Goal: Task Accomplishment & Management: Complete application form

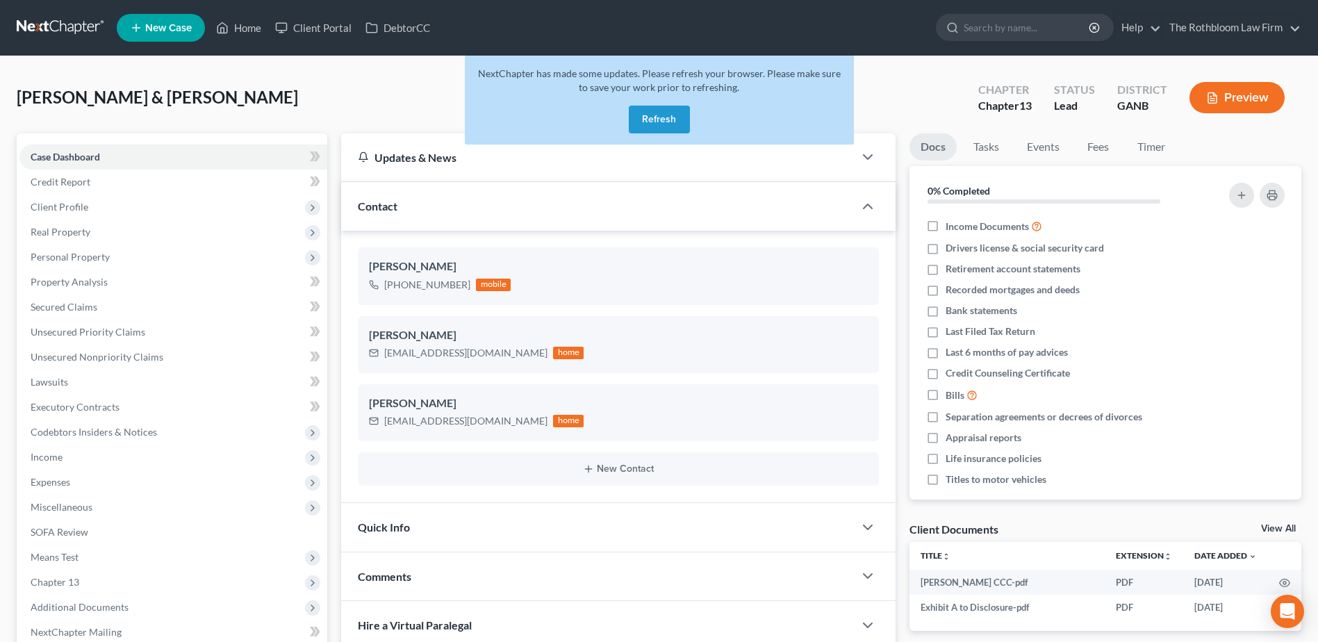
select select "0"
click at [661, 124] on button "Refresh" at bounding box center [659, 120] width 61 height 28
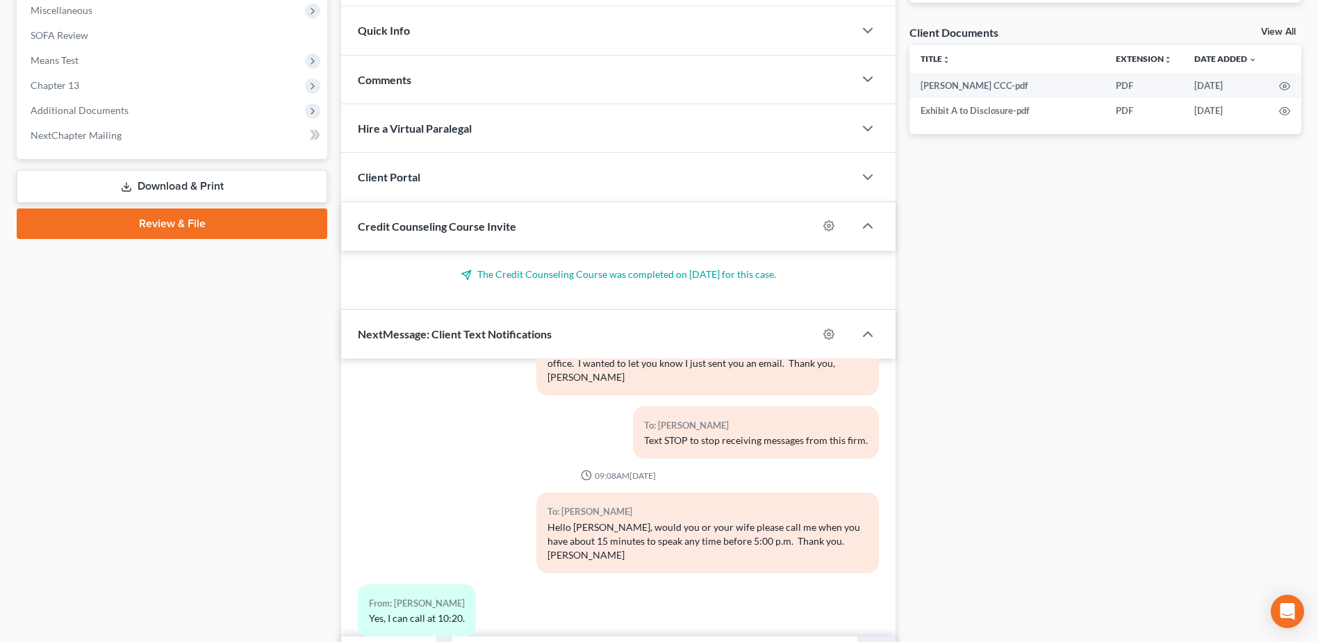
scroll to position [577, 0]
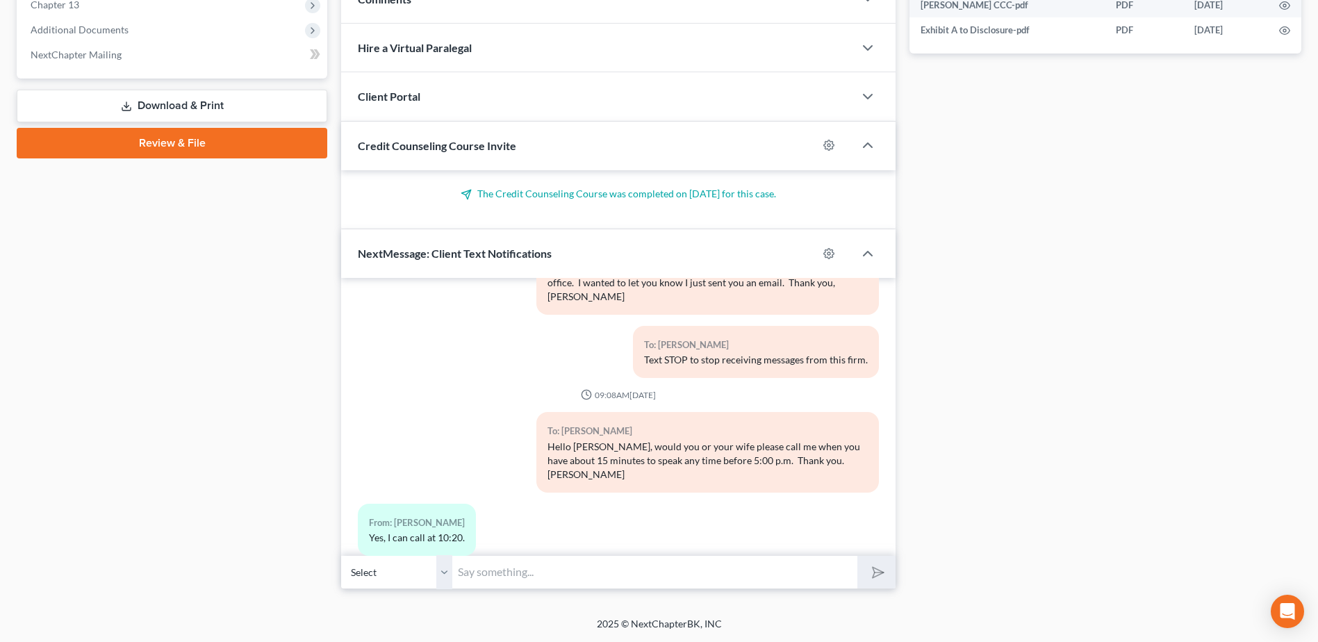
click at [508, 564] on input "text" at bounding box center [654, 572] width 405 height 34
type input "Hello Mr. Wade: I sent the documents to be signed Friday but I don't see that t…"
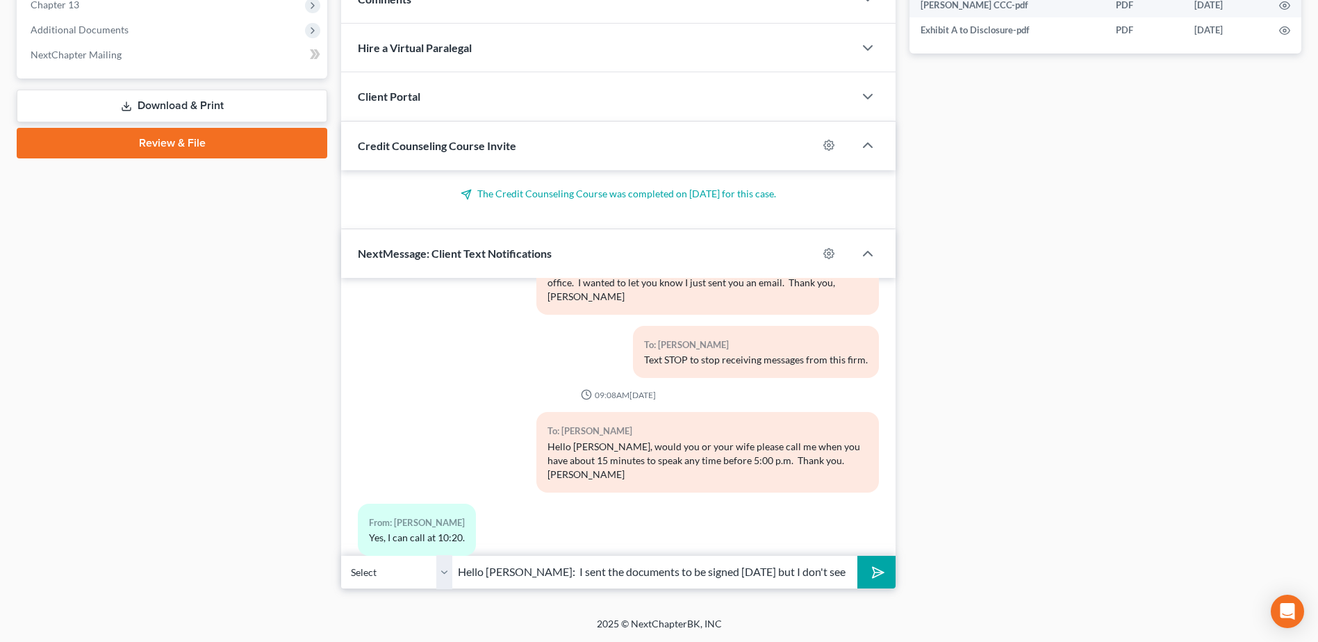
click at [863, 563] on button "submit" at bounding box center [876, 572] width 38 height 33
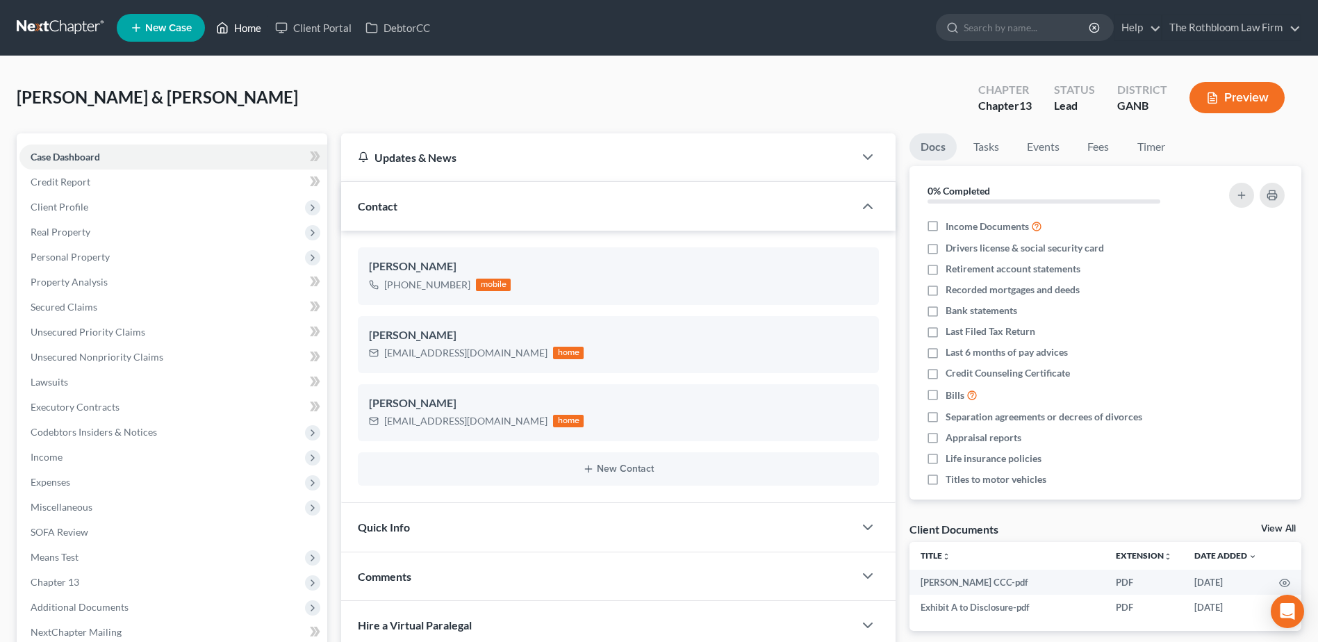
click at [249, 28] on link "Home" at bounding box center [238, 27] width 59 height 25
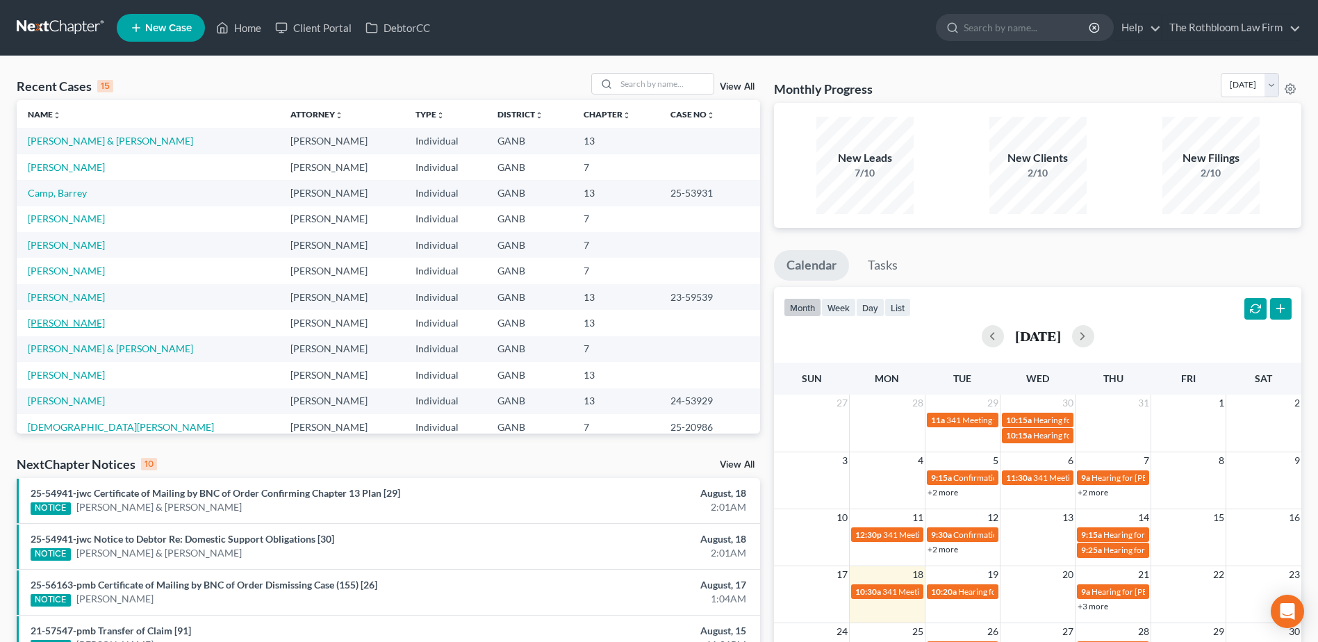
click at [68, 324] on link "Baker, Joseph" at bounding box center [66, 323] width 77 height 12
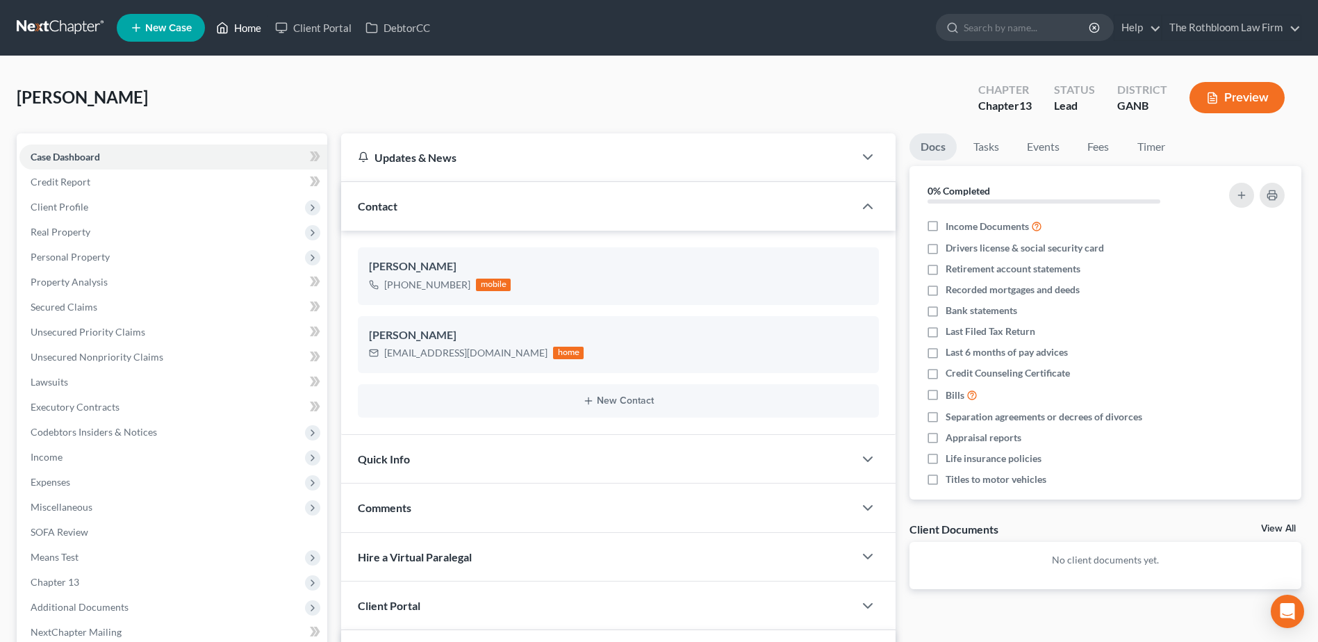
click at [249, 28] on link "Home" at bounding box center [238, 27] width 59 height 25
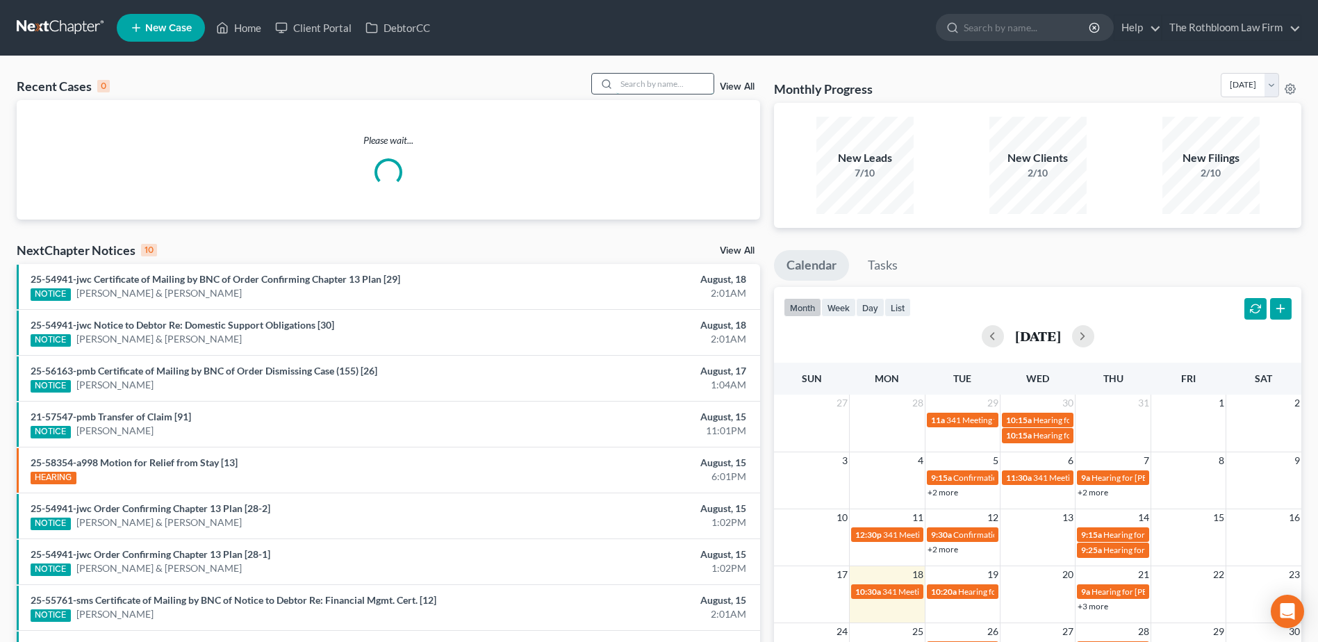
click at [674, 85] on input "search" at bounding box center [664, 84] width 97 height 20
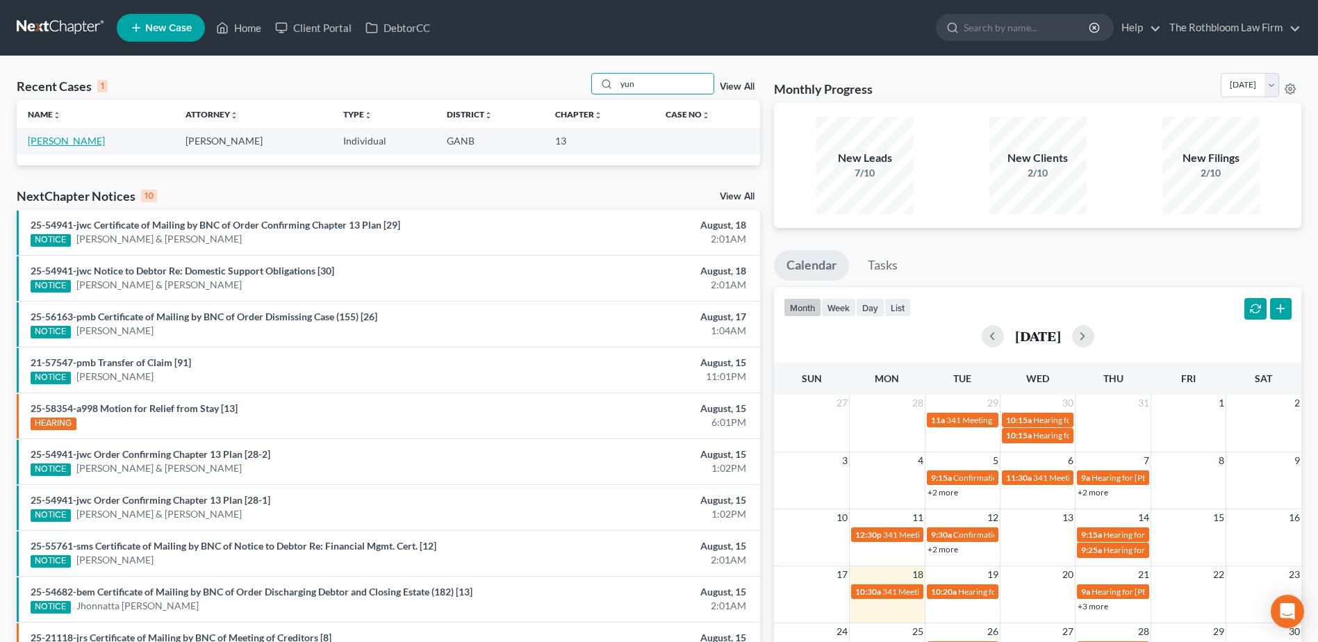
type input "yun"
click at [73, 140] on link "Yunko, Volodymyr" at bounding box center [66, 141] width 77 height 12
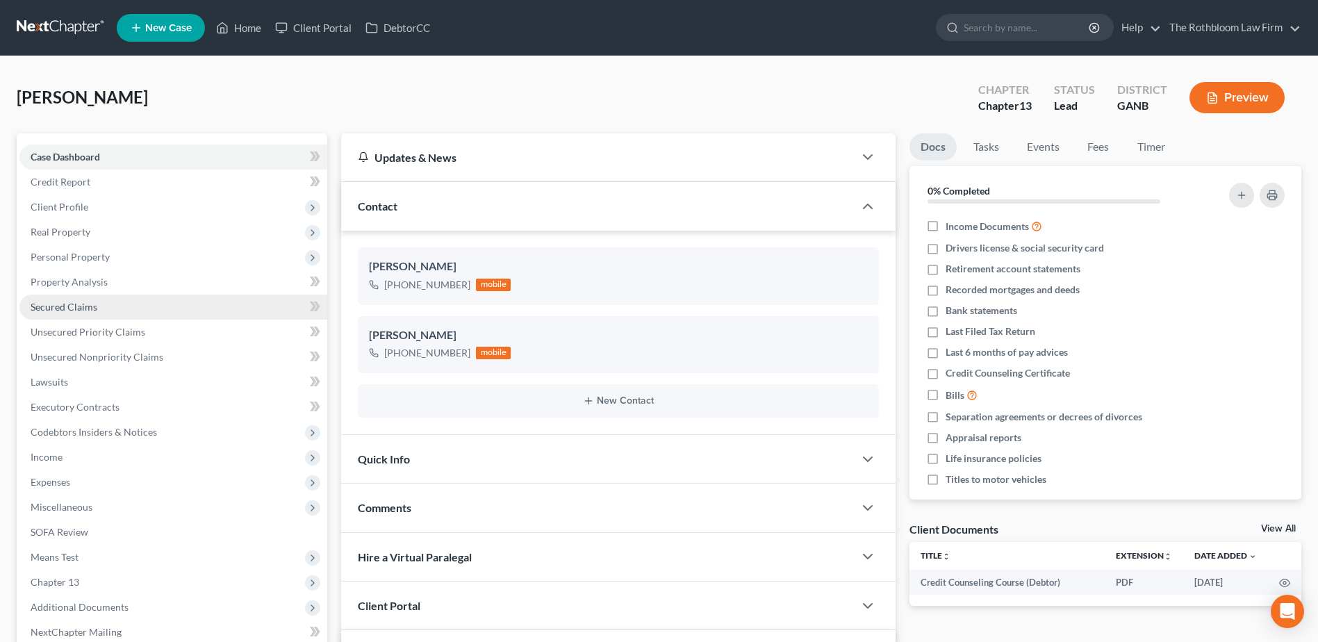
scroll to position [198, 0]
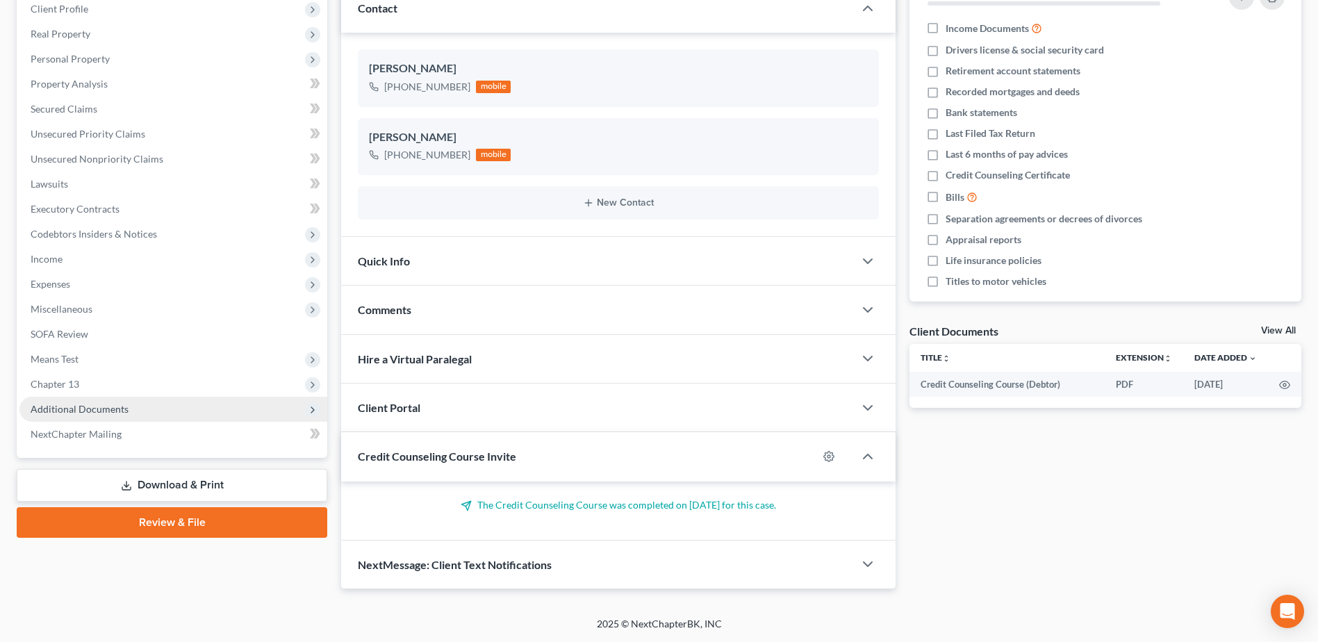
click at [93, 406] on span "Additional Documents" at bounding box center [80, 409] width 98 height 12
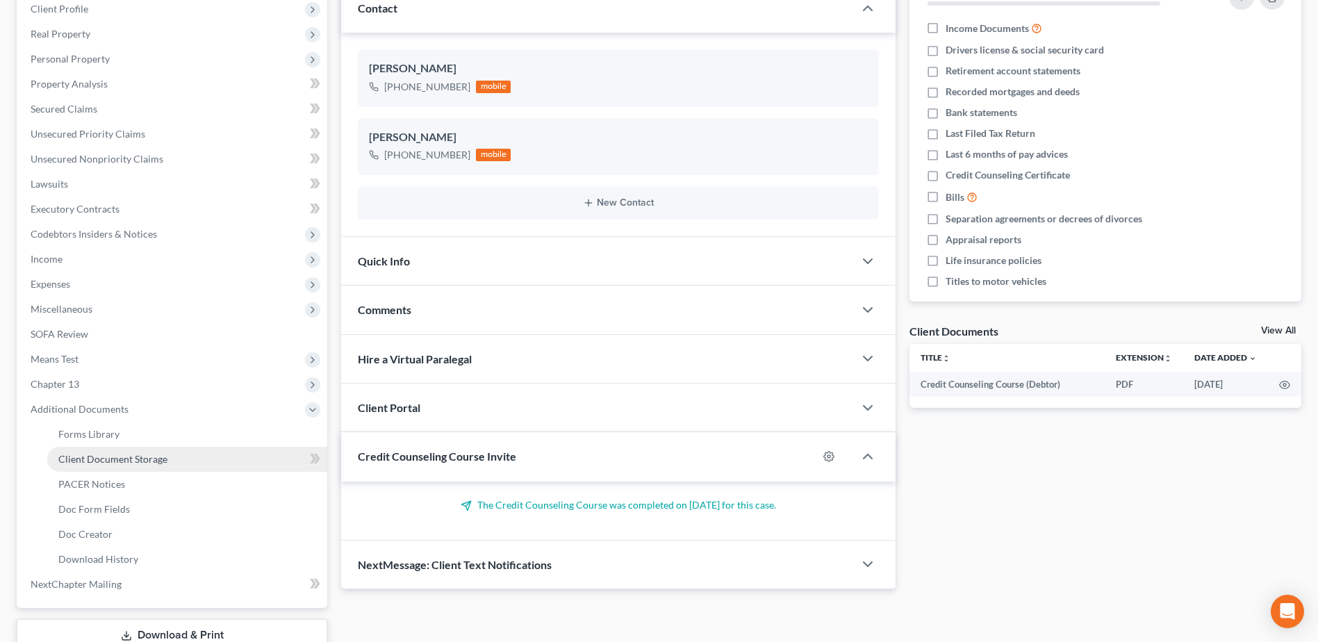
click at [141, 464] on span "Client Document Storage" at bounding box center [112, 459] width 109 height 12
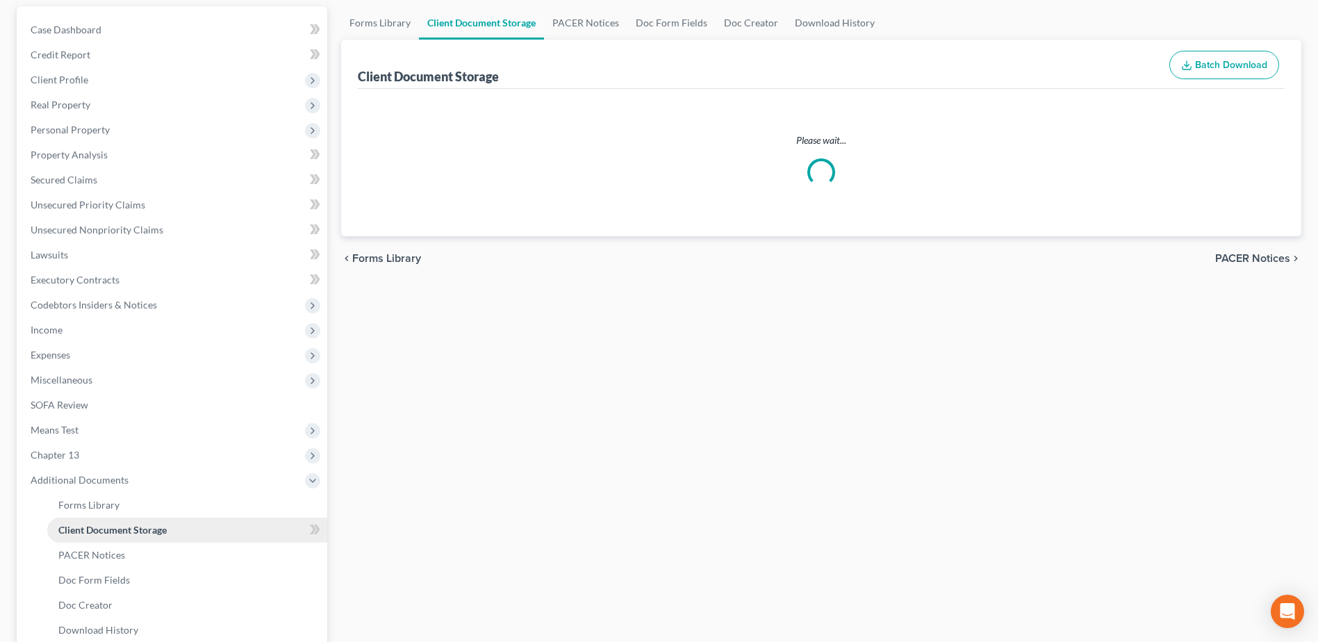
scroll to position [12, 0]
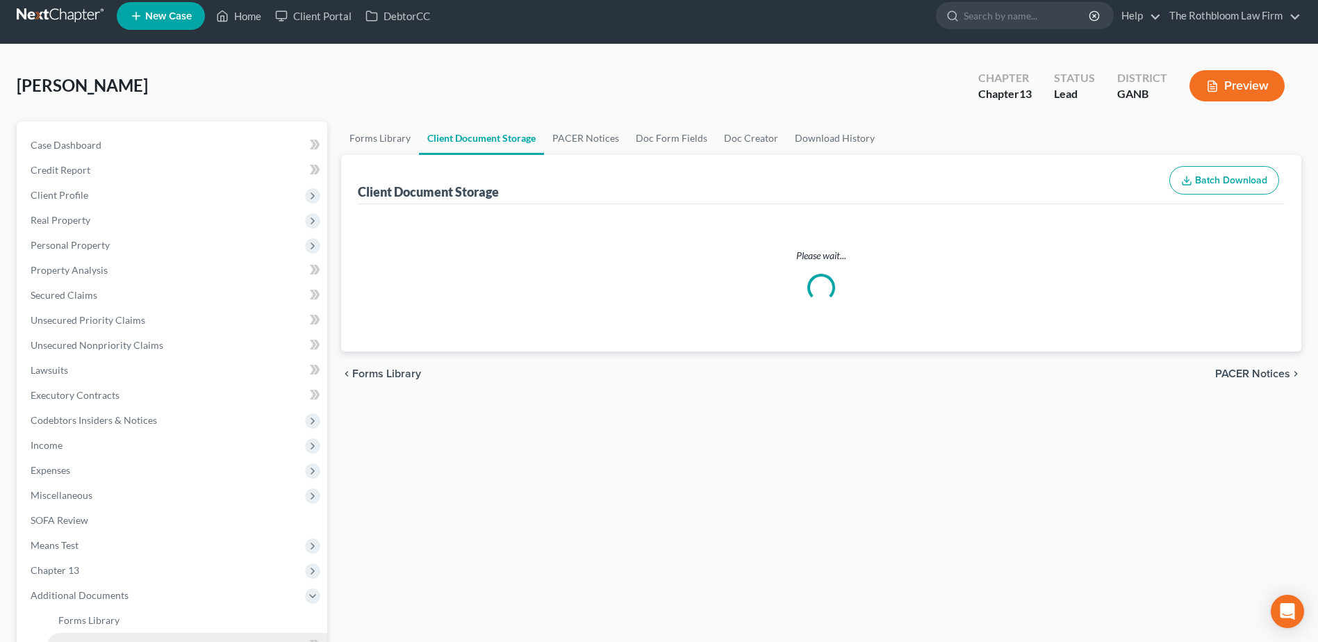
select select "5"
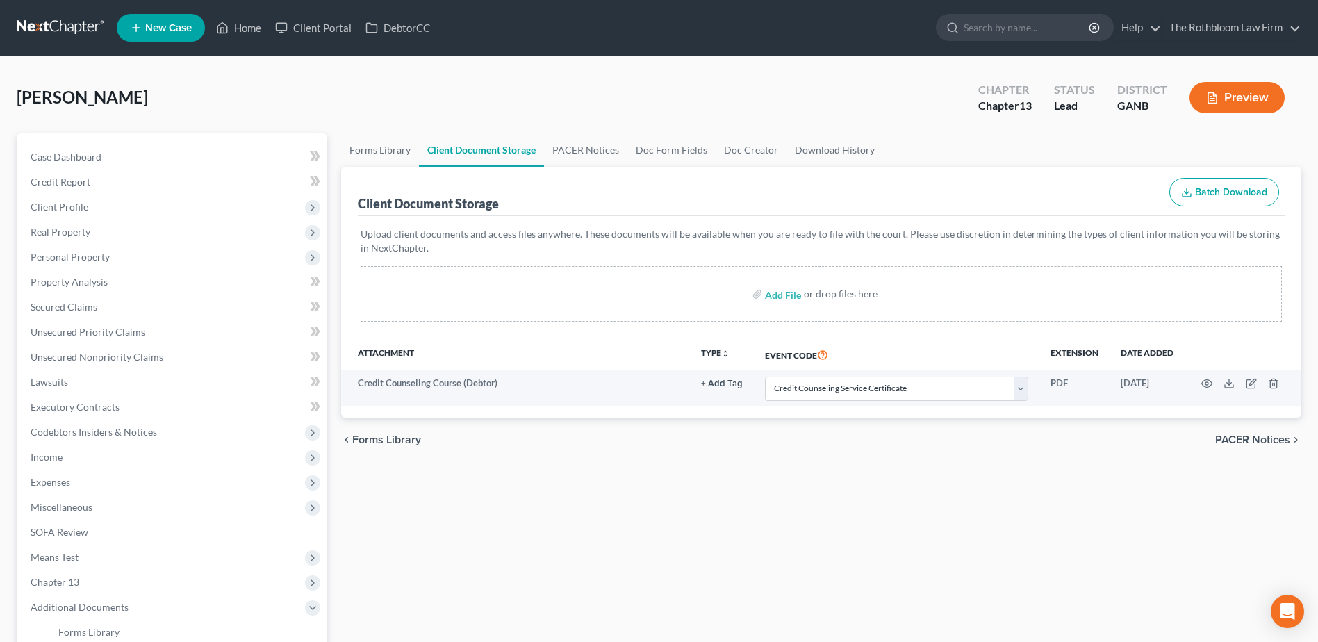
scroll to position [297, 0]
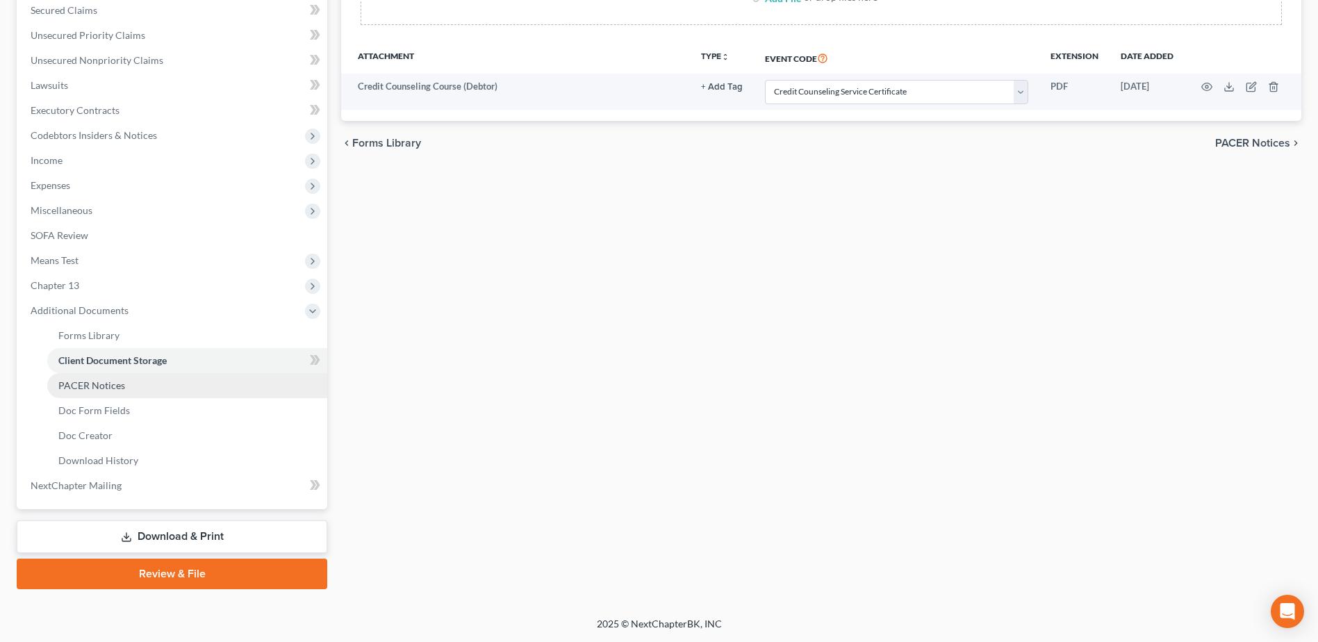
click at [83, 383] on span "PACER Notices" at bounding box center [91, 385] width 67 height 12
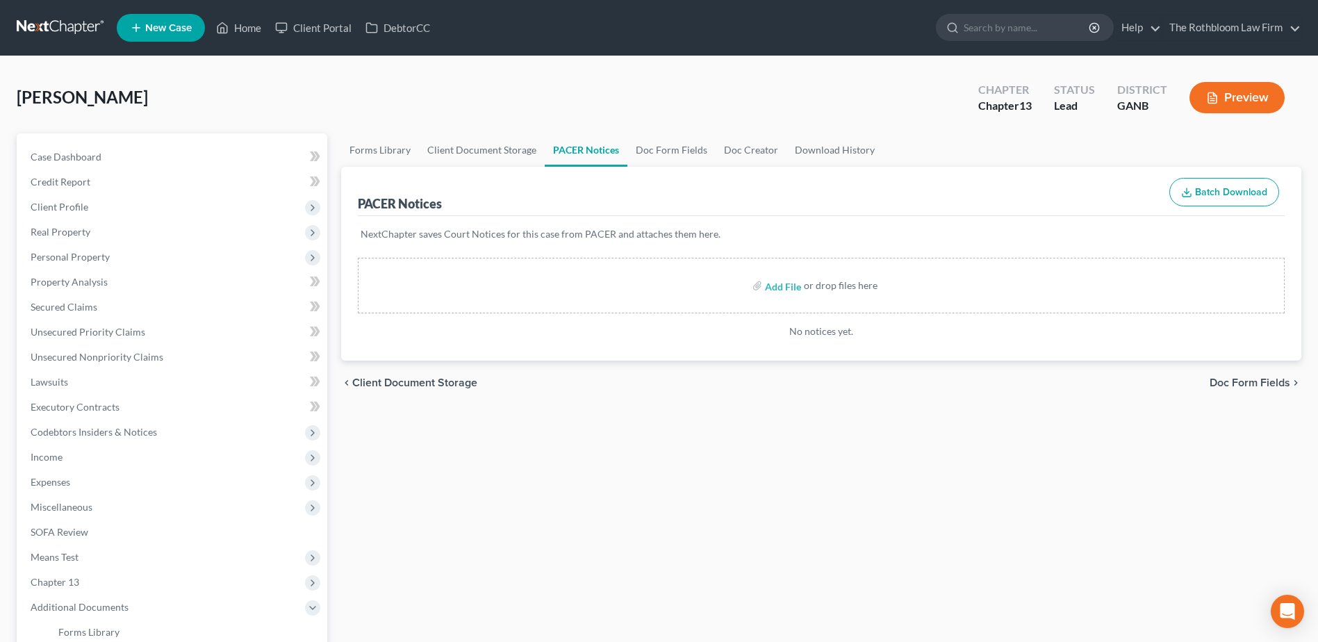
scroll to position [297, 0]
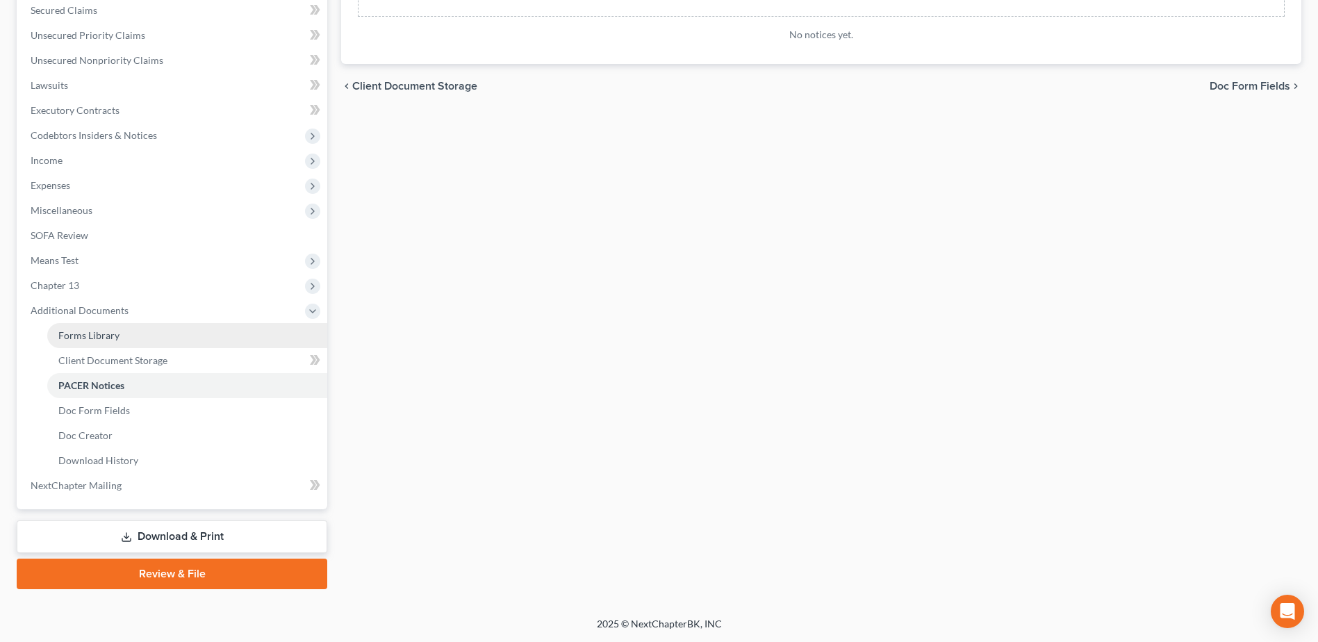
click at [79, 334] on span "Forms Library" at bounding box center [88, 335] width 61 height 12
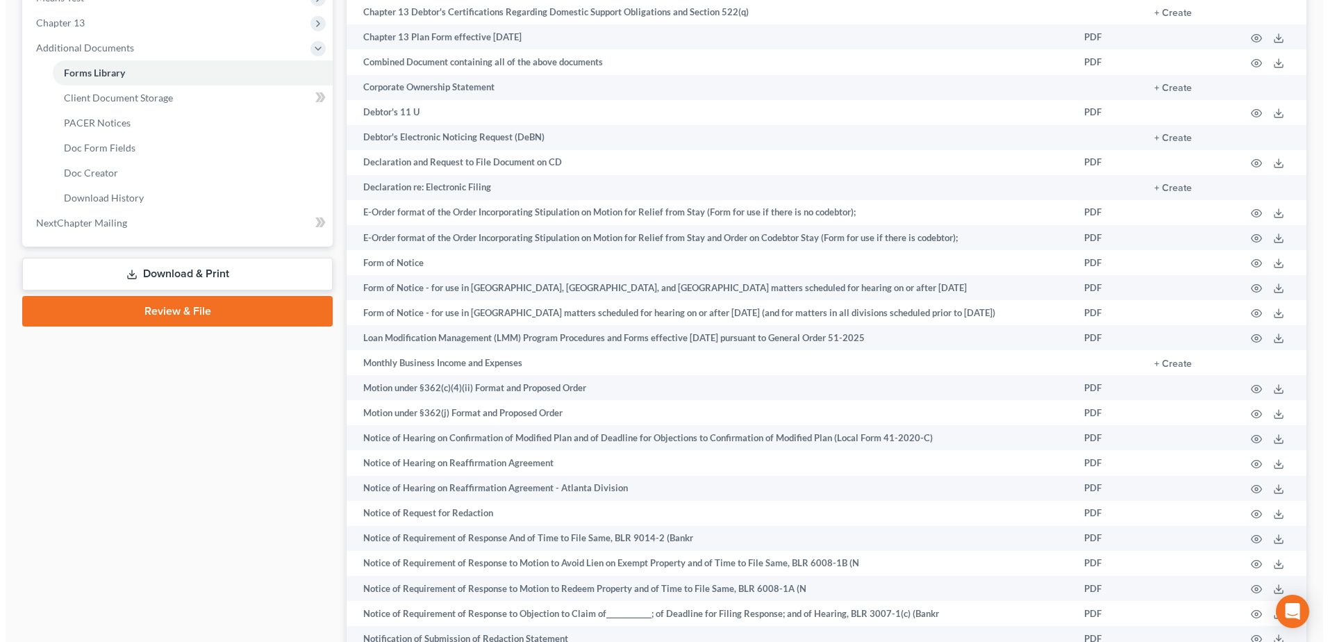
scroll to position [563, 0]
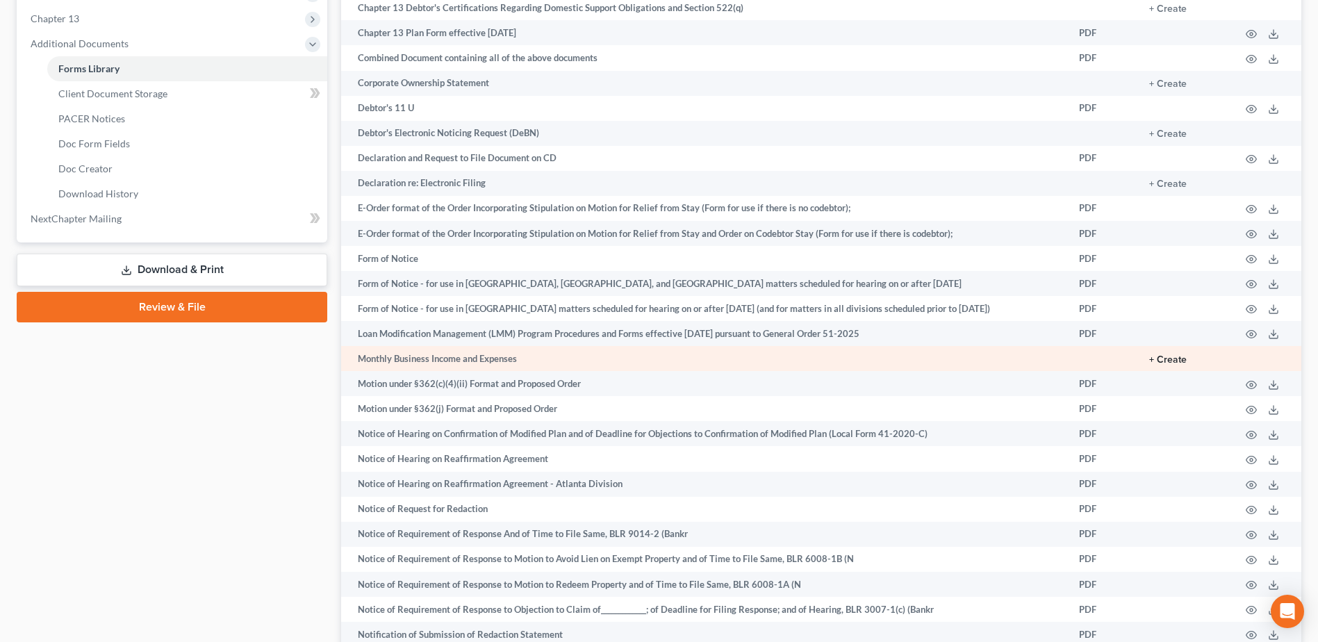
click at [1173, 358] on button "+ Create" at bounding box center [1168, 360] width 38 height 10
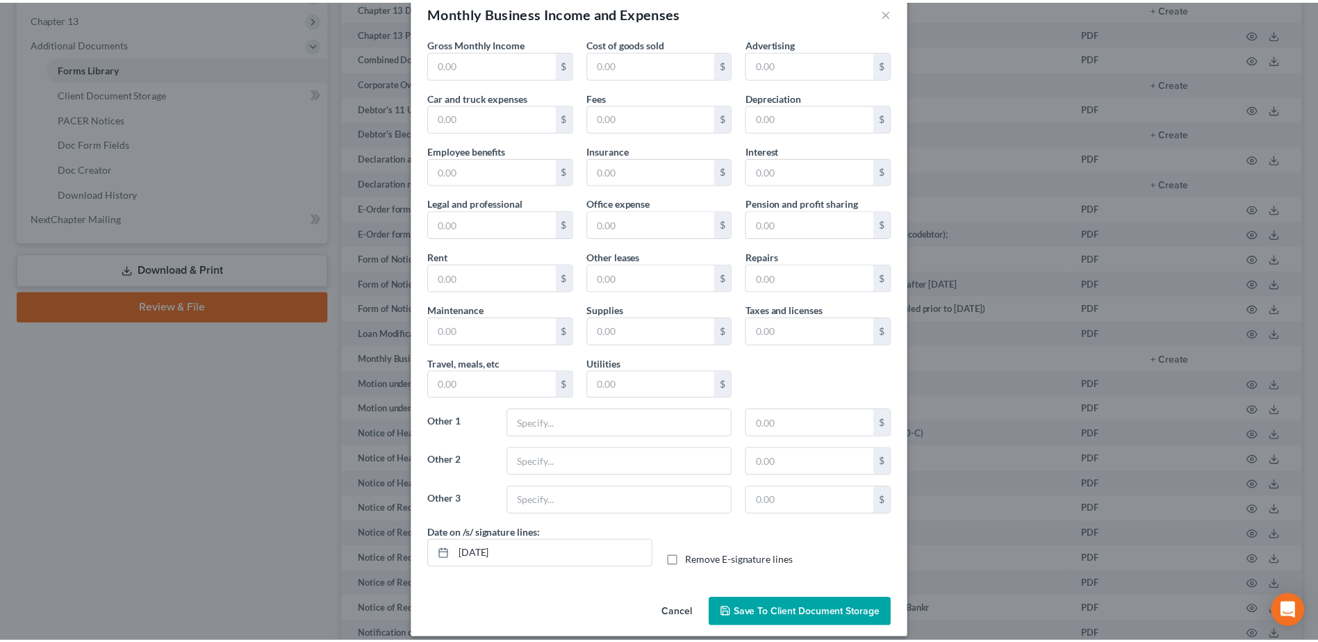
scroll to position [41, 0]
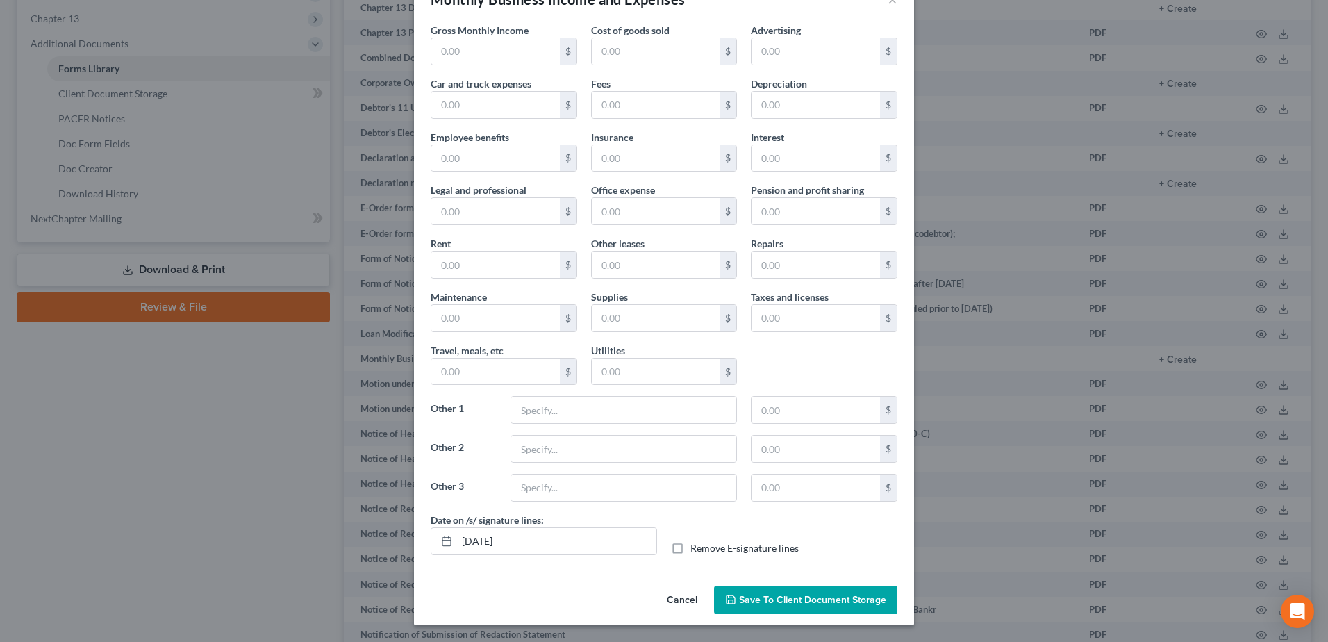
click at [778, 603] on span "Save to Client Document Storage" at bounding box center [812, 600] width 147 height 12
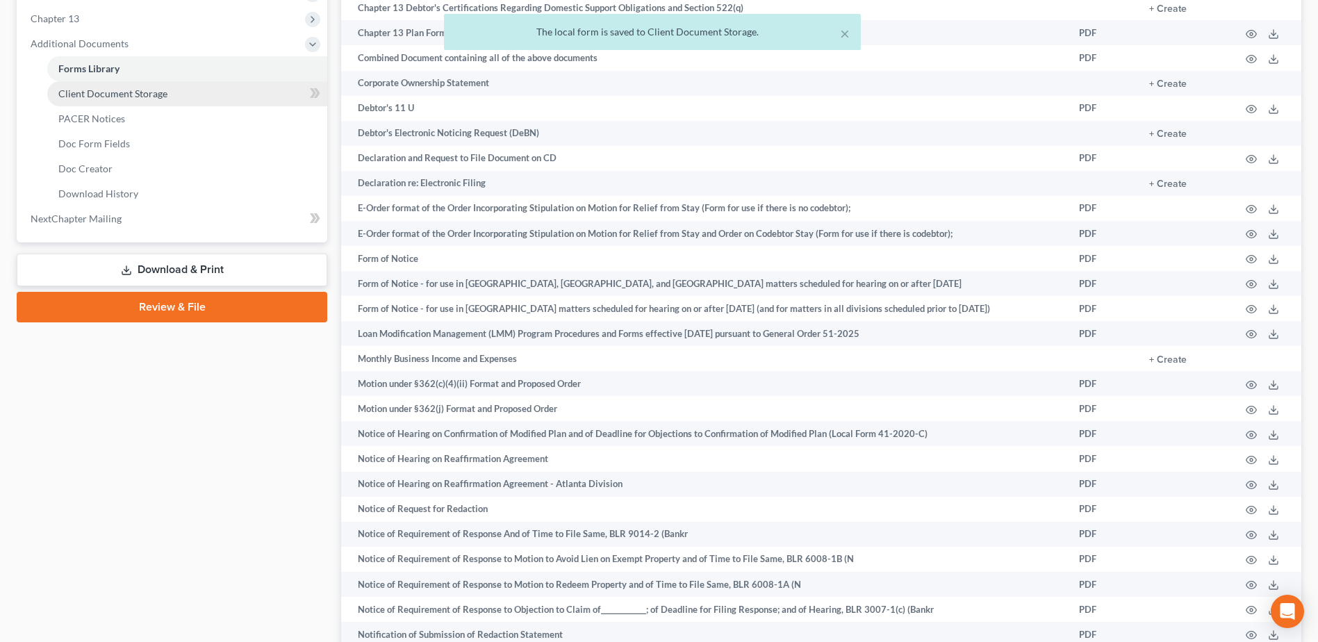
click at [101, 95] on span "Client Document Storage" at bounding box center [112, 94] width 109 height 12
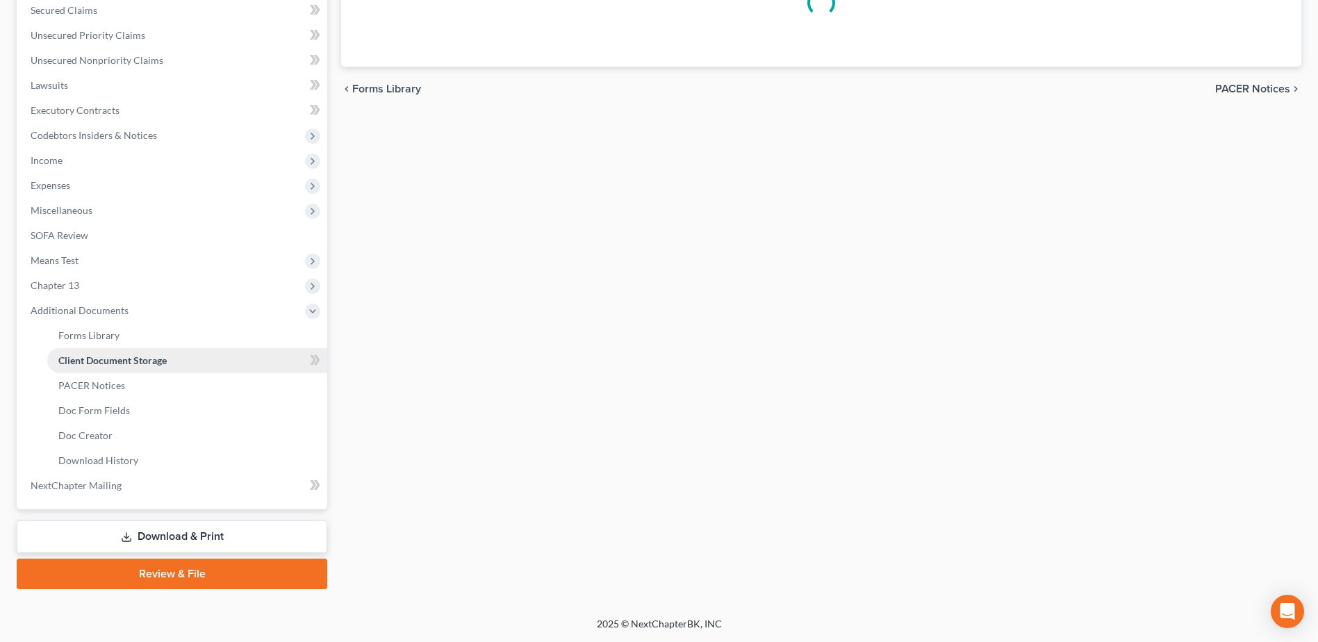
scroll to position [226, 0]
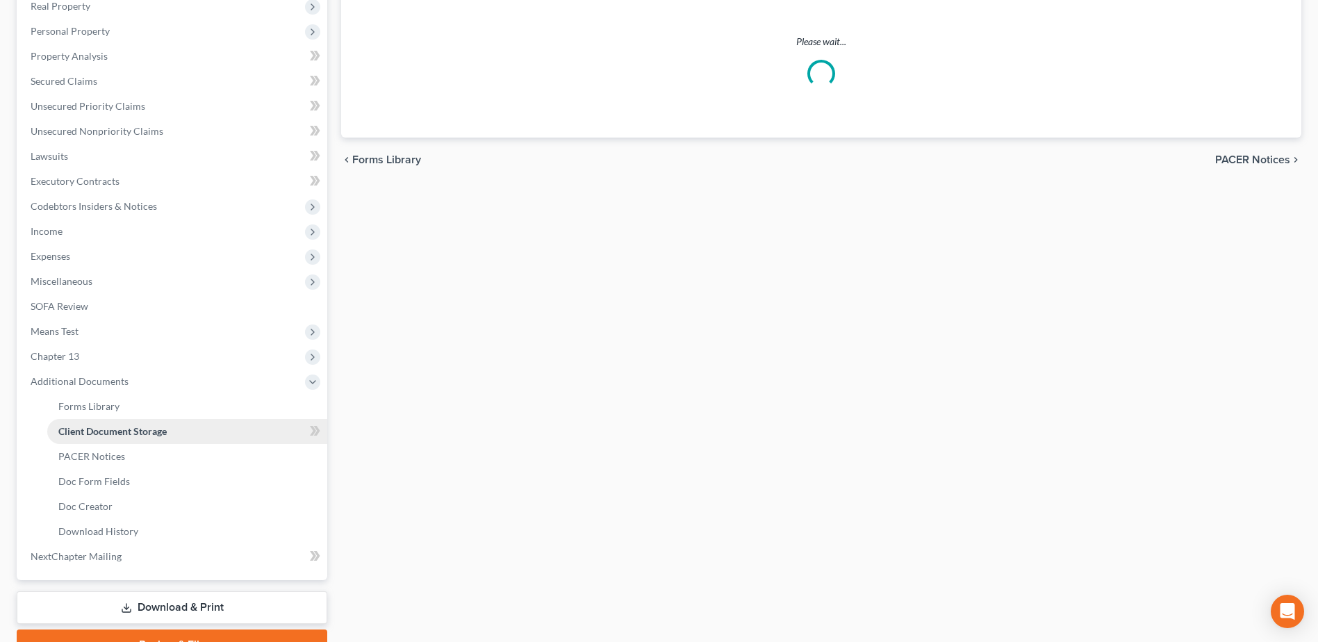
select select "5"
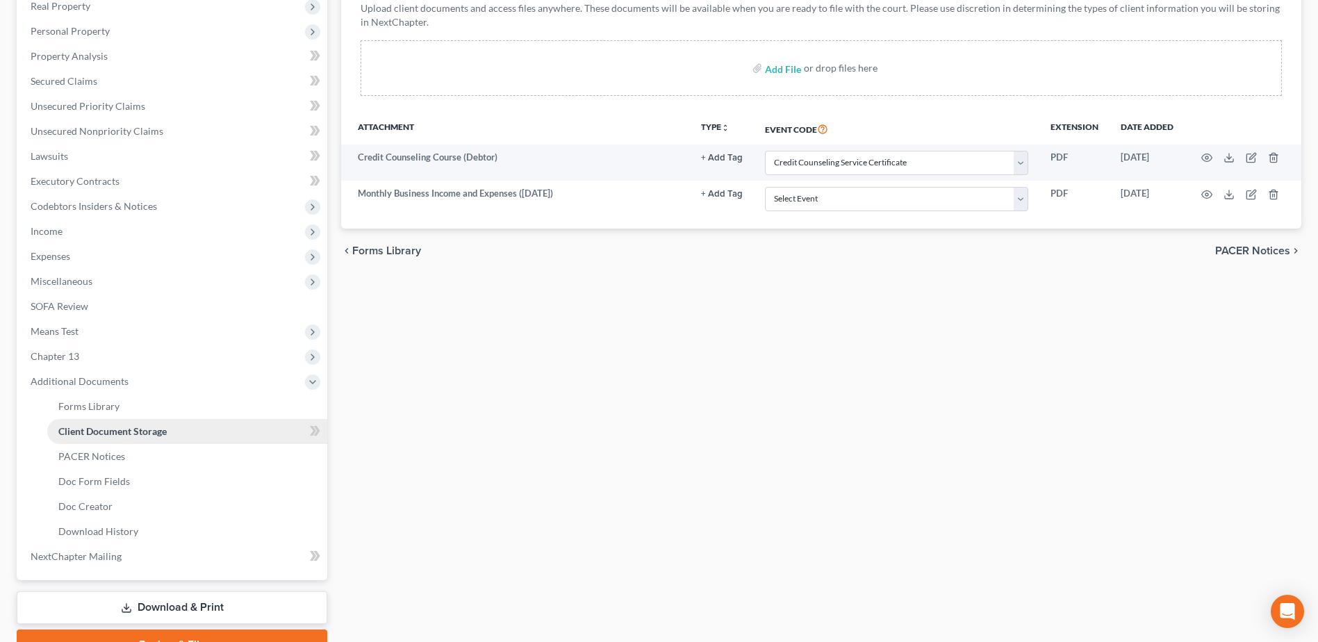
scroll to position [0, 0]
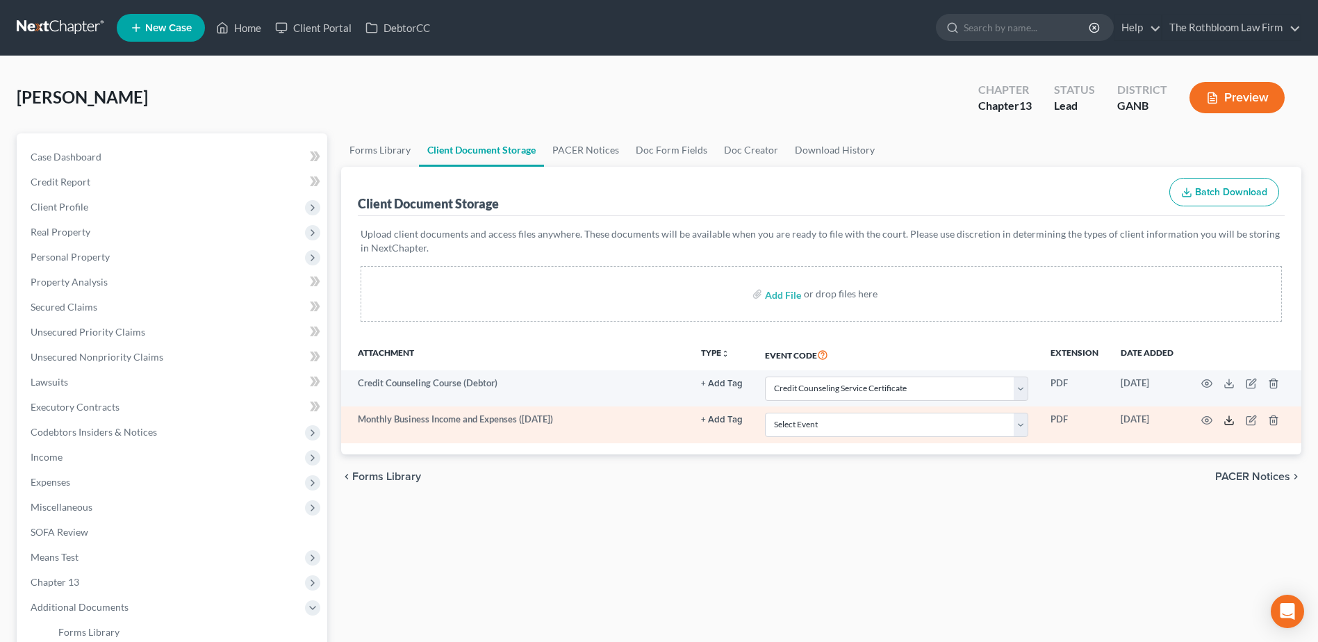
click at [1227, 420] on polyline at bounding box center [1229, 420] width 5 height 2
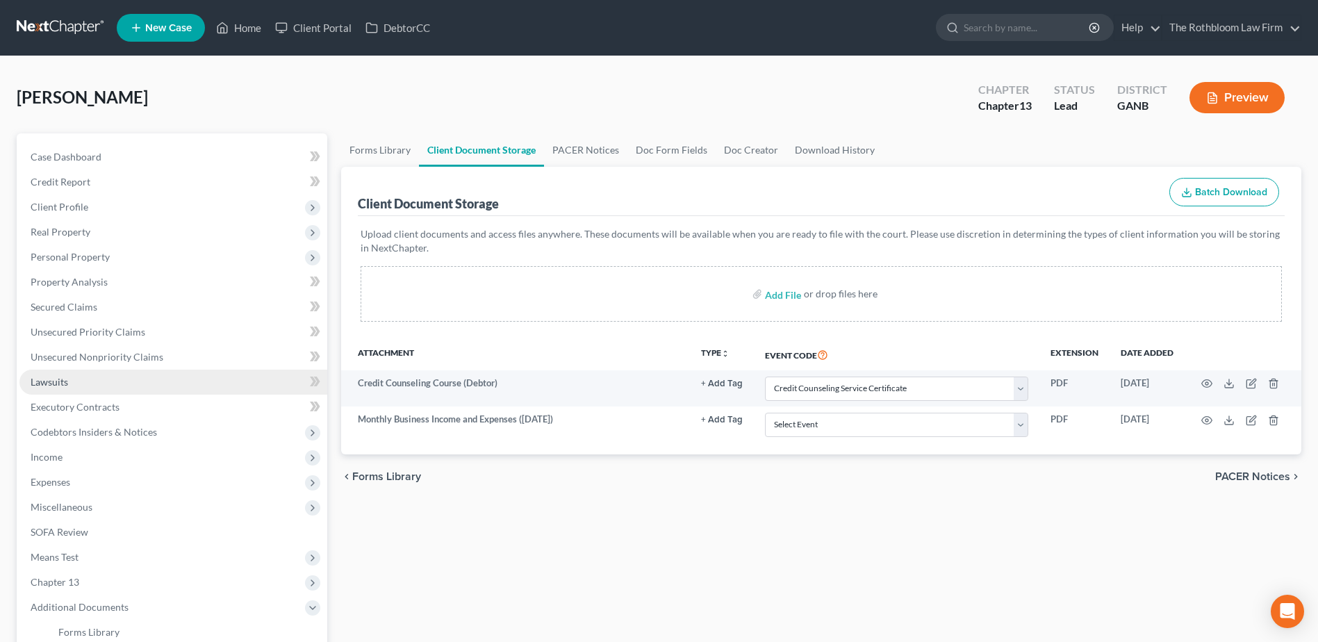
click at [44, 380] on span "Lawsuits" at bounding box center [50, 382] width 38 height 12
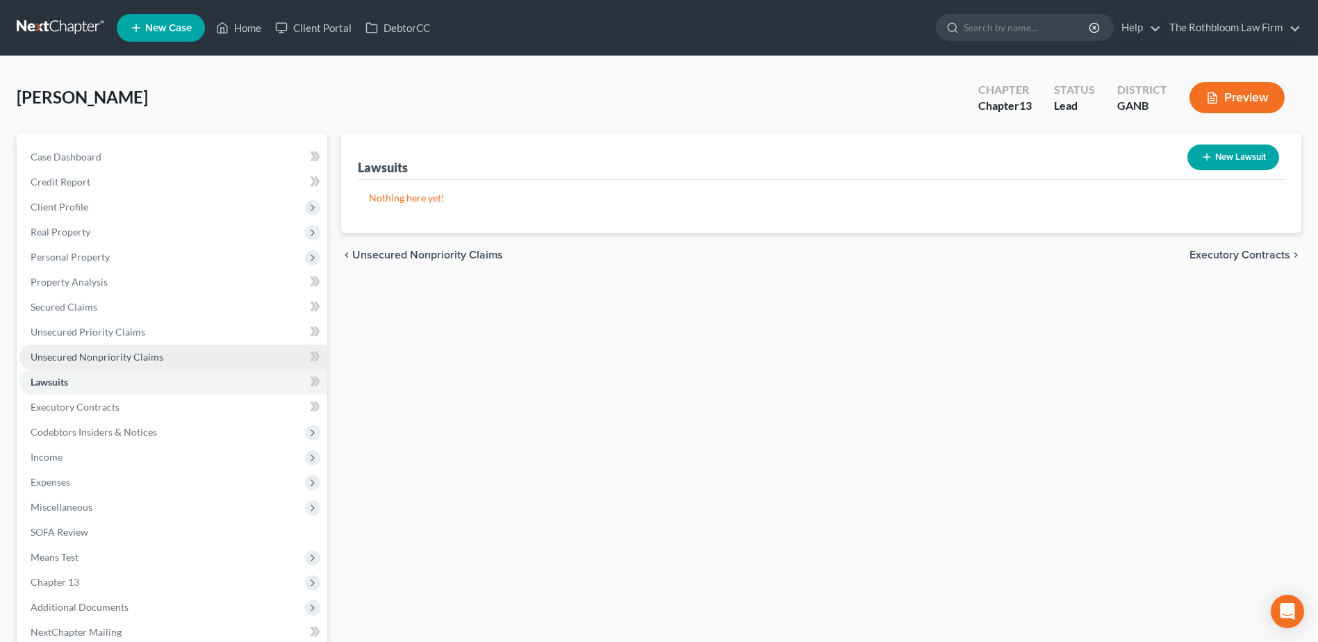
click at [63, 352] on span "Unsecured Nonpriority Claims" at bounding box center [97, 357] width 133 height 12
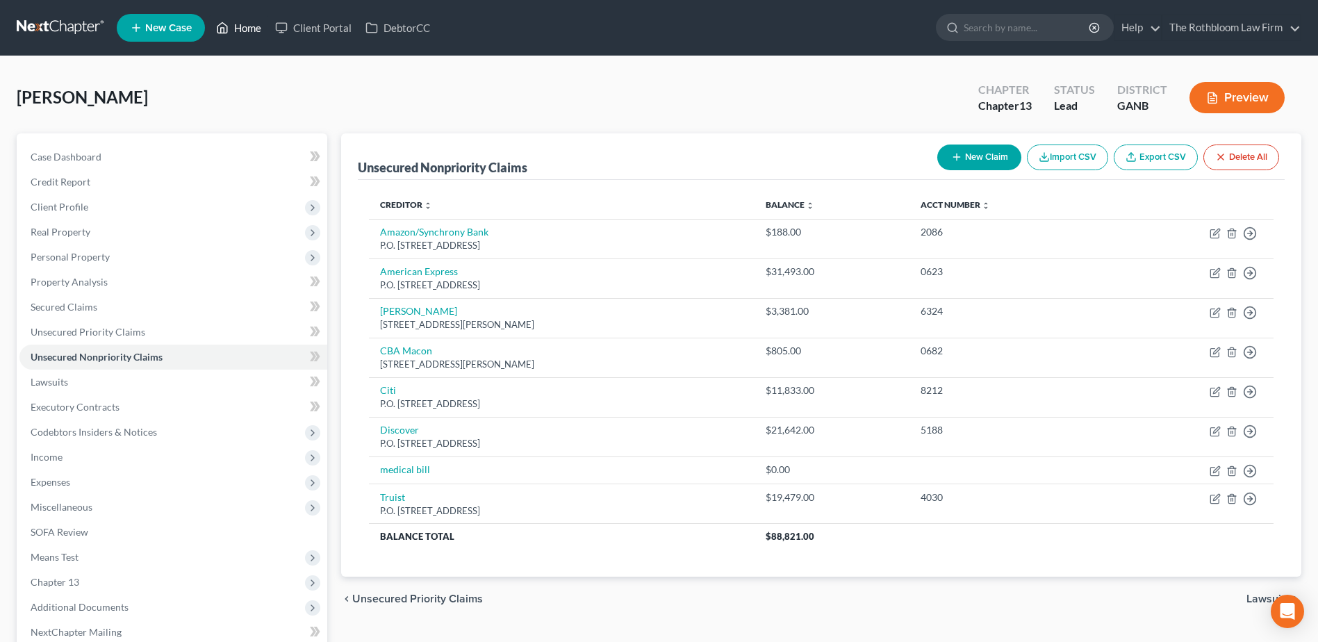
click at [251, 29] on link "Home" at bounding box center [238, 27] width 59 height 25
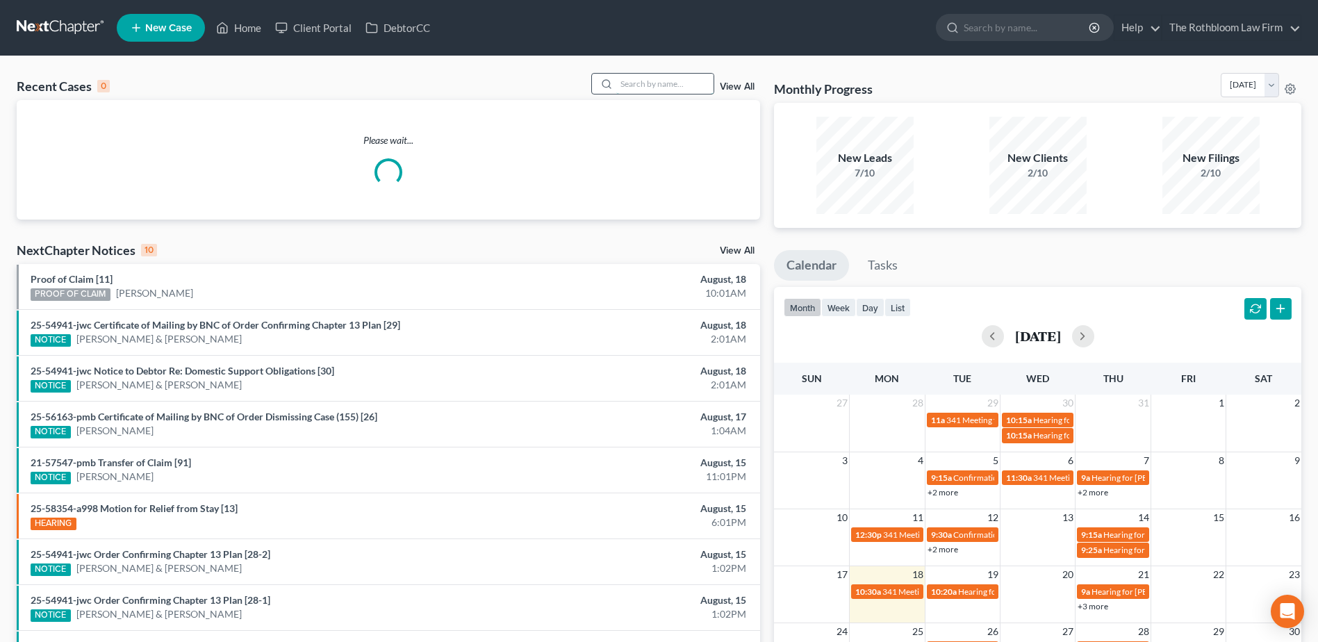
click at [642, 85] on input "search" at bounding box center [664, 84] width 97 height 20
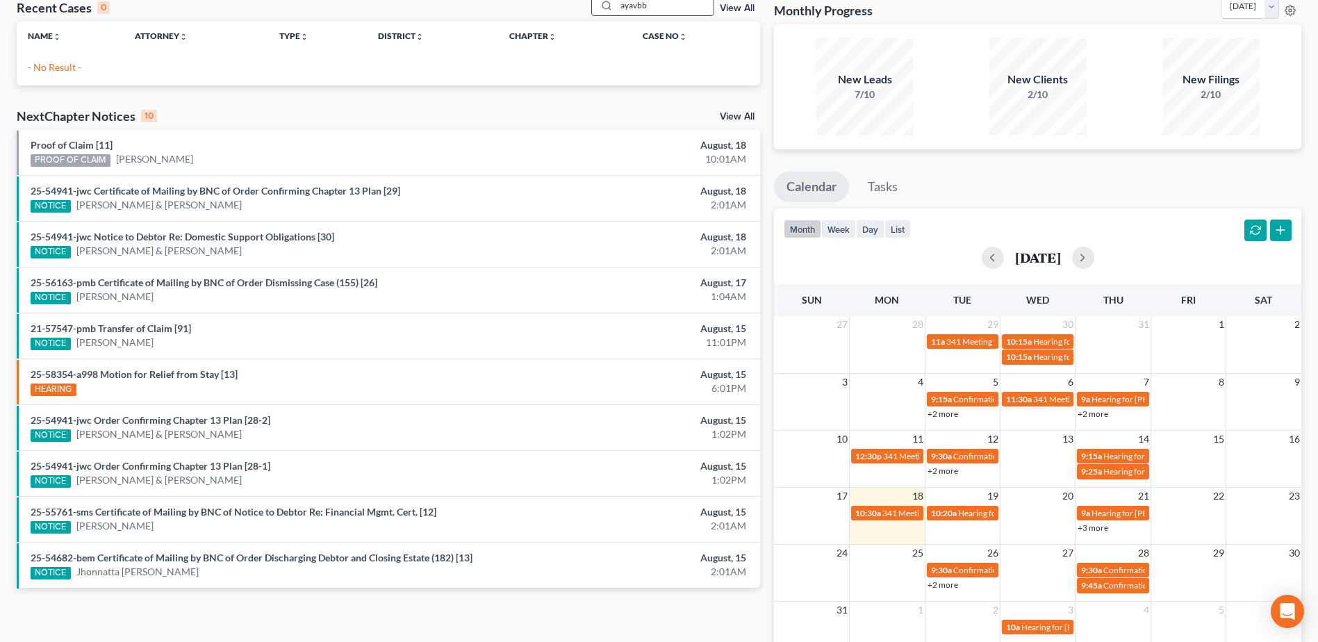
scroll to position [66, 0]
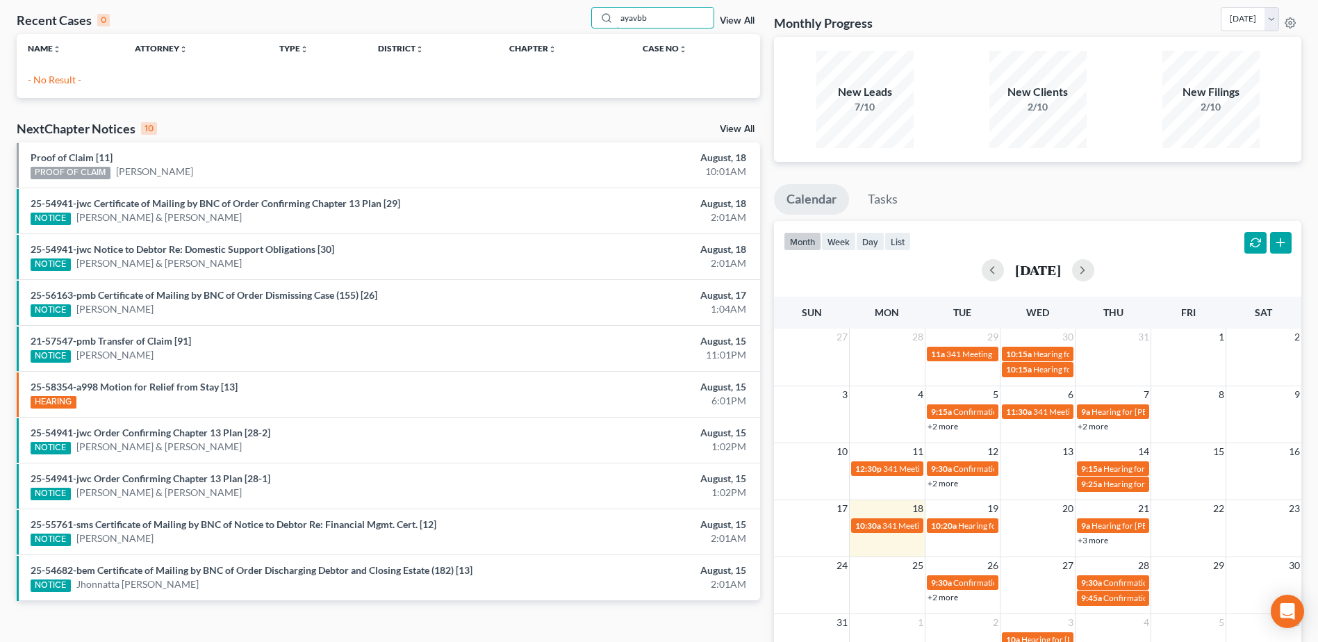
drag, startPoint x: 656, startPoint y: 4, endPoint x: 588, endPoint y: 26, distance: 72.1
click at [588, 26] on div "Recent Cases 0 ayavbb View All" at bounding box center [388, 20] width 743 height 27
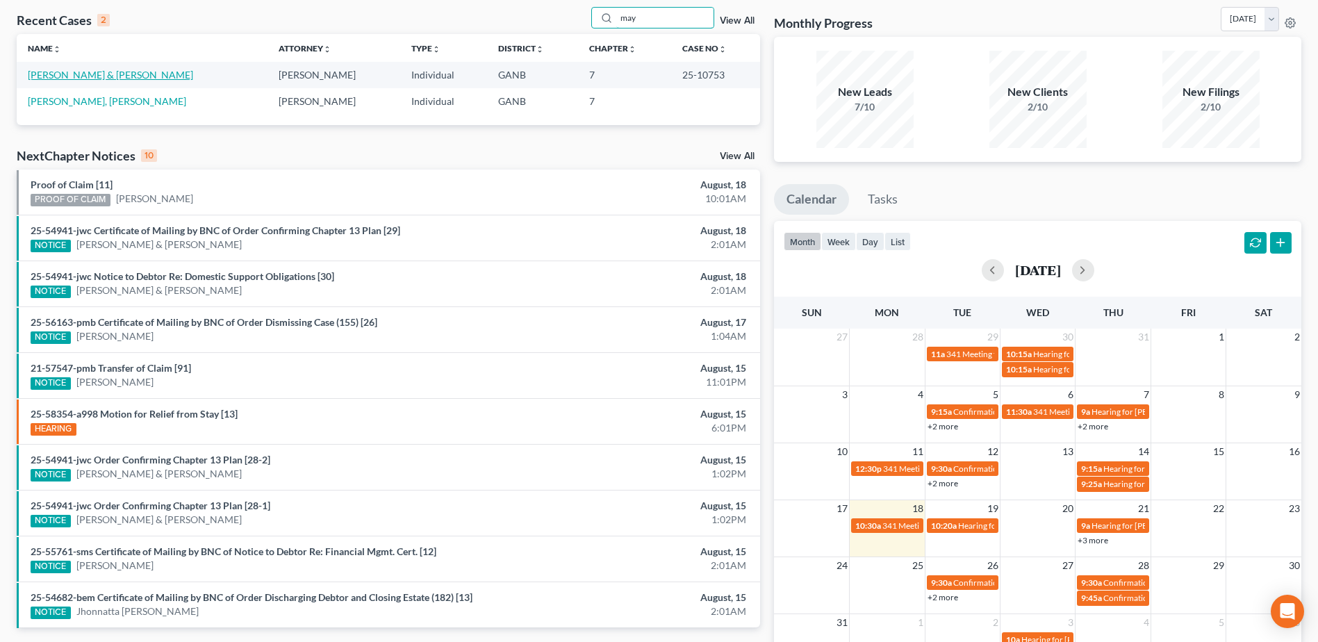
type input "may"
click at [84, 75] on link "Mayabb, Shawn & Lisa" at bounding box center [110, 75] width 165 height 12
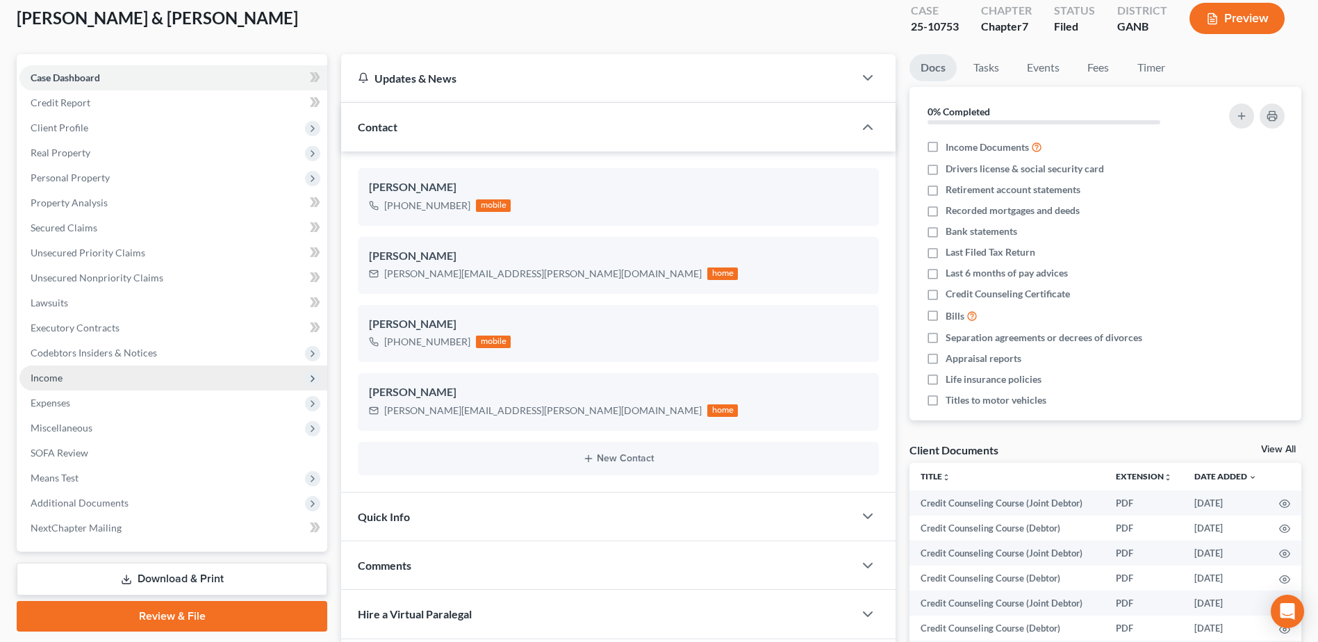
scroll to position [208, 0]
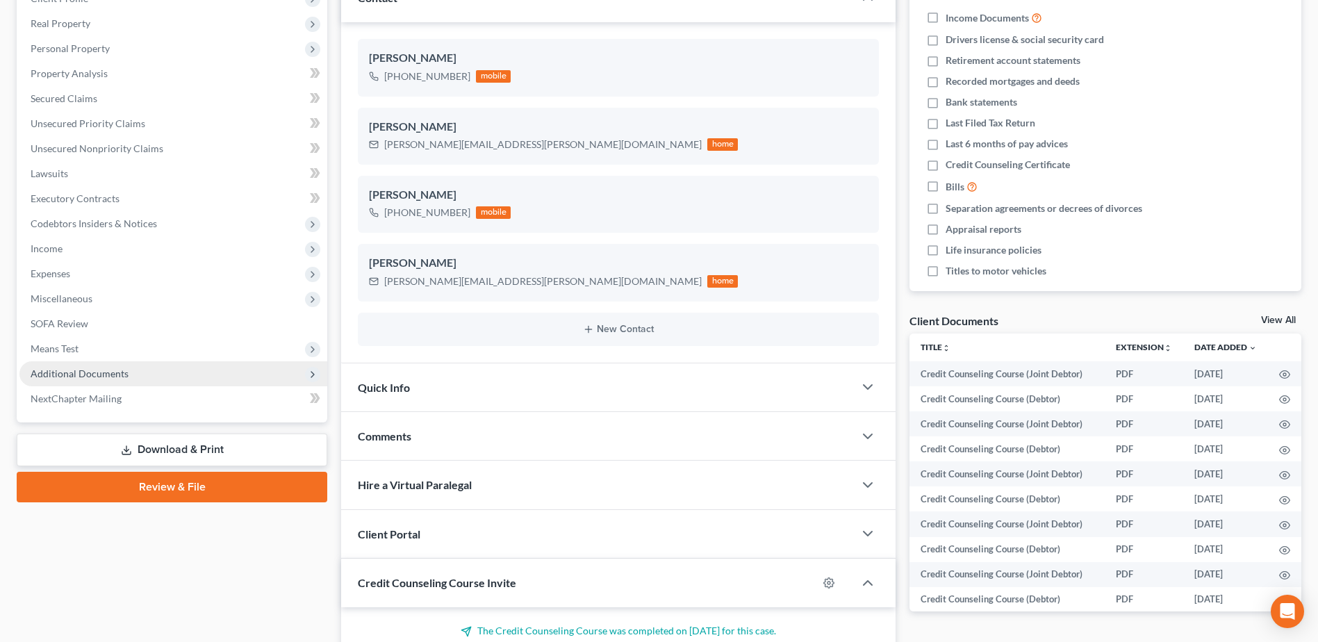
click at [88, 381] on span "Additional Documents" at bounding box center [173, 373] width 308 height 25
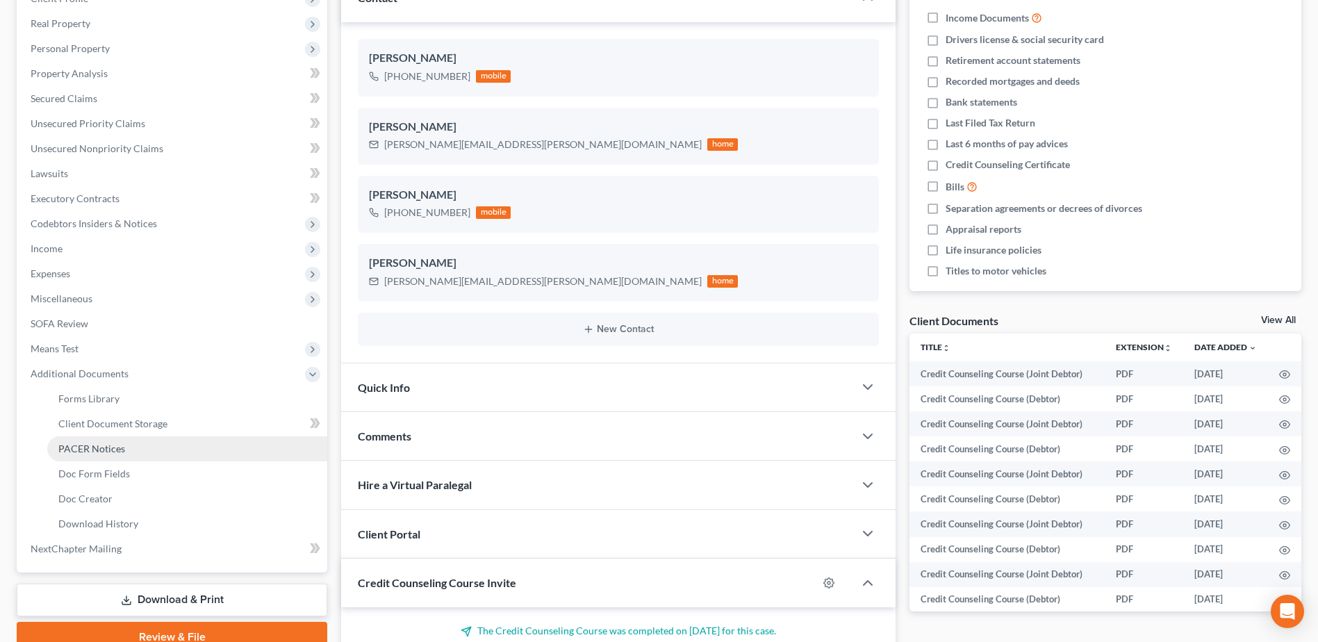
click at [130, 445] on link "PACER Notices" at bounding box center [187, 448] width 280 height 25
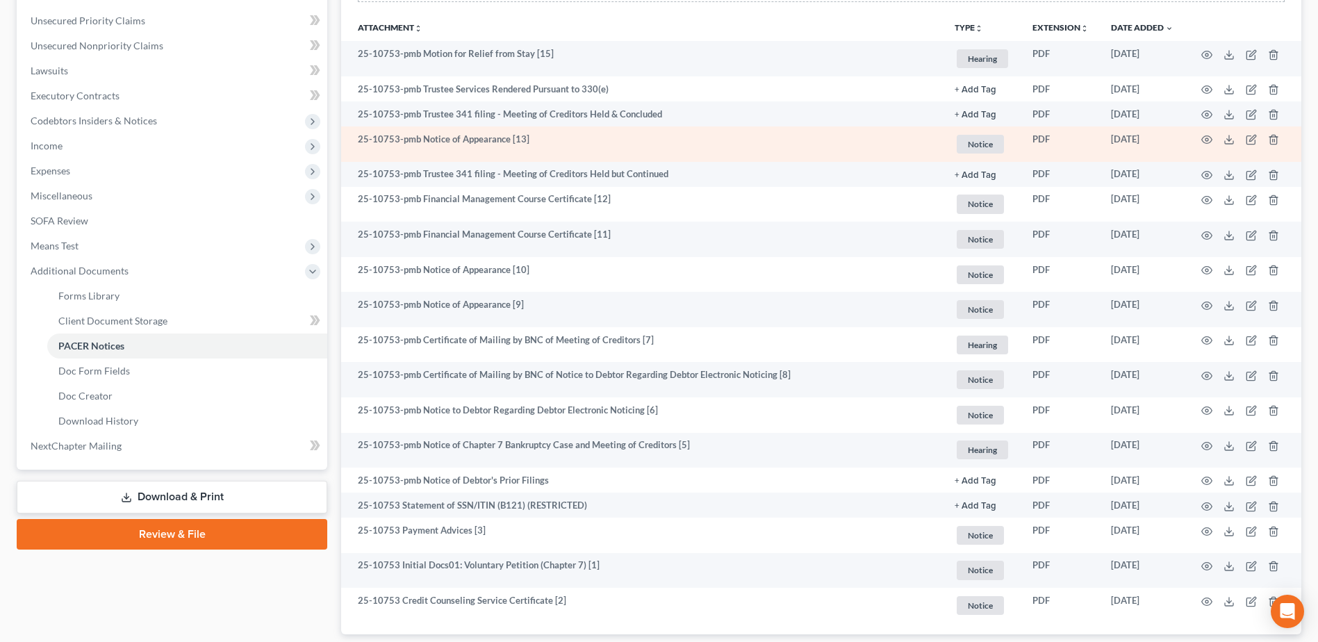
scroll to position [401, 0]
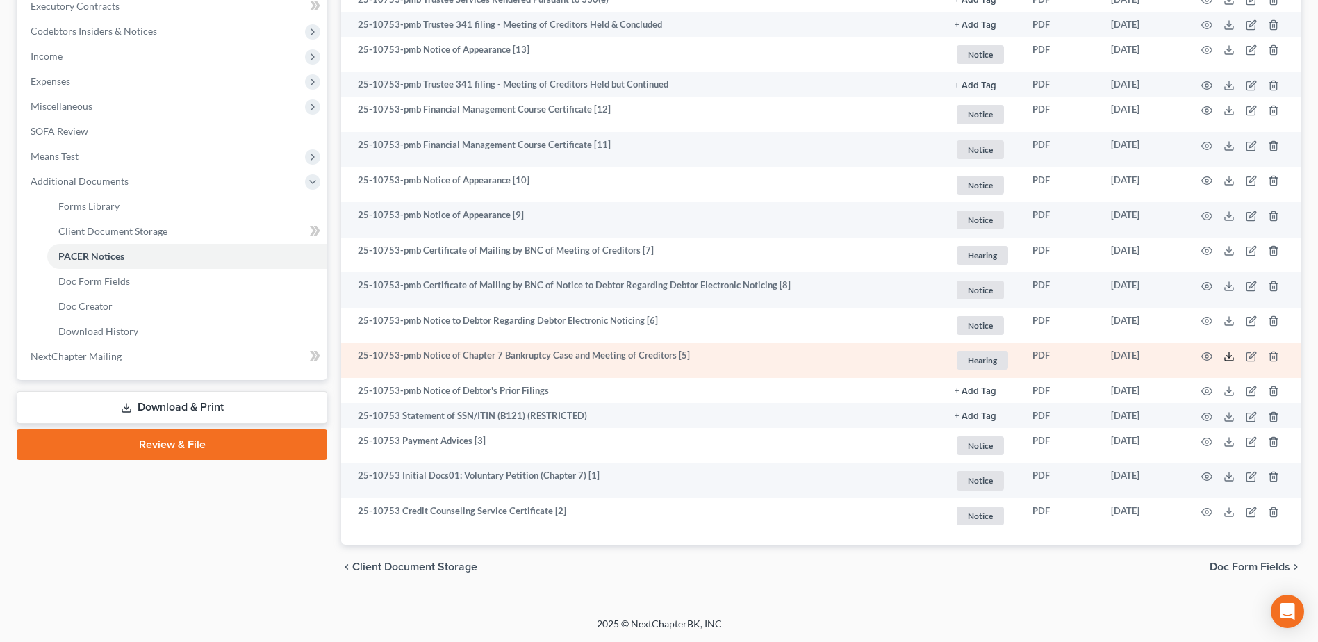
click at [1230, 358] on icon at bounding box center [1228, 356] width 11 height 11
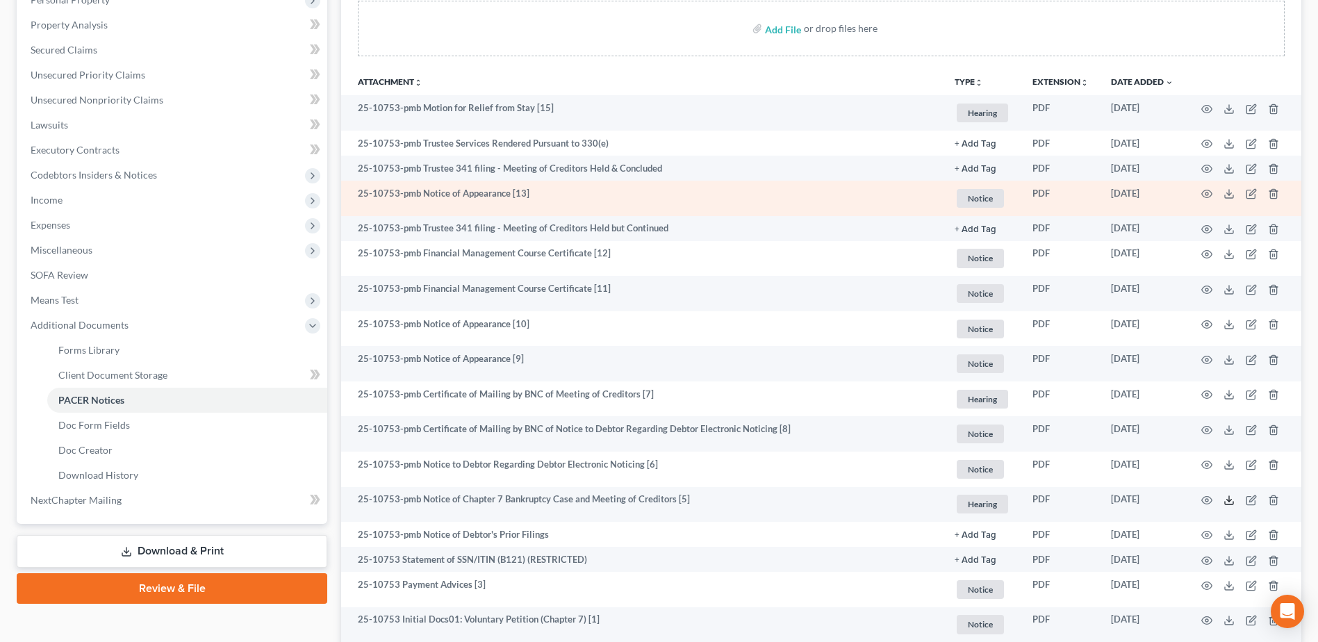
scroll to position [262, 0]
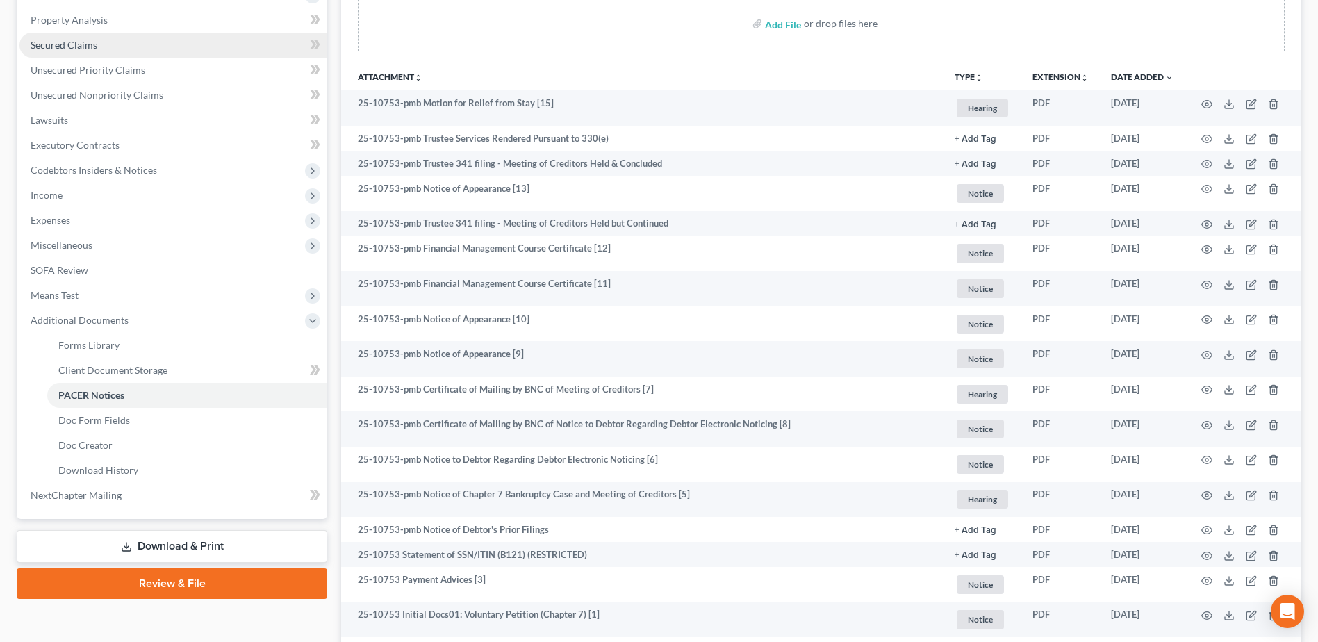
click at [51, 44] on span "Secured Claims" at bounding box center [64, 45] width 67 height 12
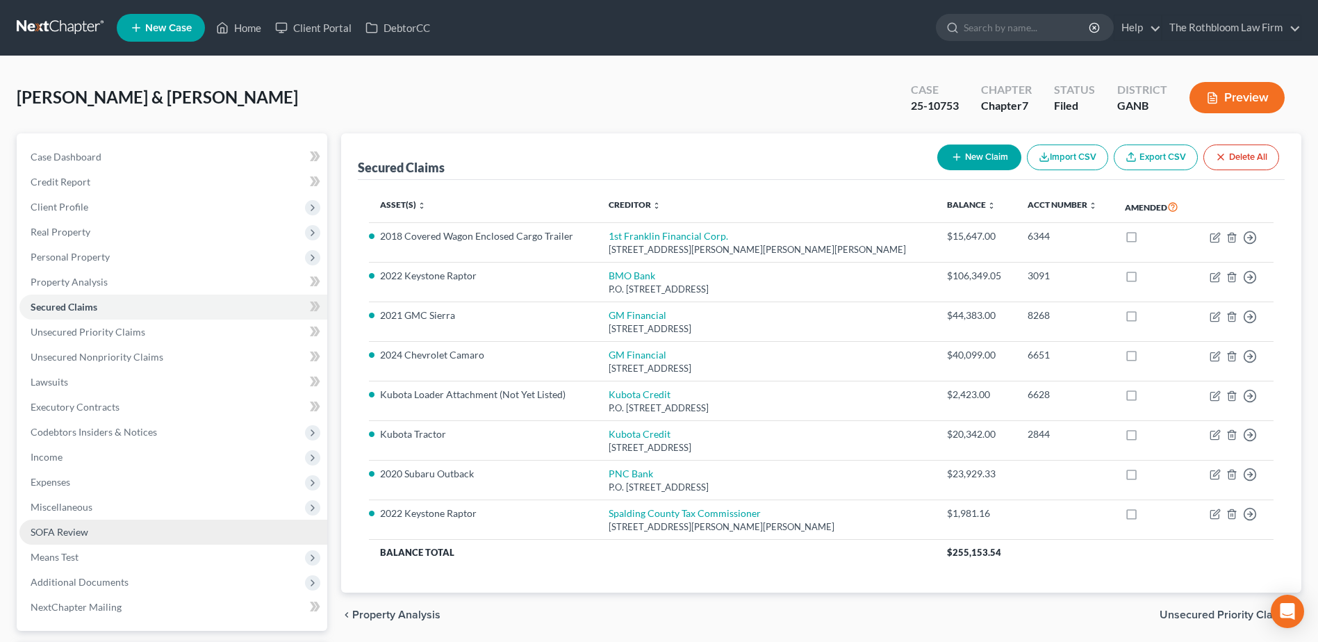
scroll to position [122, 0]
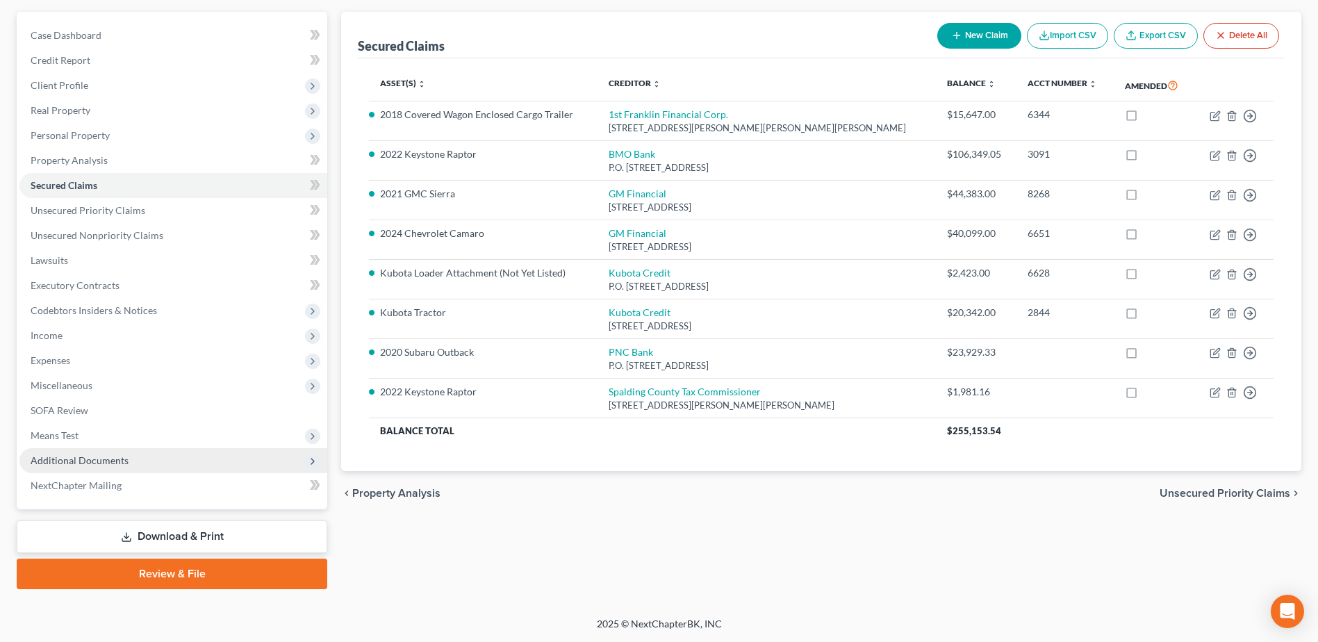
click at [74, 459] on span "Additional Documents" at bounding box center [80, 460] width 98 height 12
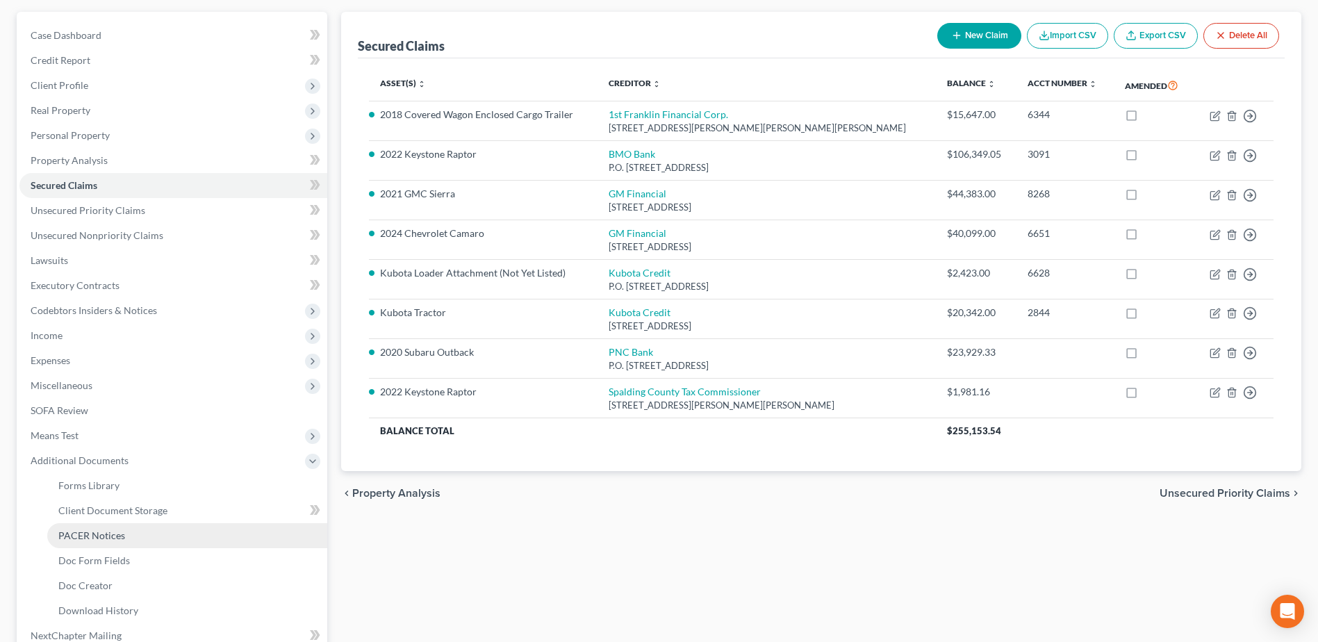
click at [120, 538] on span "PACER Notices" at bounding box center [91, 535] width 67 height 12
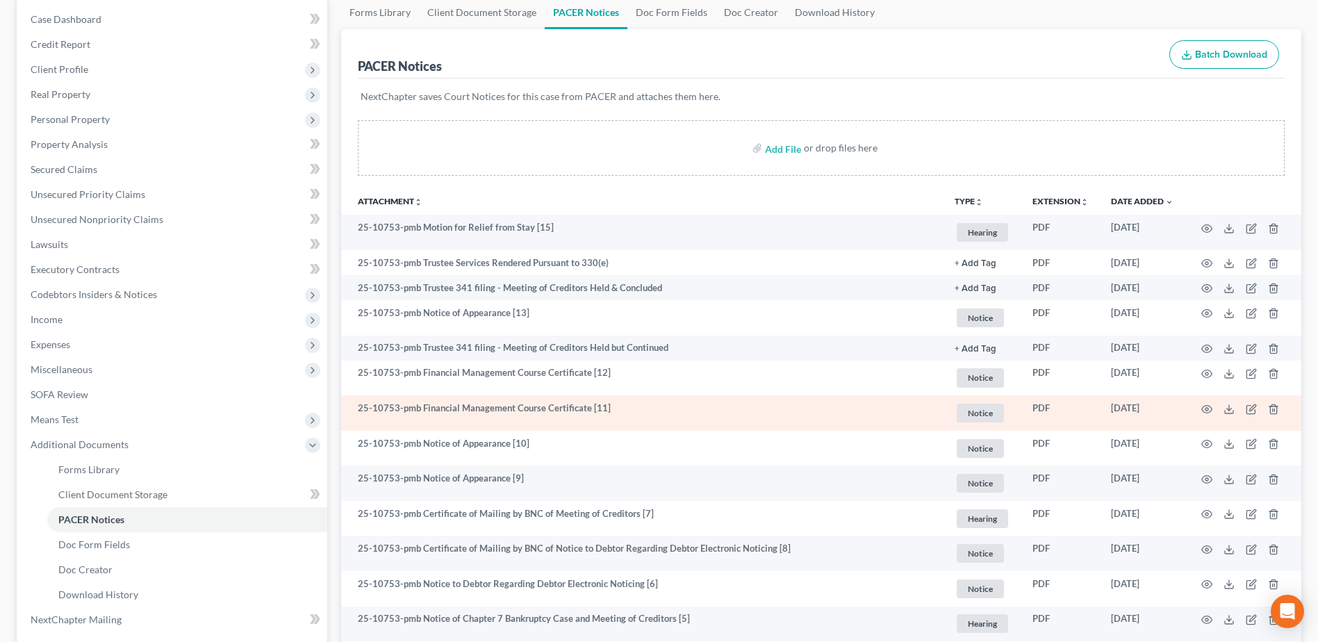
scroll to position [139, 0]
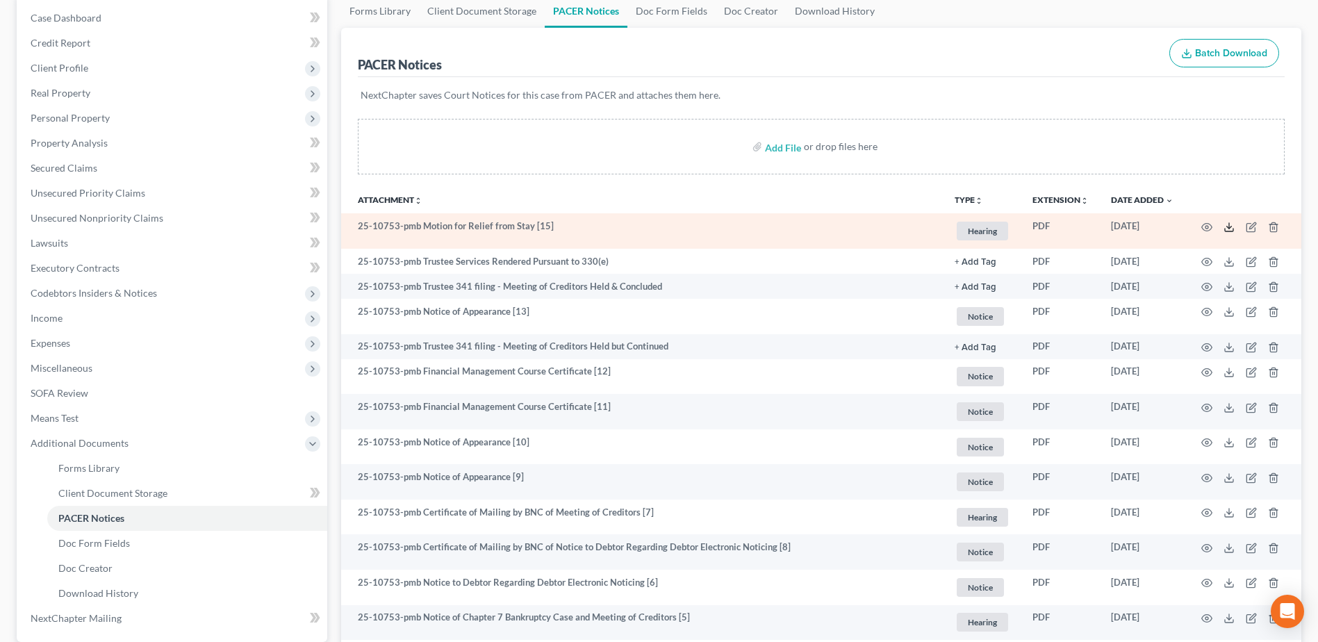
click at [1228, 225] on icon at bounding box center [1228, 227] width 11 height 11
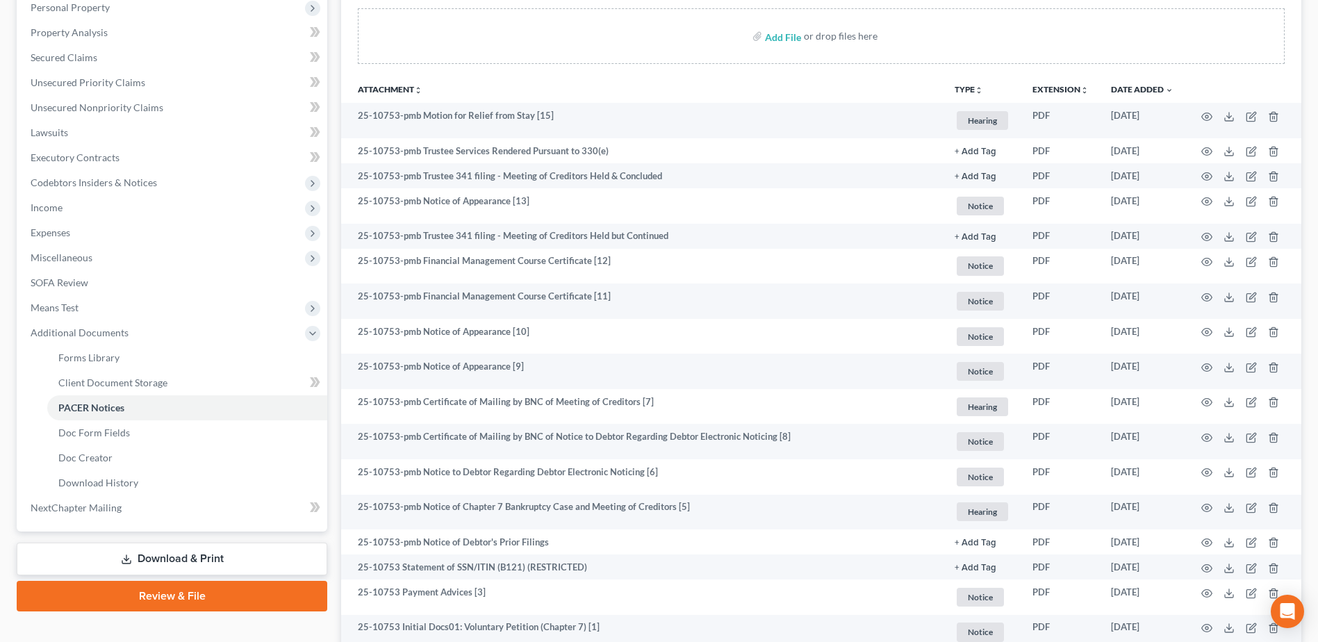
scroll to position [401, 0]
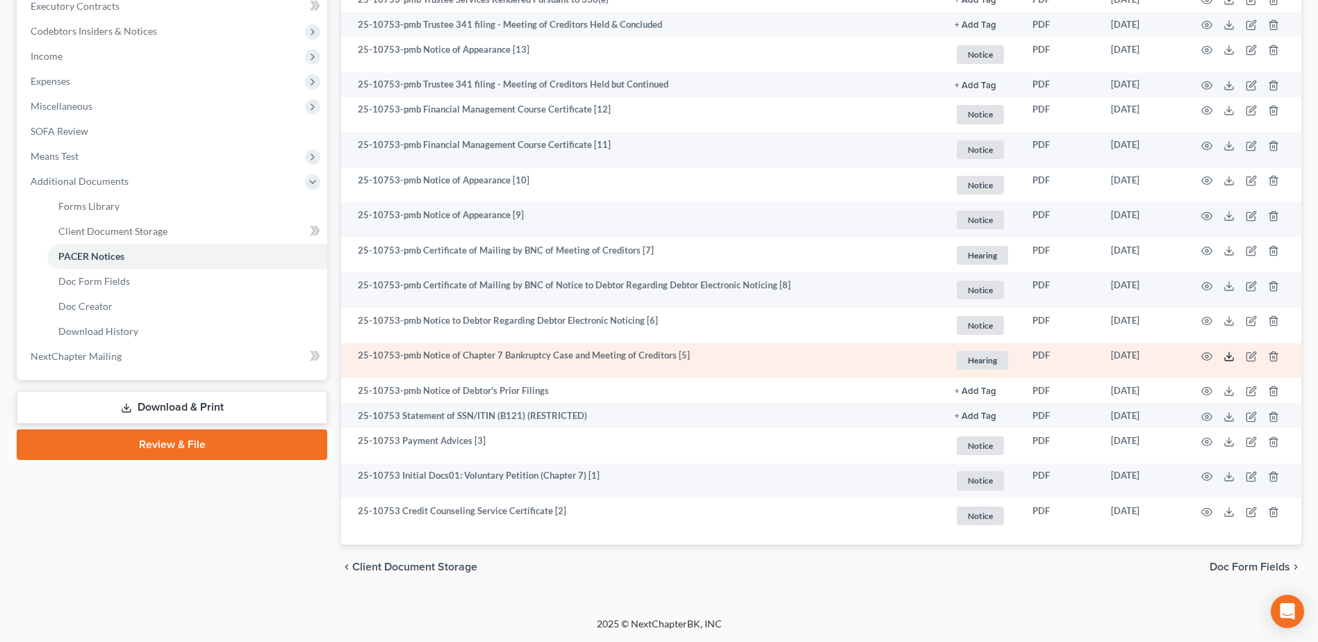
click at [1230, 358] on icon at bounding box center [1228, 356] width 11 height 11
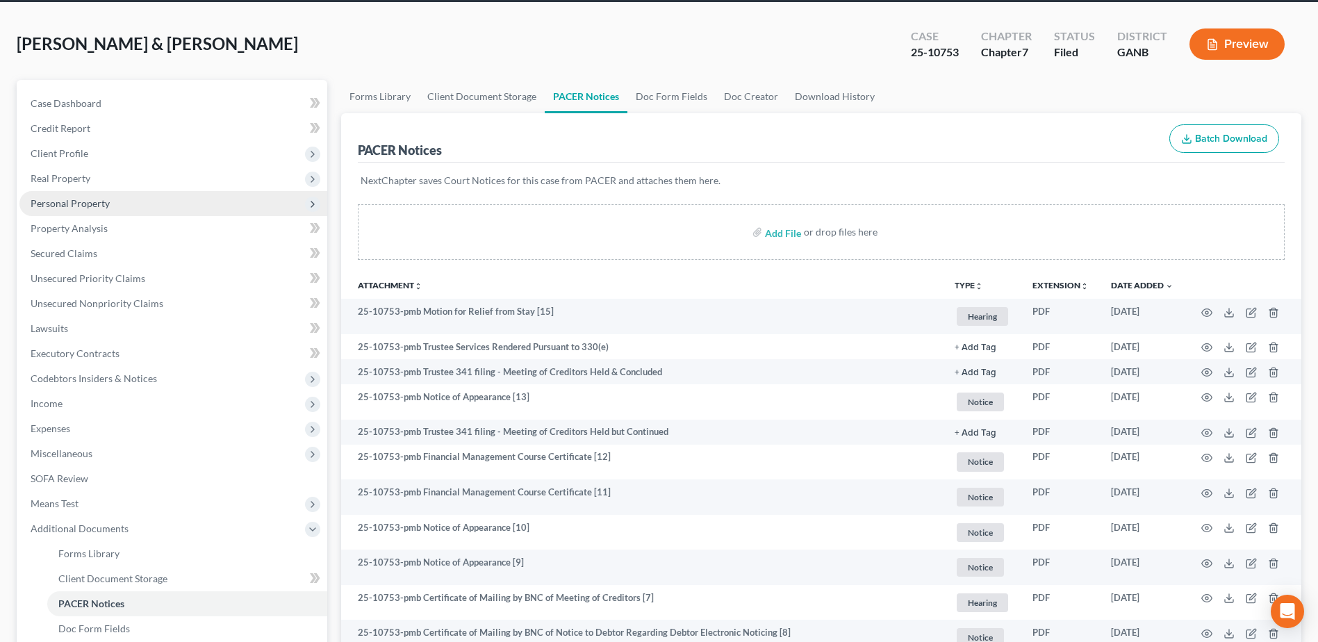
scroll to position [0, 0]
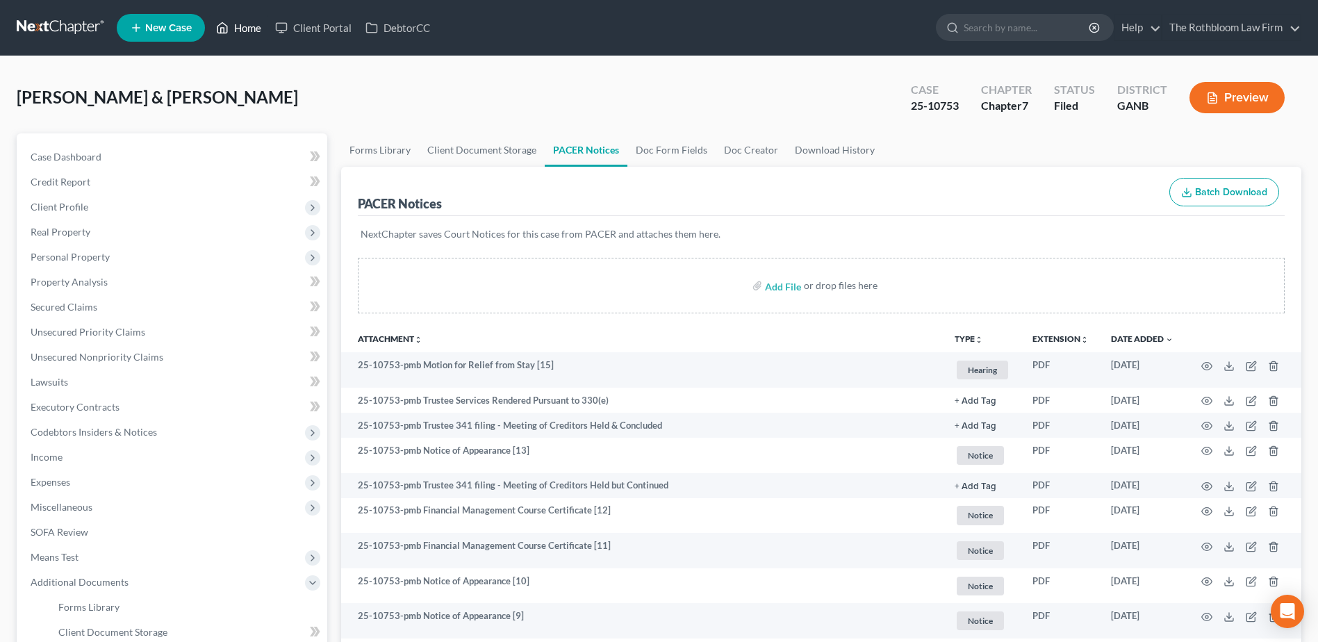
click at [254, 26] on link "Home" at bounding box center [238, 27] width 59 height 25
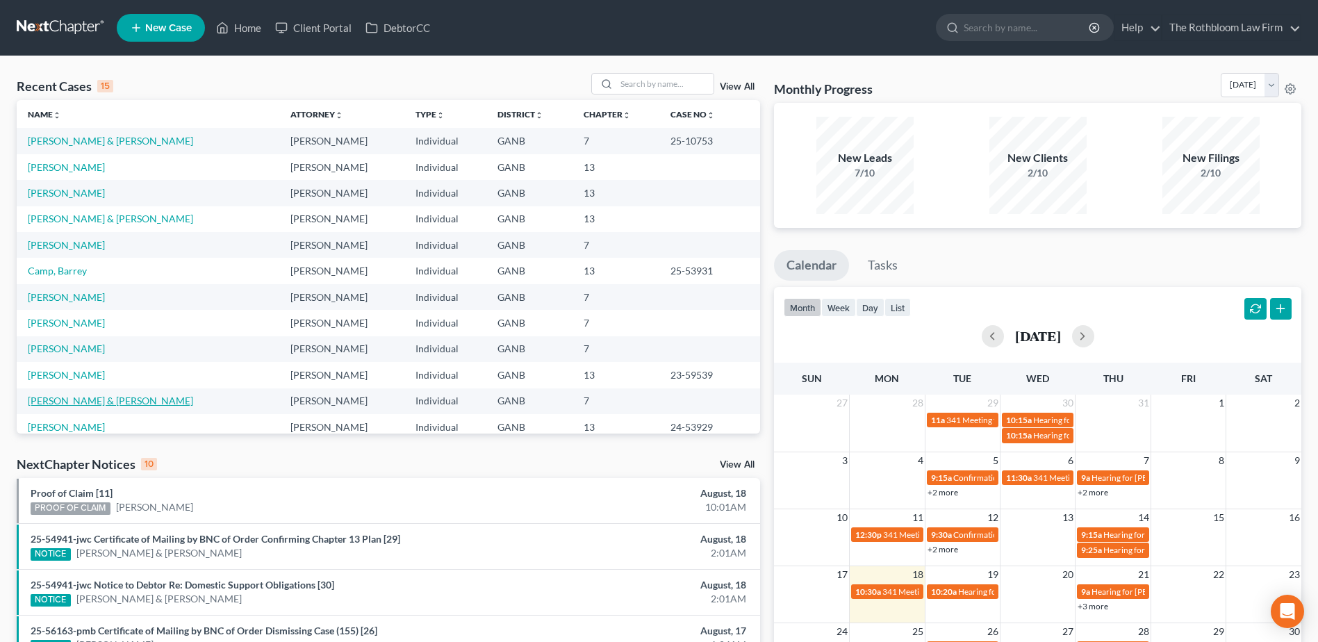
click at [83, 399] on link "Holcomb, Jack & Sandra" at bounding box center [110, 401] width 165 height 12
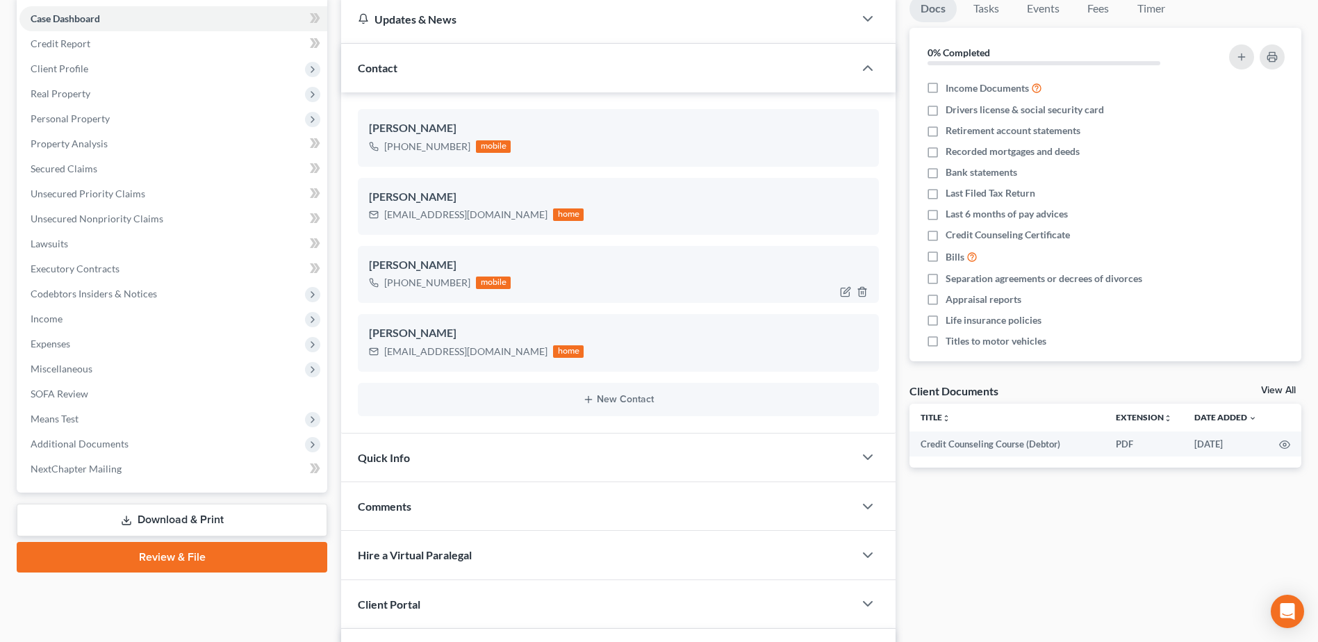
scroll to position [139, 0]
click at [105, 219] on span "Unsecured Nonpriority Claims" at bounding box center [97, 218] width 133 height 12
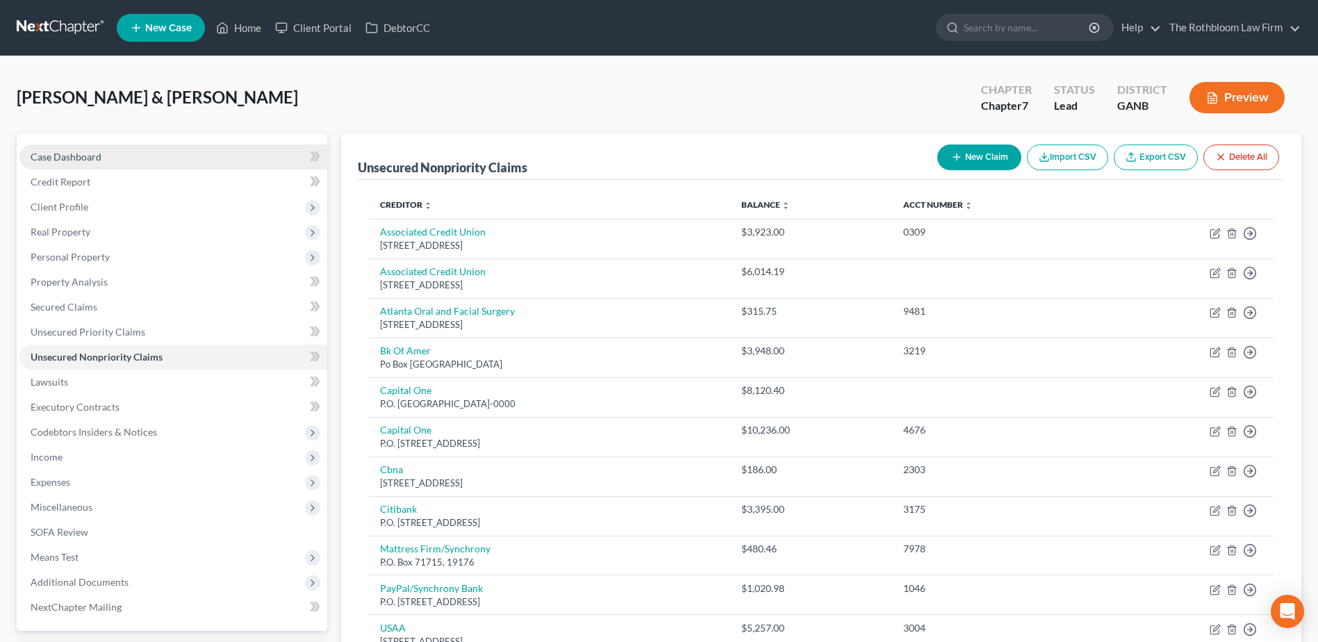
click at [42, 158] on span "Case Dashboard" at bounding box center [66, 157] width 71 height 12
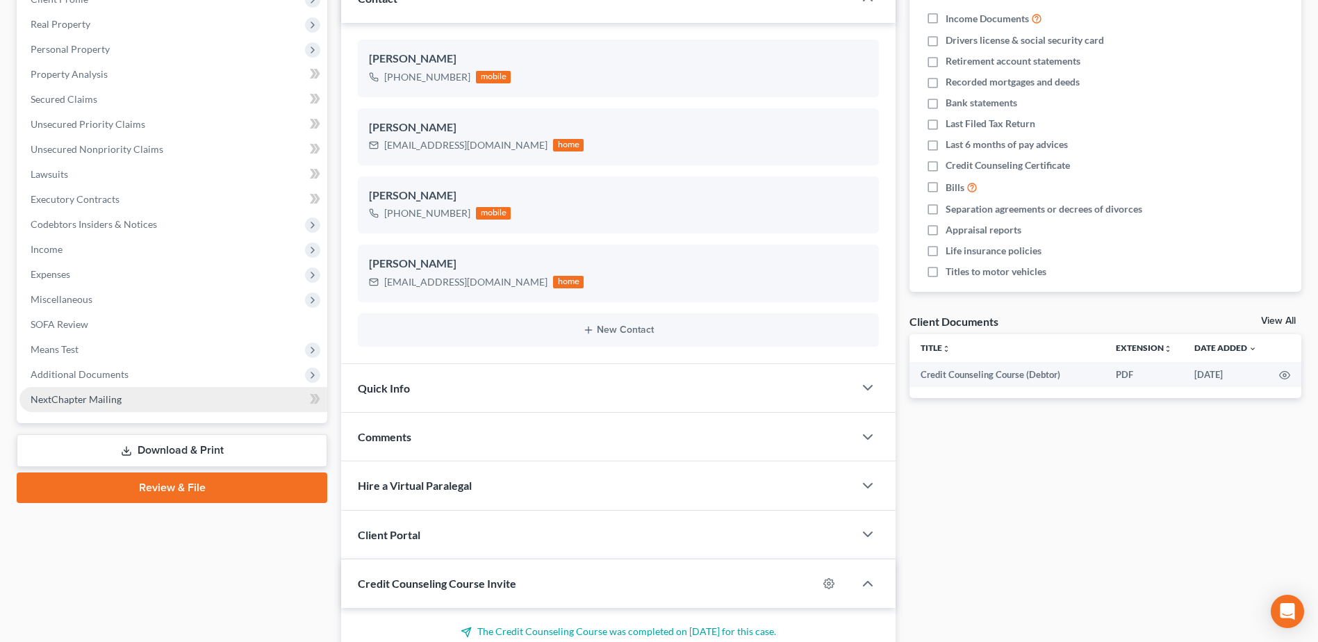
scroll to position [208, 0]
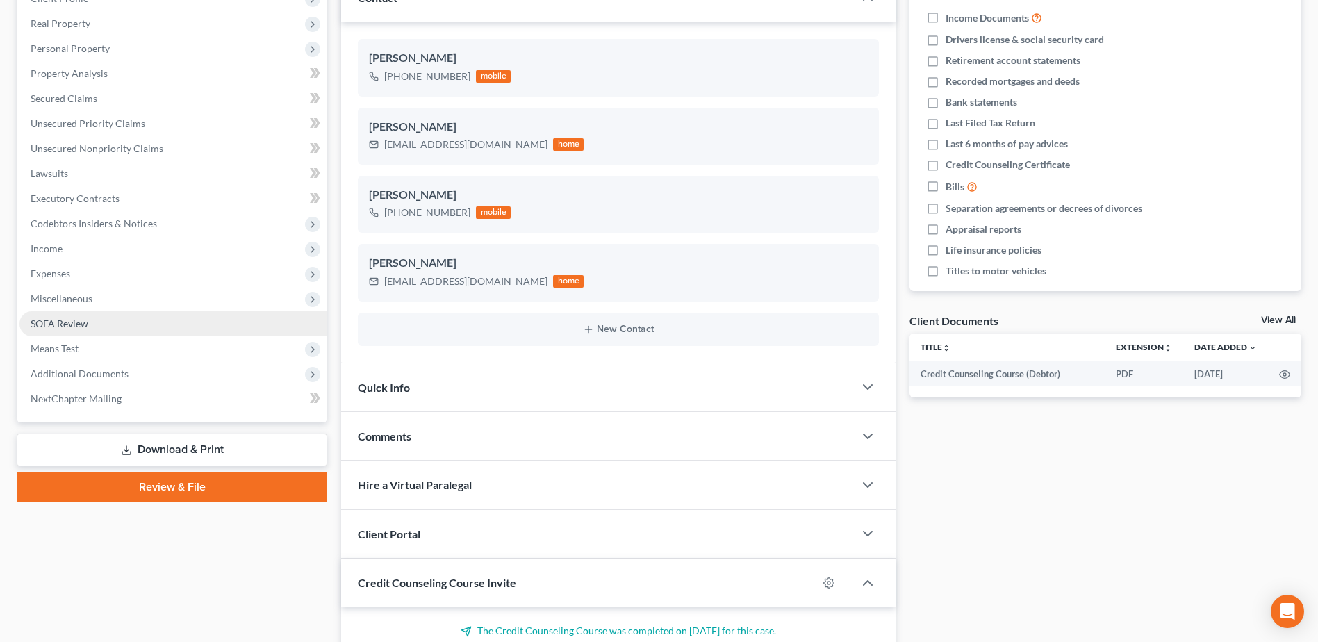
click at [78, 322] on span "SOFA Review" at bounding box center [60, 323] width 58 height 12
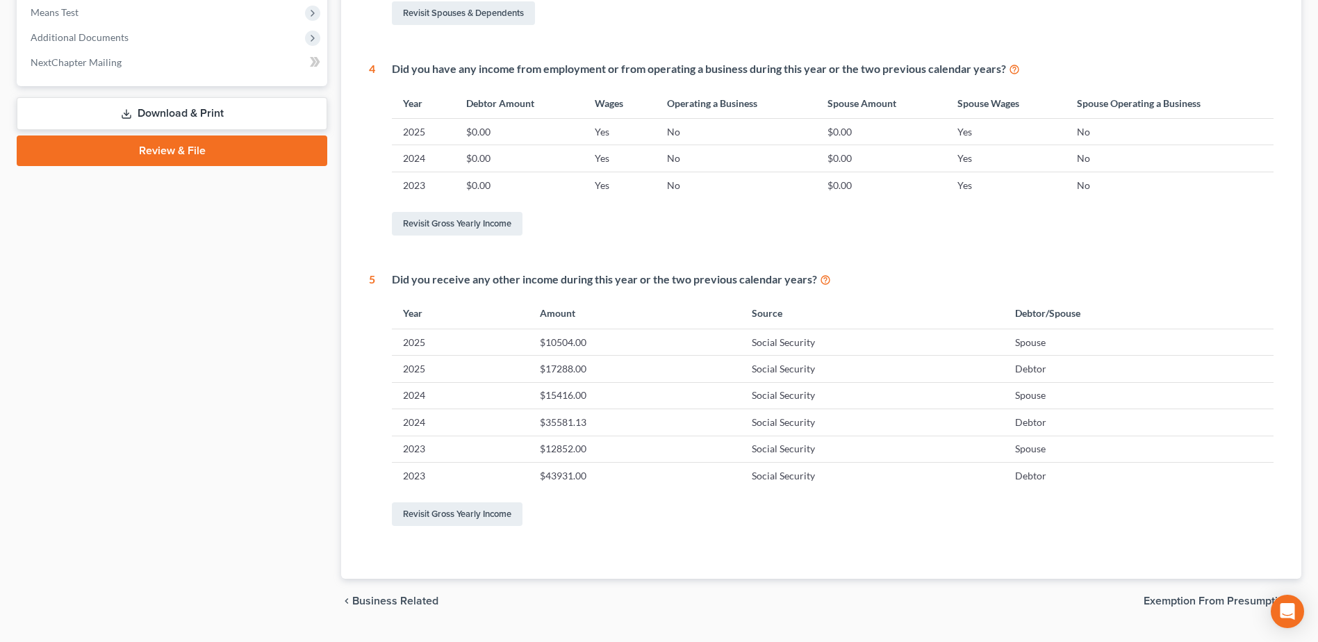
scroll to position [139, 0]
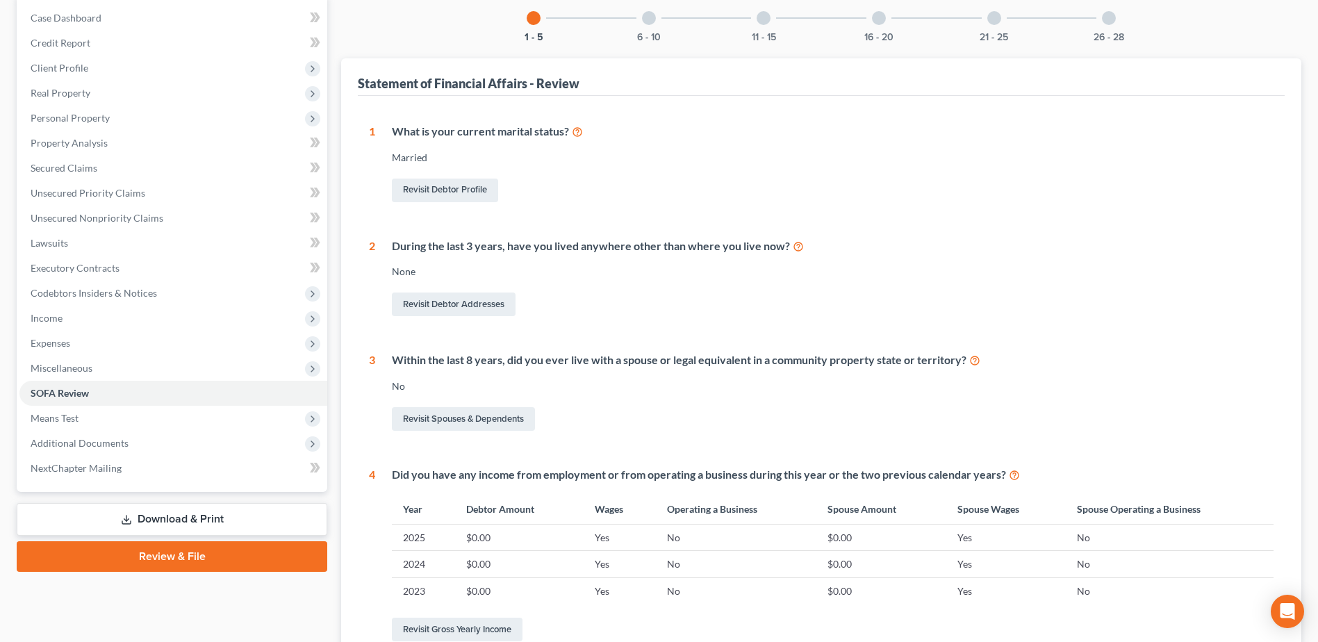
click at [645, 23] on div at bounding box center [649, 18] width 14 height 14
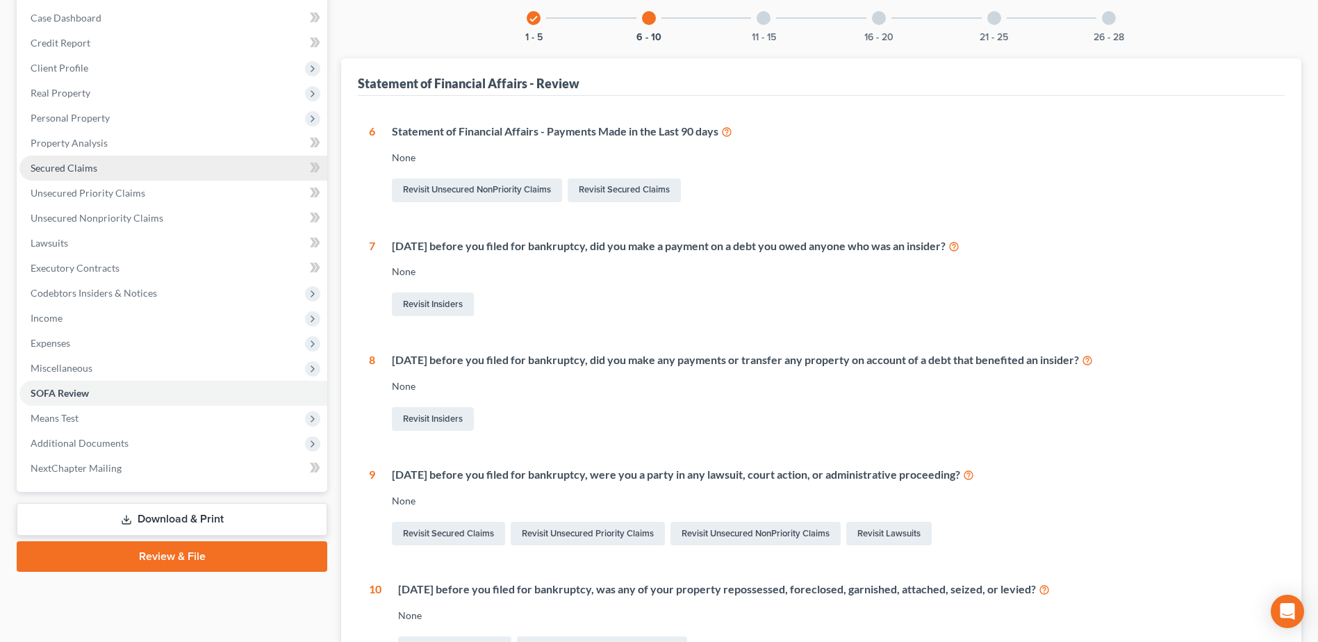
click at [53, 169] on span "Secured Claims" at bounding box center [64, 168] width 67 height 12
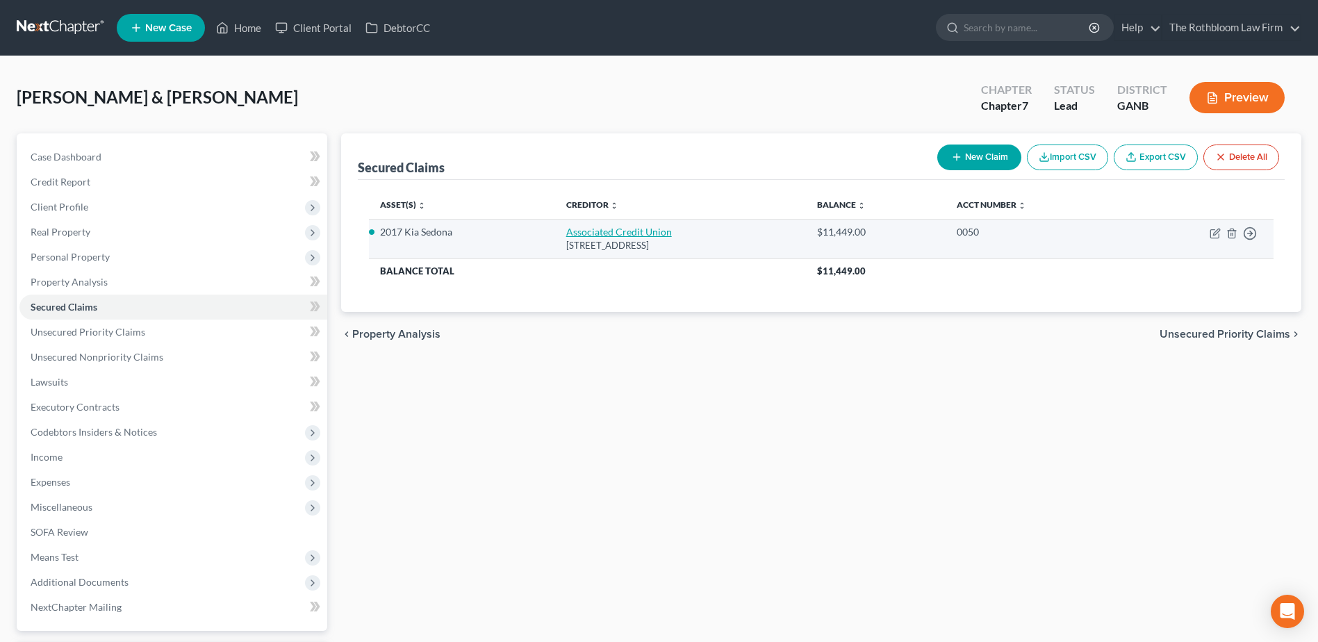
click at [566, 234] on link "Associated Credit Union" at bounding box center [619, 232] width 106 height 12
select select "10"
select select "0"
select select "2"
select select "1"
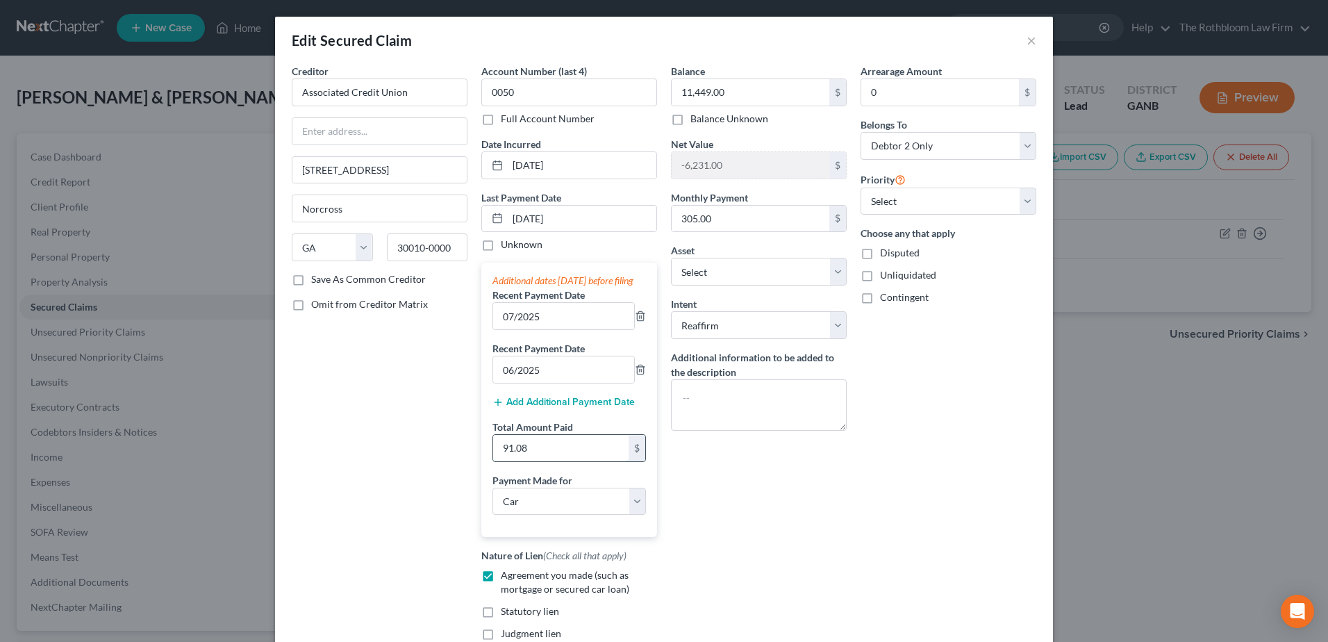
click at [539, 461] on input "91.08" at bounding box center [560, 448] width 135 height 26
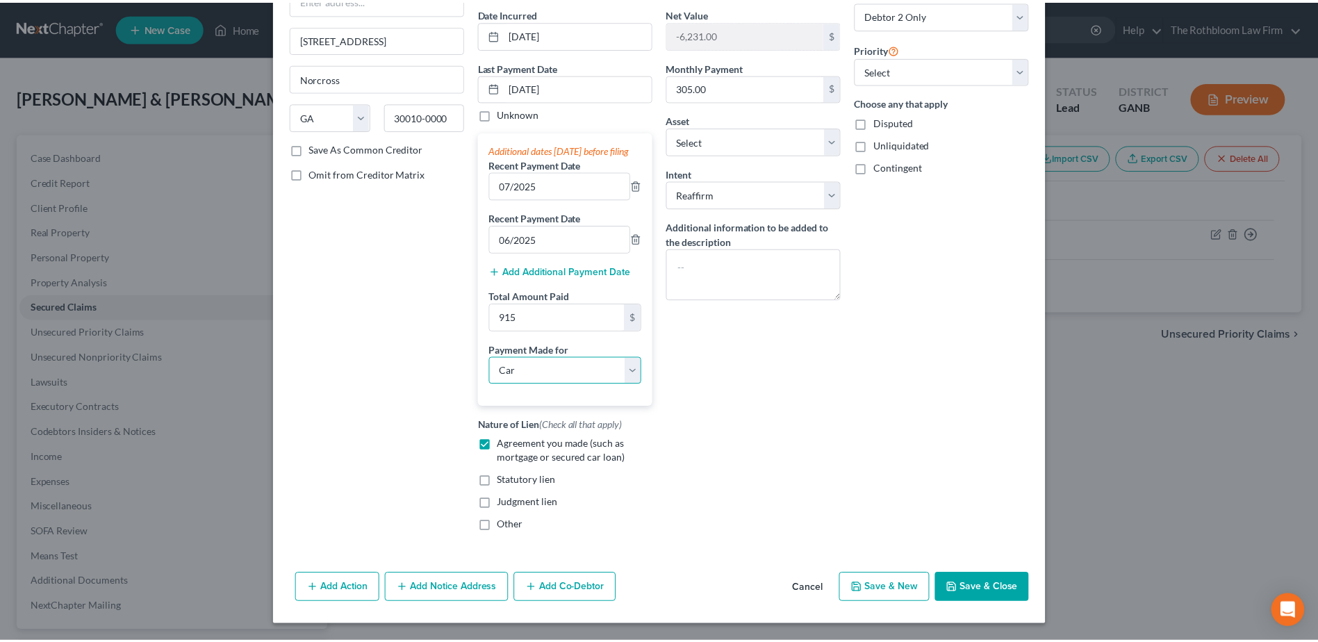
scroll to position [144, 0]
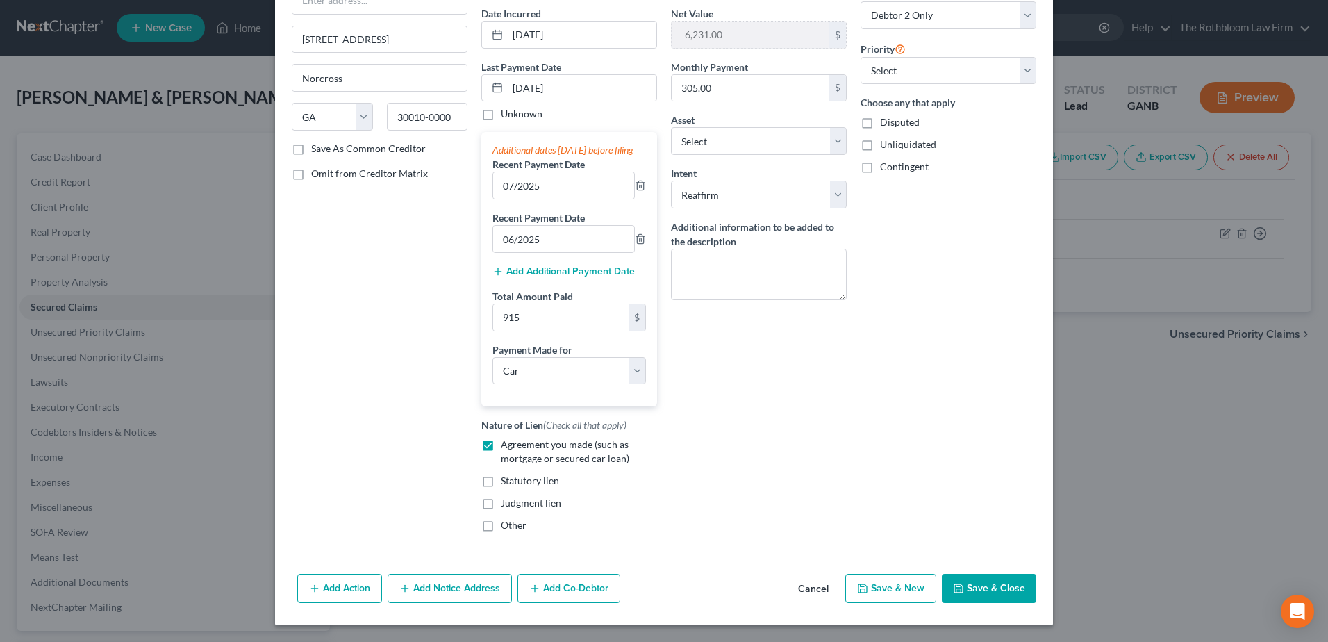
click at [974, 579] on button "Save & Close" at bounding box center [989, 588] width 94 height 29
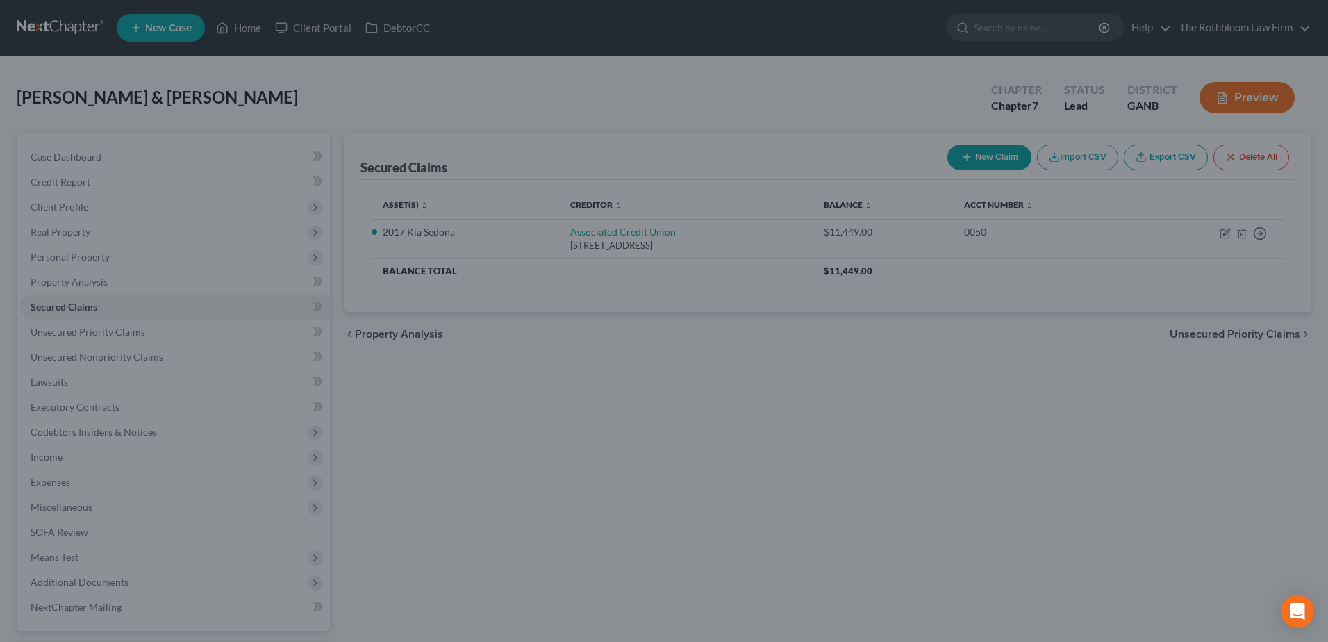
type input "915.00"
select select "9"
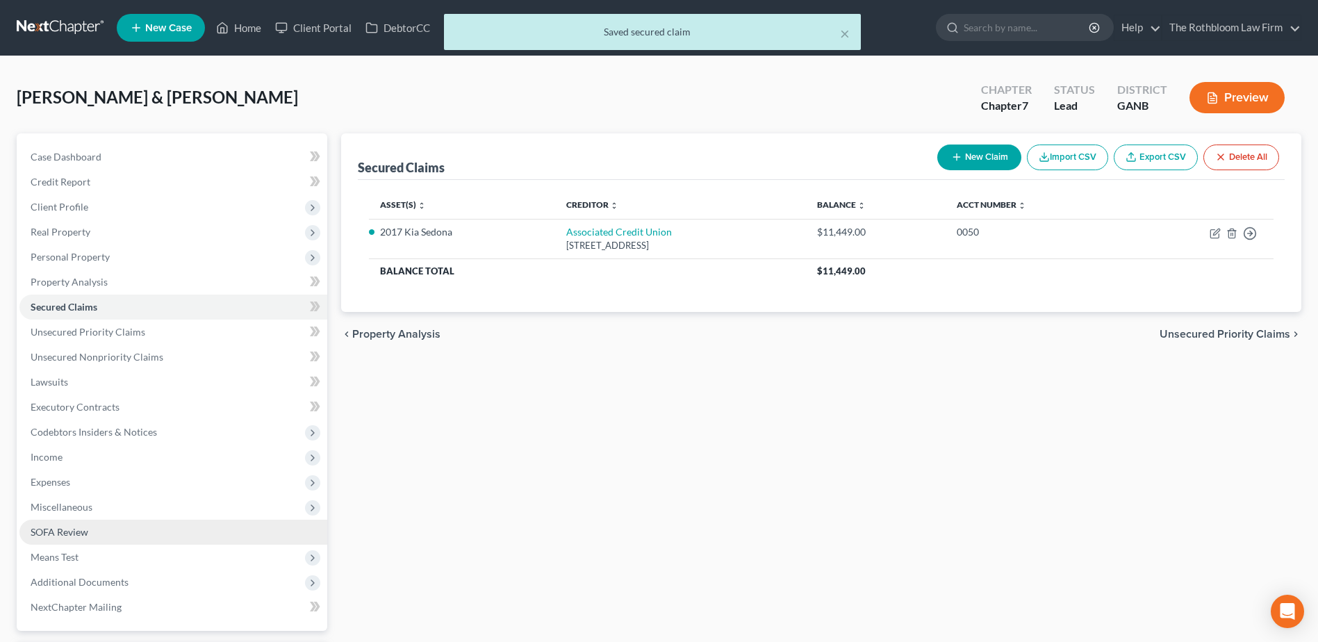
click at [85, 528] on span "SOFA Review" at bounding box center [60, 532] width 58 height 12
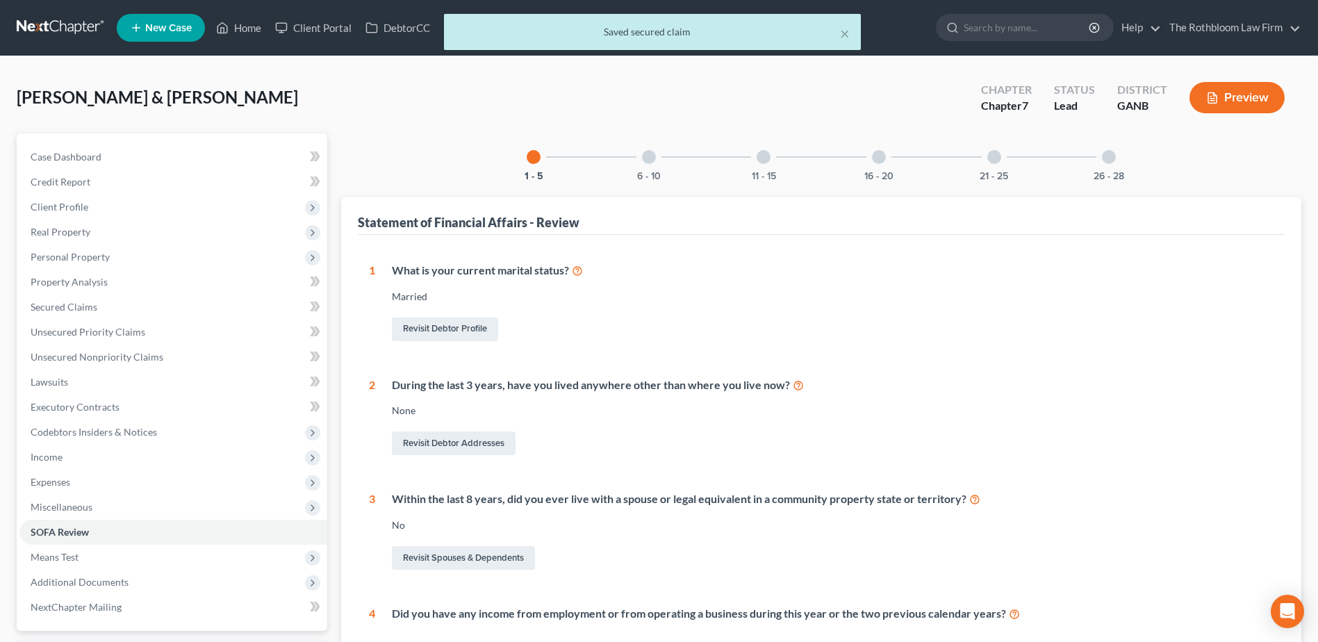
click at [638, 167] on div "6 - 10" at bounding box center [648, 156] width 47 height 47
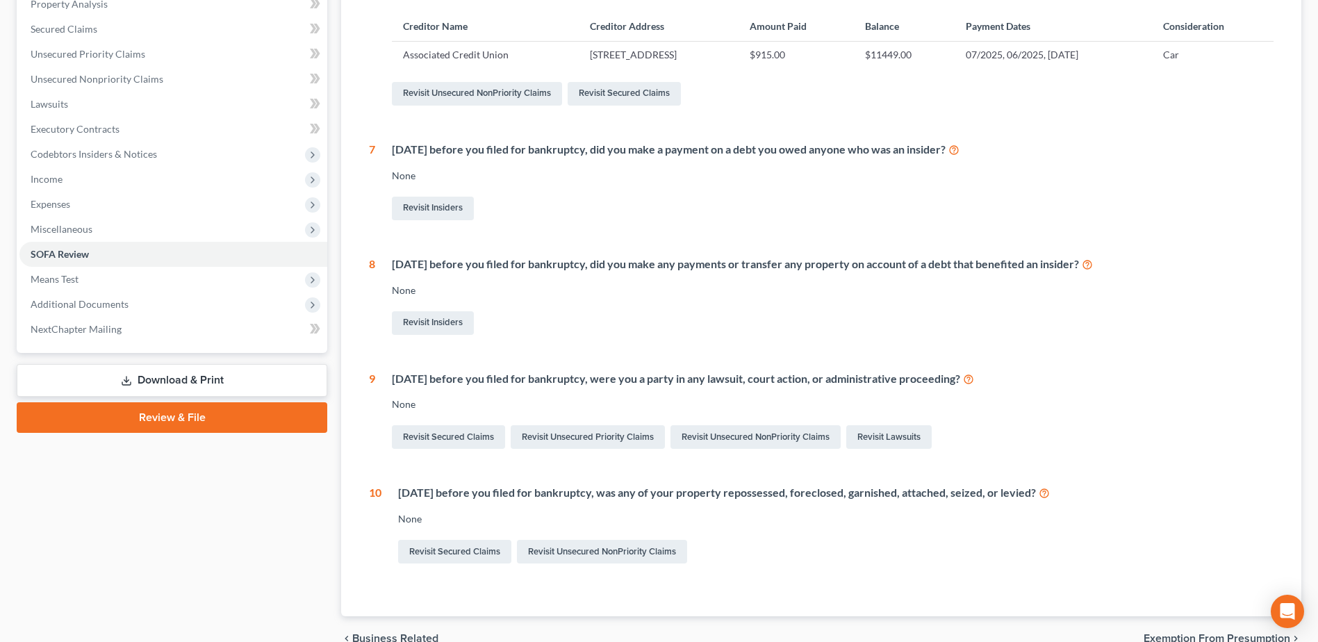
scroll to position [69, 0]
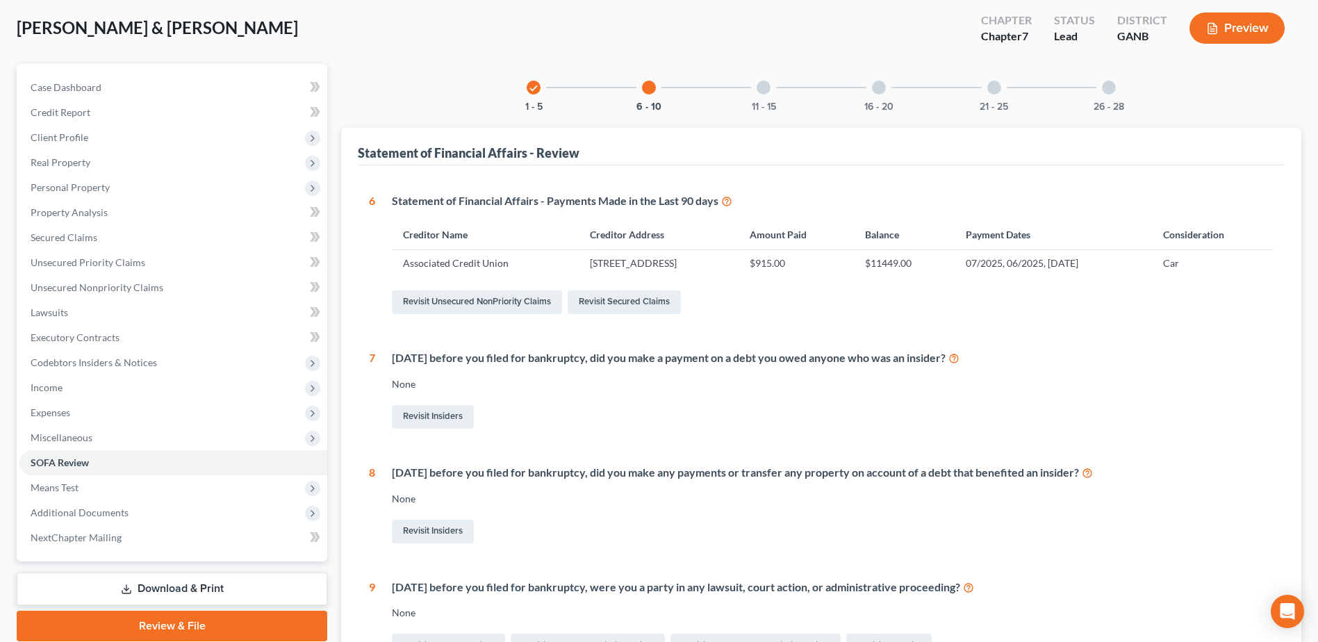
click at [765, 90] on div at bounding box center [763, 88] width 14 height 14
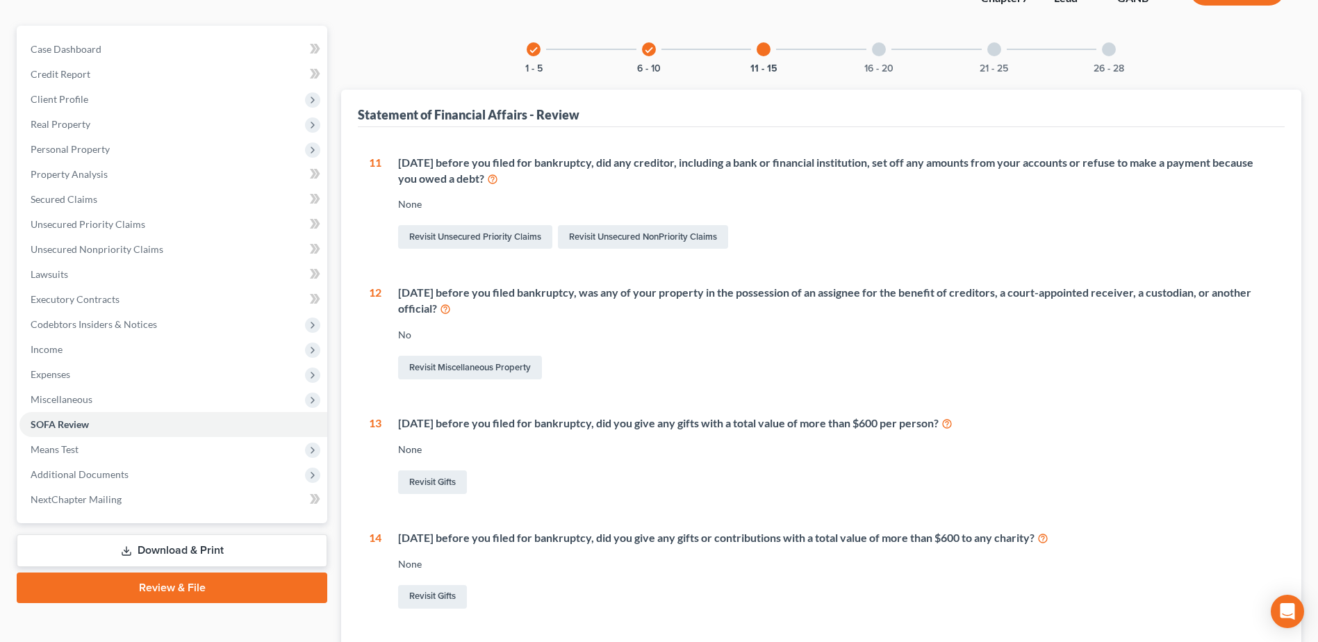
scroll to position [0, 0]
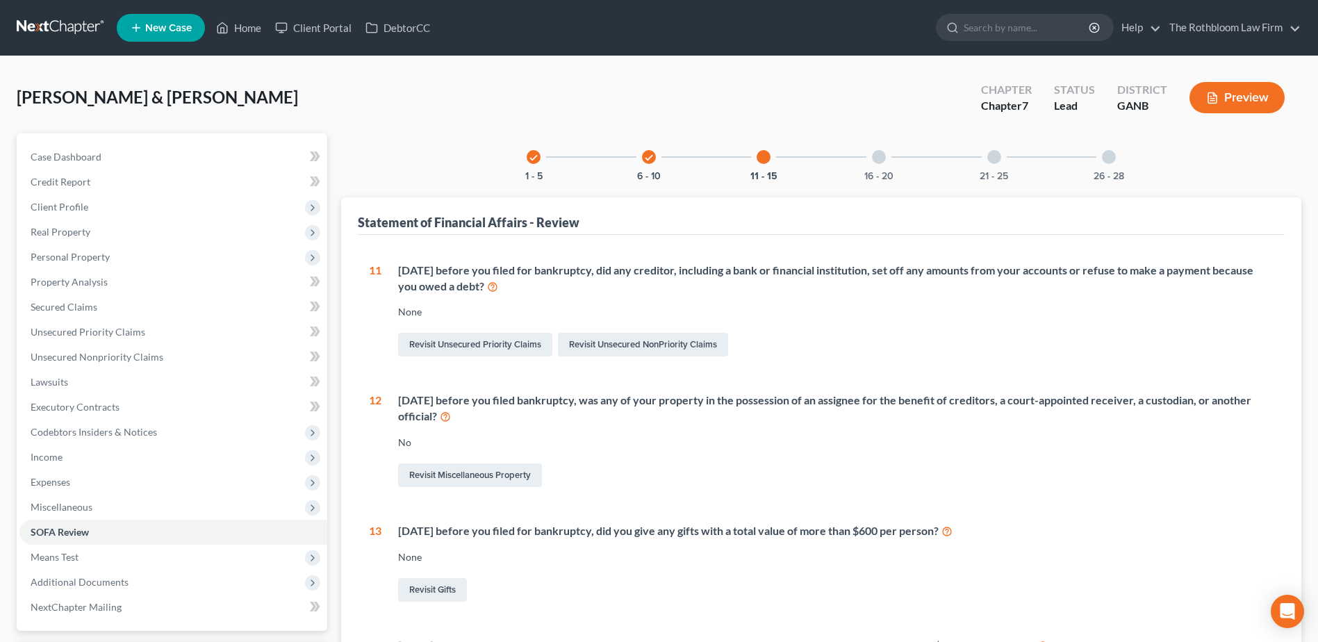
click at [876, 158] on div at bounding box center [879, 157] width 14 height 14
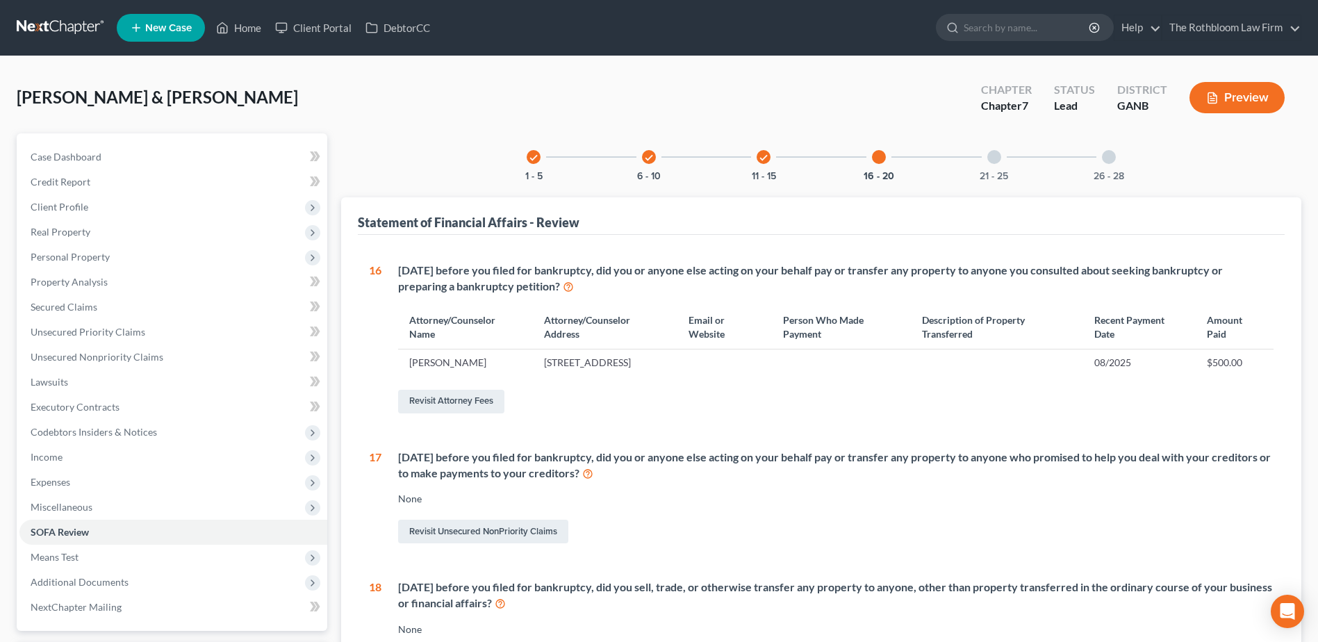
click at [991, 163] on div at bounding box center [994, 157] width 14 height 14
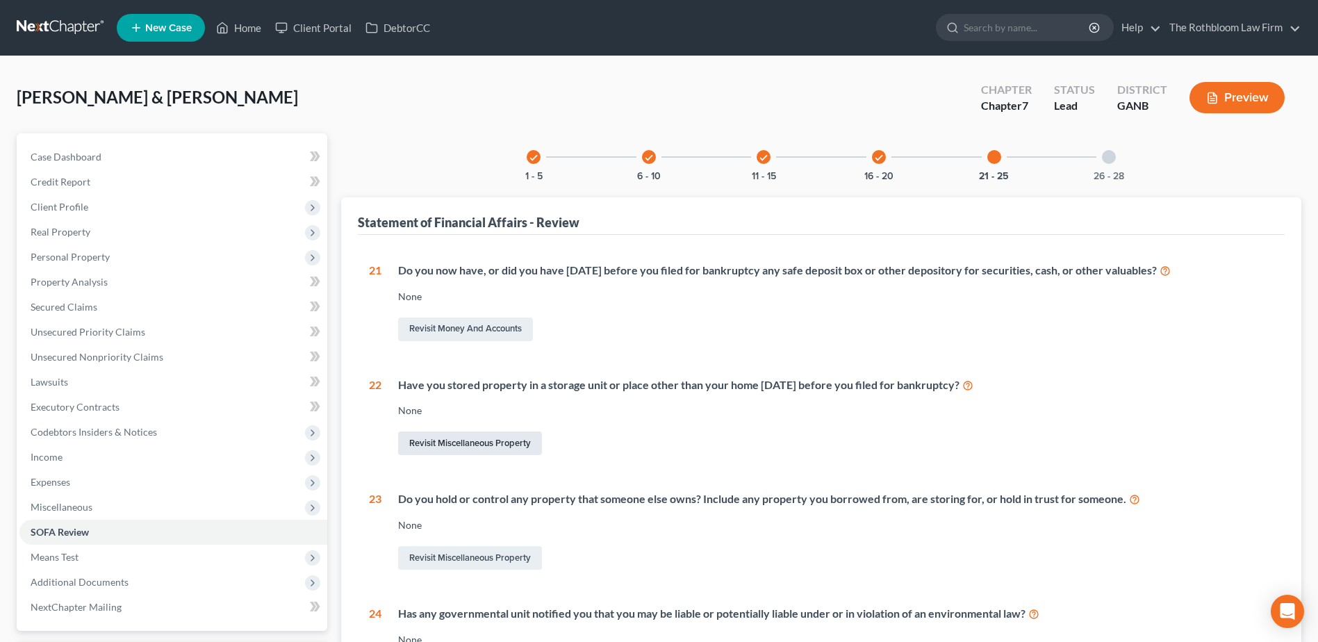
click at [451, 445] on link "Revisit Miscellaneous Property" at bounding box center [470, 443] width 144 height 24
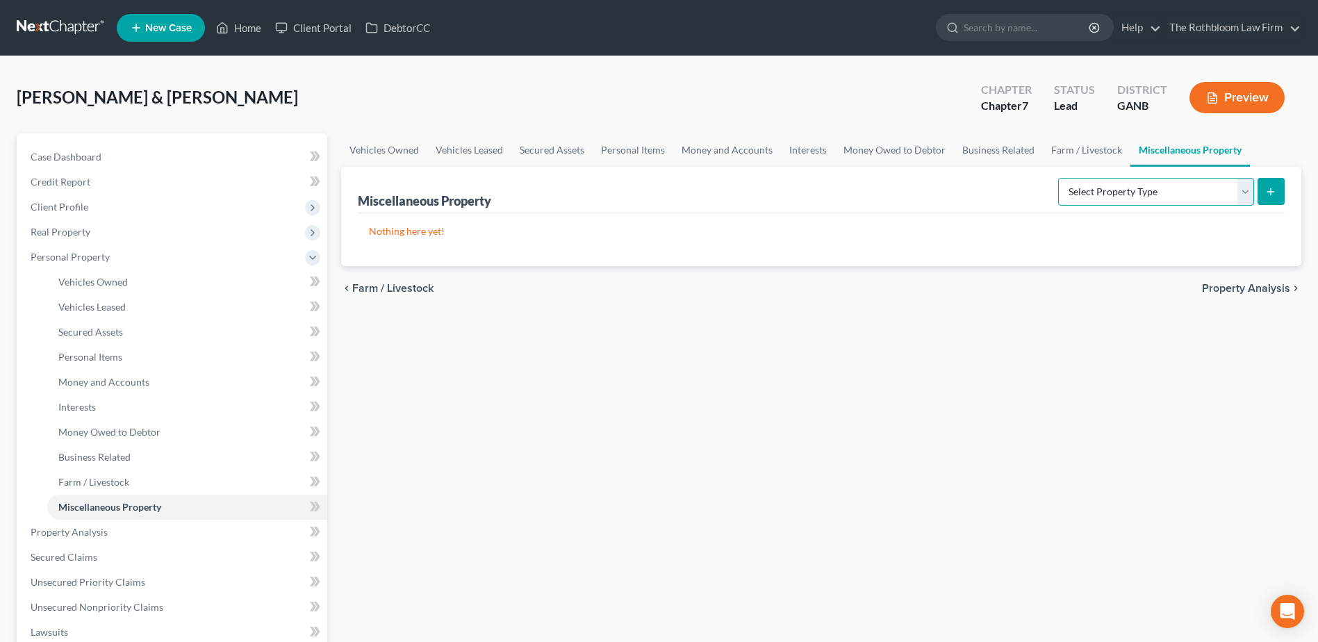
click at [1252, 190] on select "Select Property Type Assigned for Creditor Benefit Within 1 Year Holding for An…" at bounding box center [1156, 192] width 196 height 28
select select "stored_within_1_year"
click at [1058, 178] on select "Select Property Type Assigned for Creditor Benefit Within 1 Year Holding for An…" at bounding box center [1156, 192] width 196 height 28
click at [1270, 191] on line "submit" at bounding box center [1270, 191] width 0 height 6
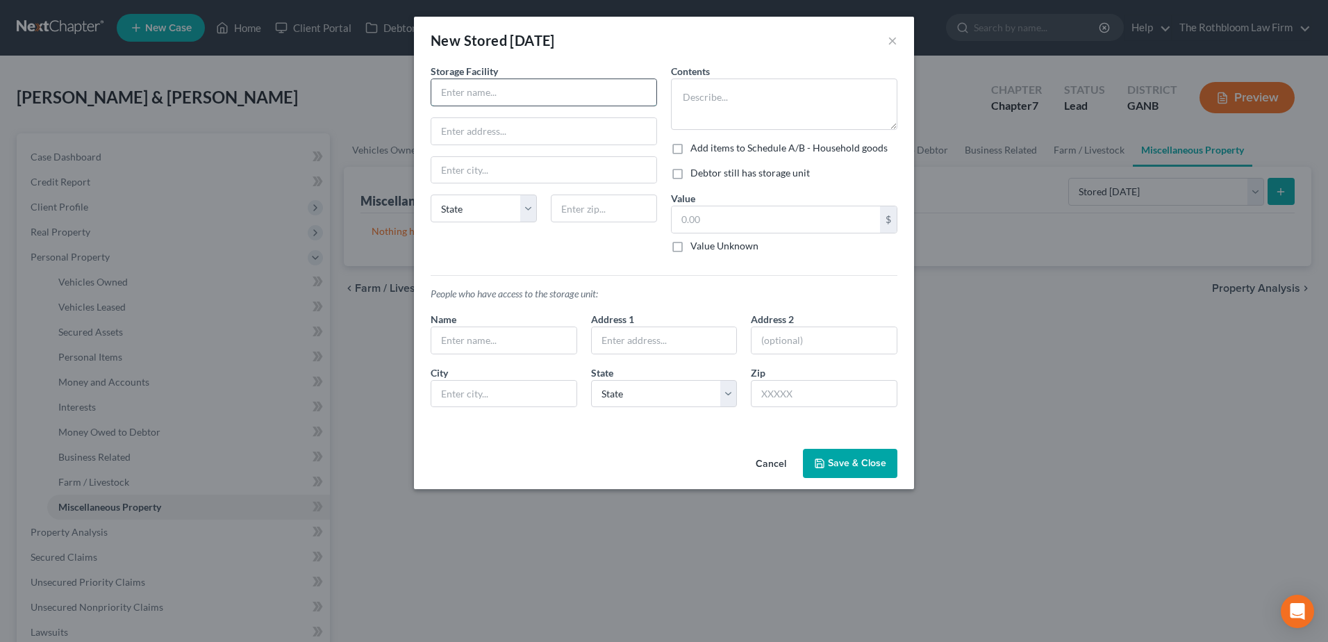
click at [474, 98] on input "text" at bounding box center [543, 92] width 225 height 26
type input "Public Storage"
click at [474, 174] on input "text" at bounding box center [543, 170] width 225 height 26
type input "A"
type input "Dunwoody"
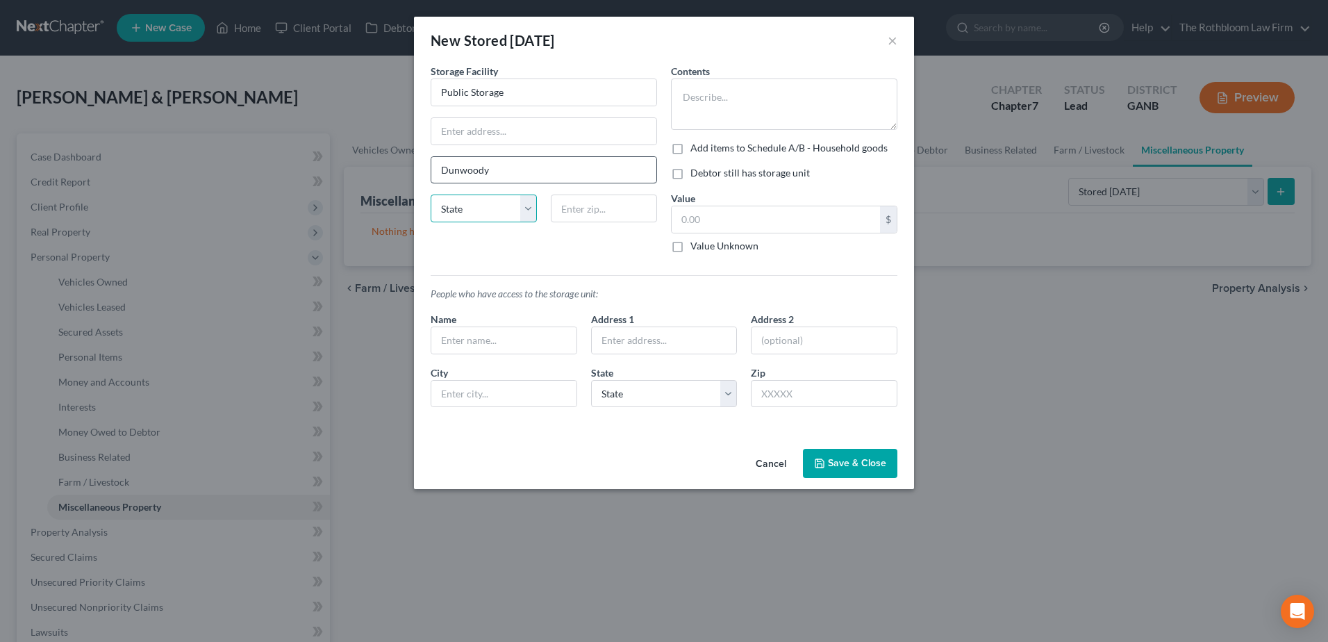
select select "10"
click at [700, 95] on textarea at bounding box center [784, 103] width 226 height 51
type textarea "h"
type textarea "Household Items"
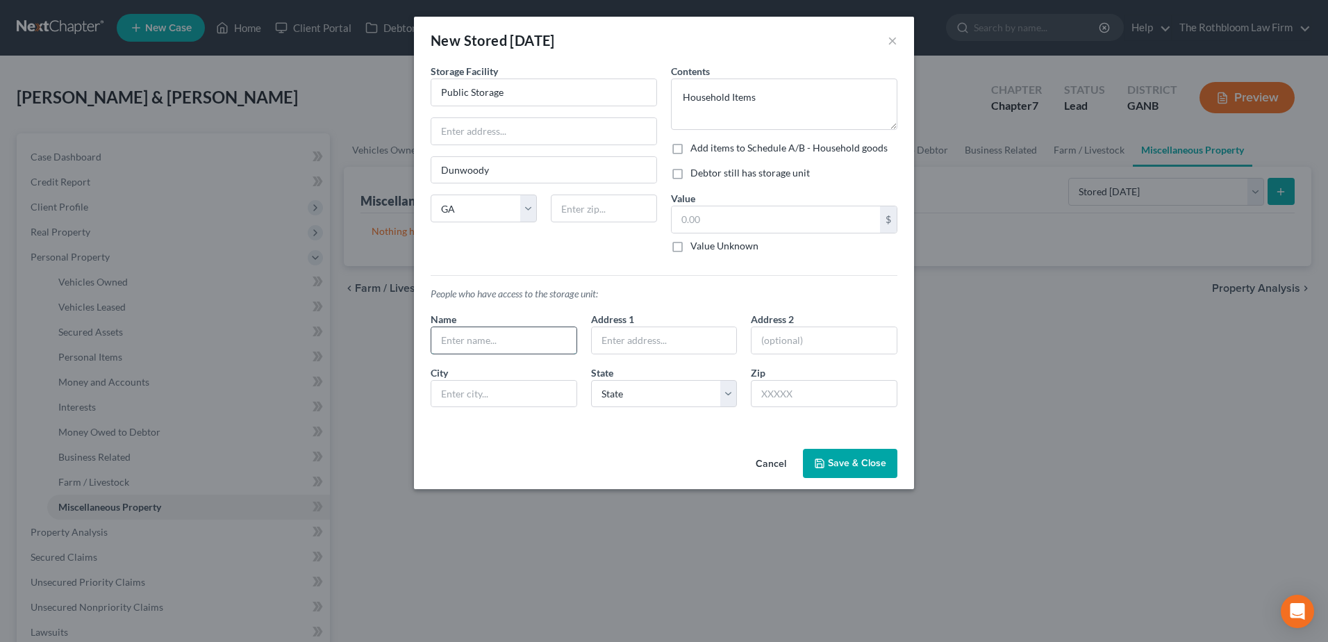
click at [485, 350] on input "text" at bounding box center [503, 340] width 145 height 26
type input "Debtors"
click at [842, 465] on button "Save & Close" at bounding box center [850, 463] width 94 height 29
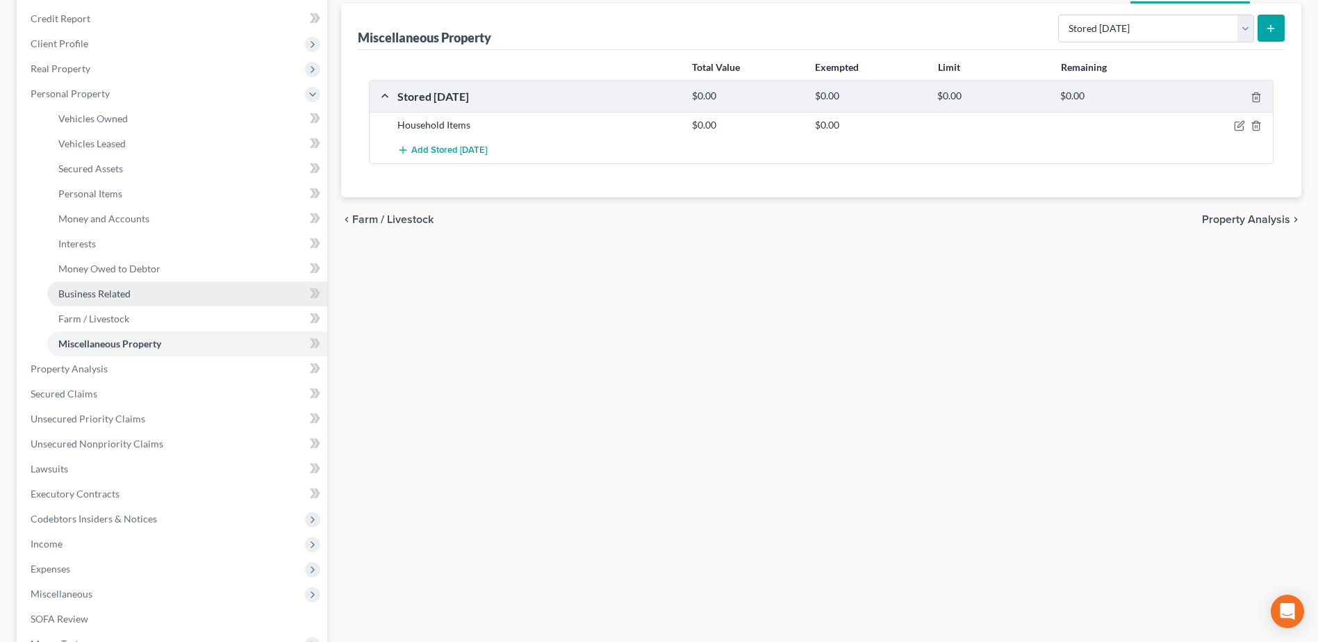
scroll to position [347, 0]
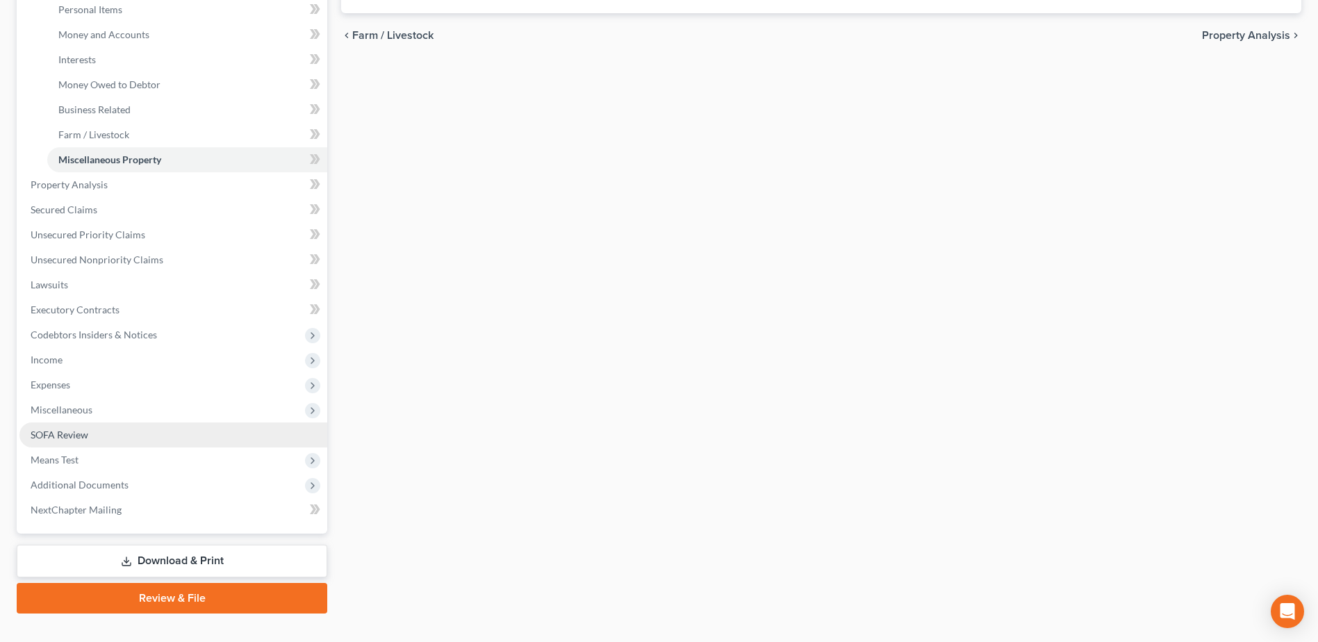
click at [59, 426] on link "SOFA Review" at bounding box center [173, 434] width 308 height 25
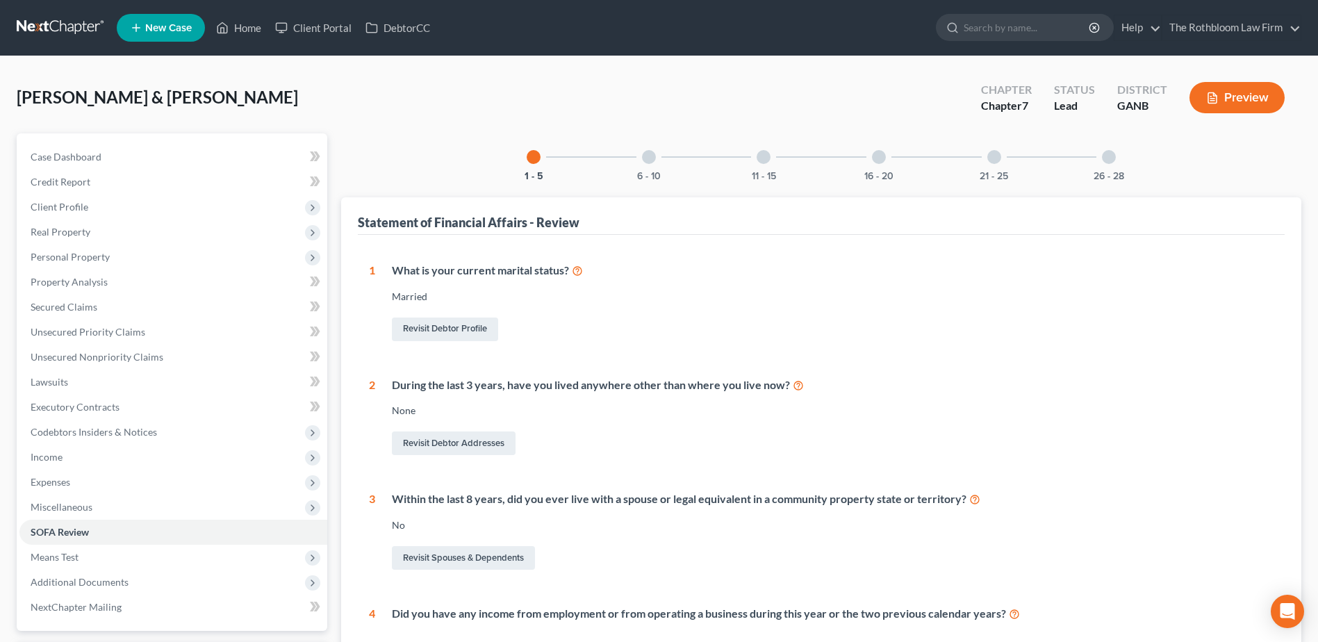
click at [876, 165] on div "16 - 20" at bounding box center [878, 156] width 47 height 47
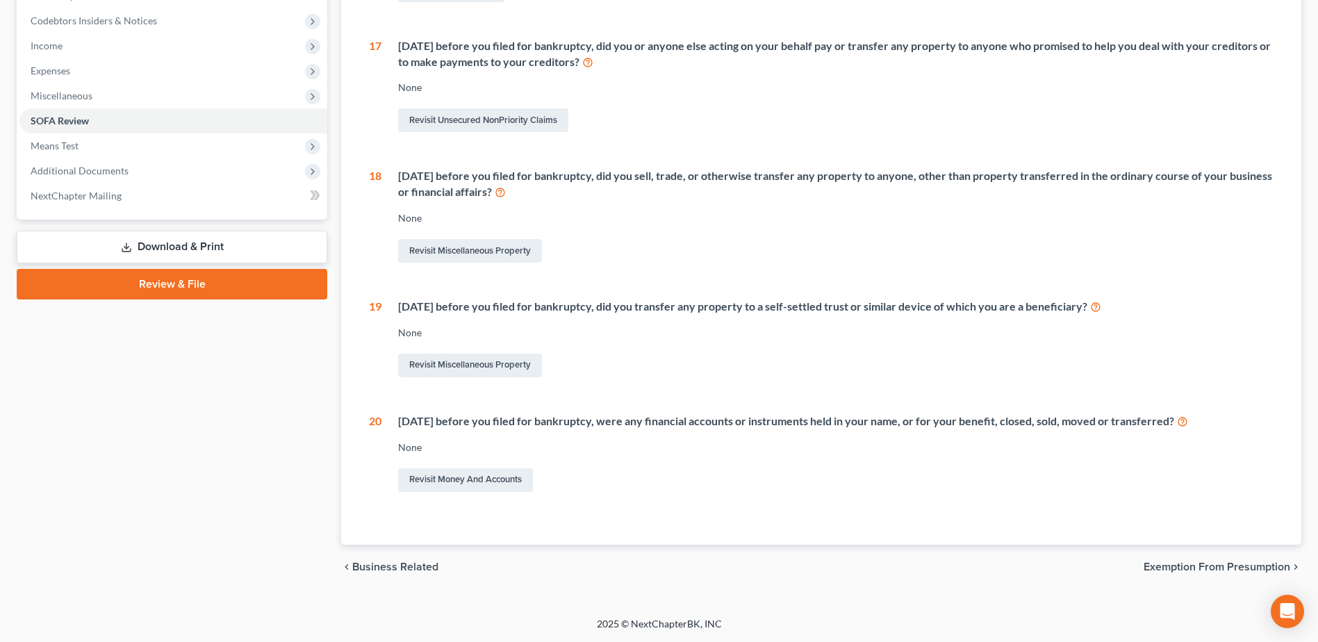
scroll to position [78, 0]
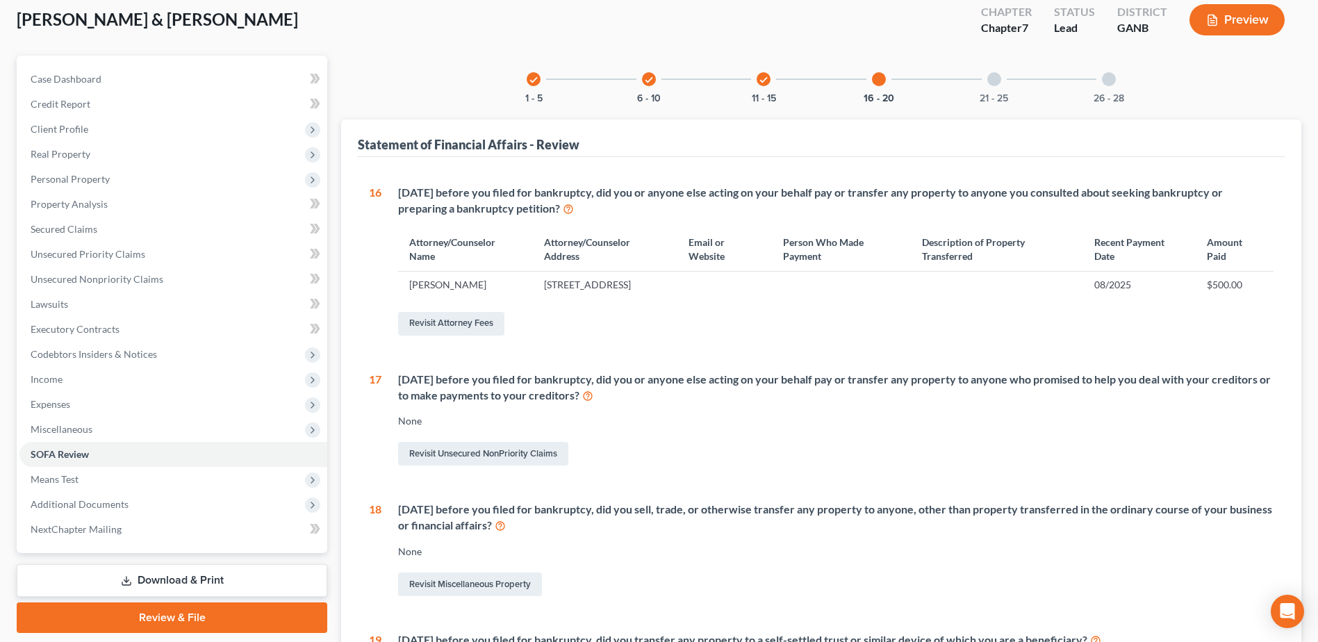
click at [990, 80] on div at bounding box center [994, 79] width 14 height 14
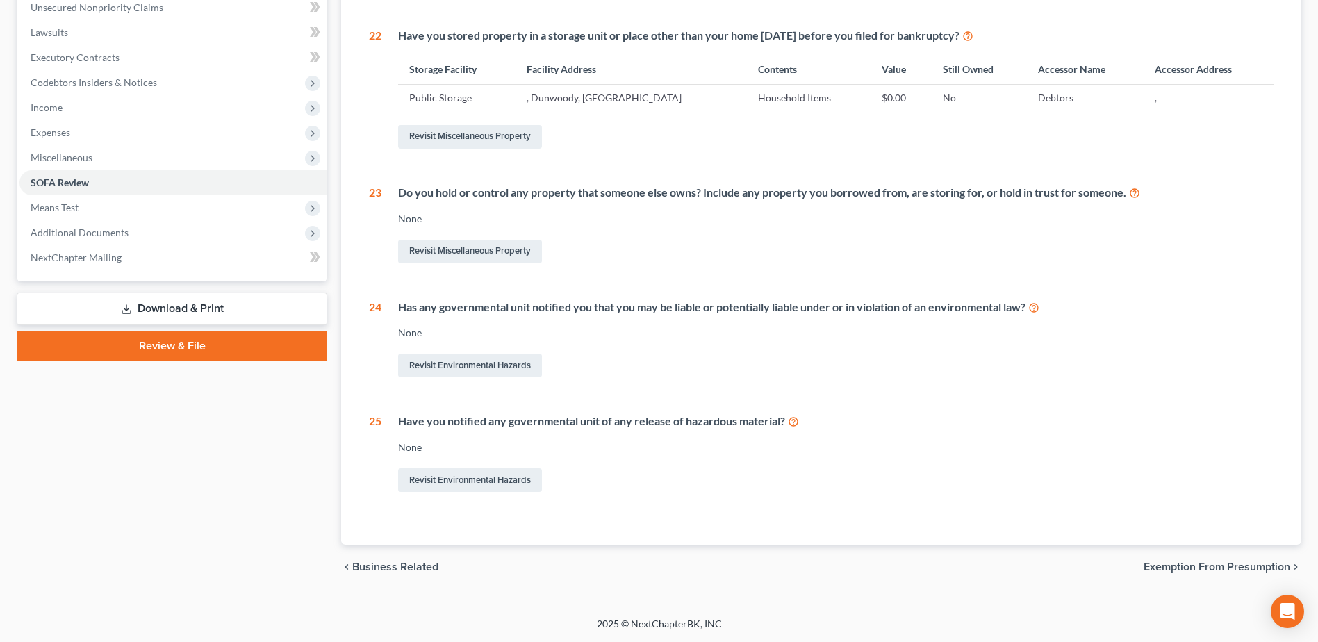
scroll to position [0, 0]
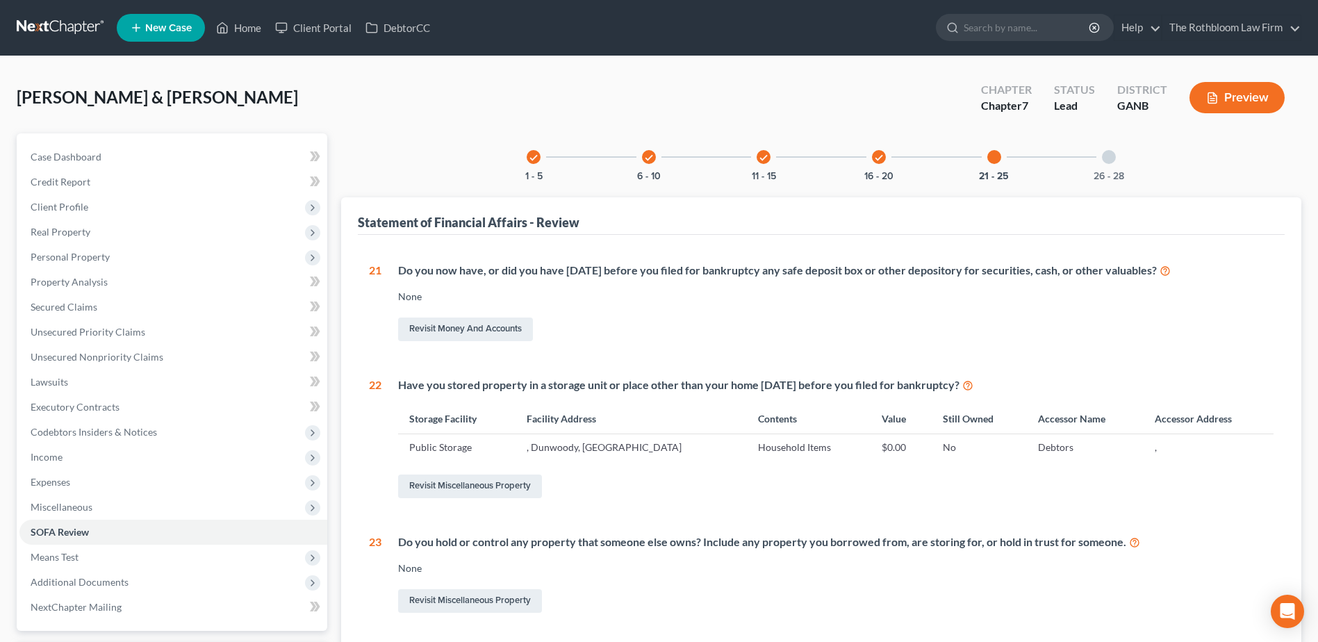
click at [1107, 158] on div at bounding box center [1109, 157] width 14 height 14
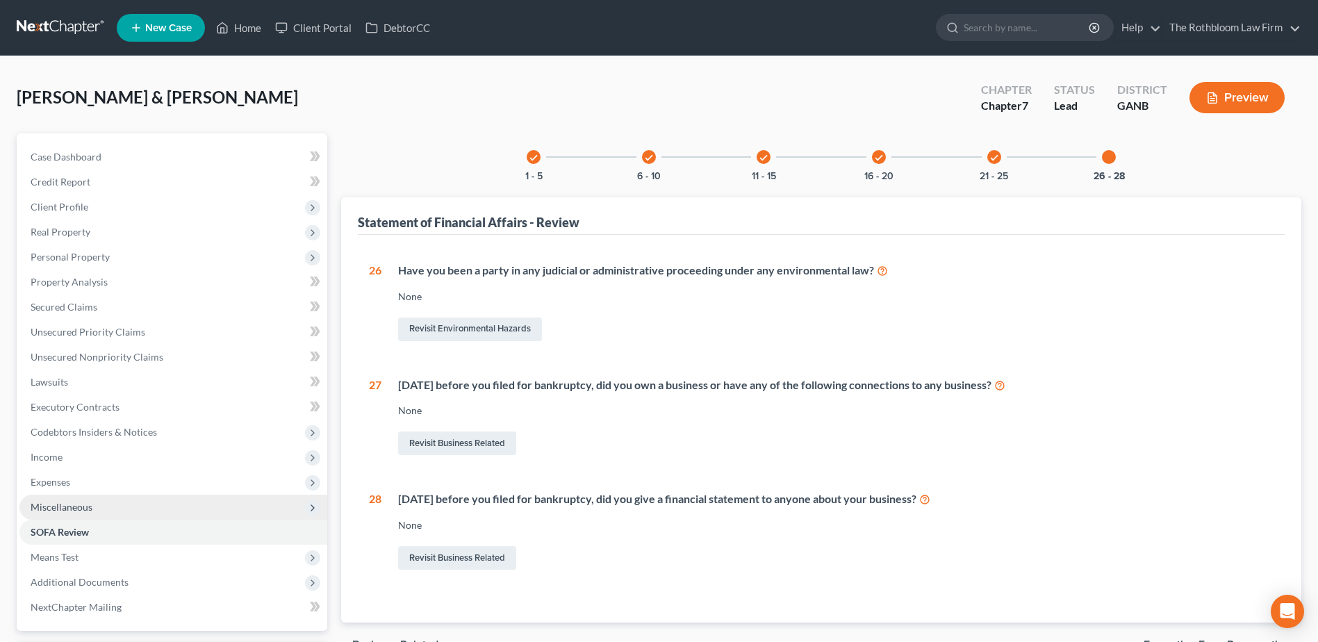
click at [48, 511] on span "Miscellaneous" at bounding box center [62, 507] width 62 height 12
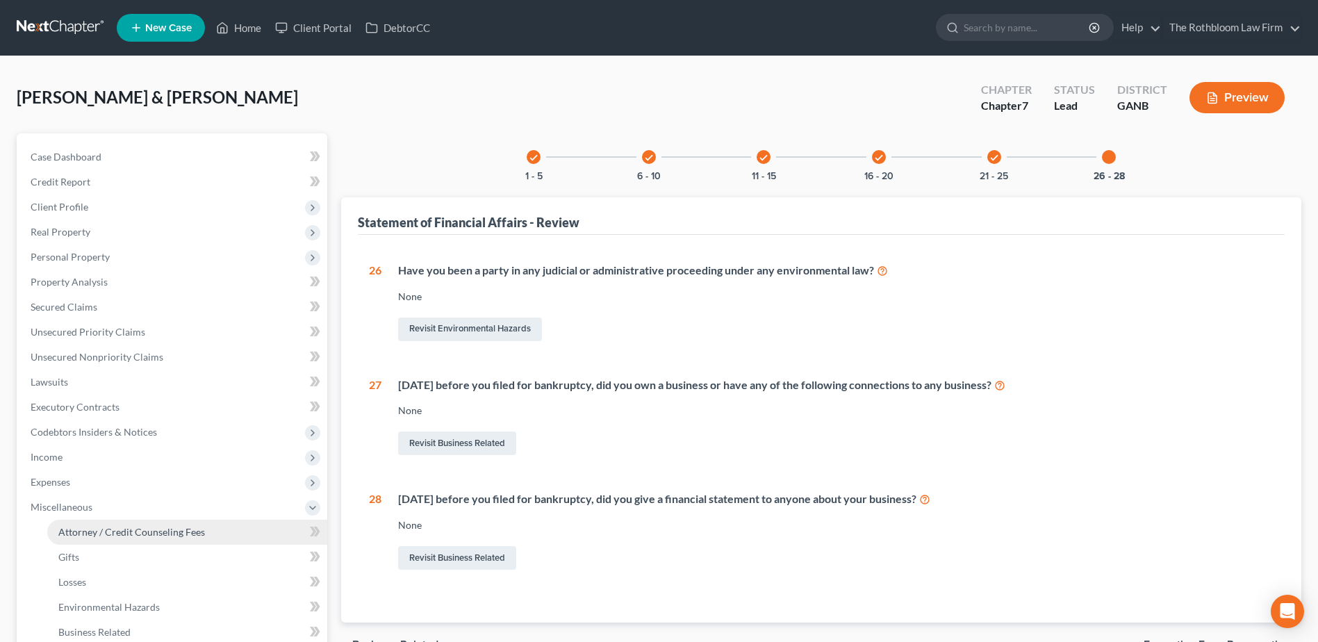
click at [151, 533] on span "Attorney / Credit Counseling Fees" at bounding box center [131, 532] width 147 height 12
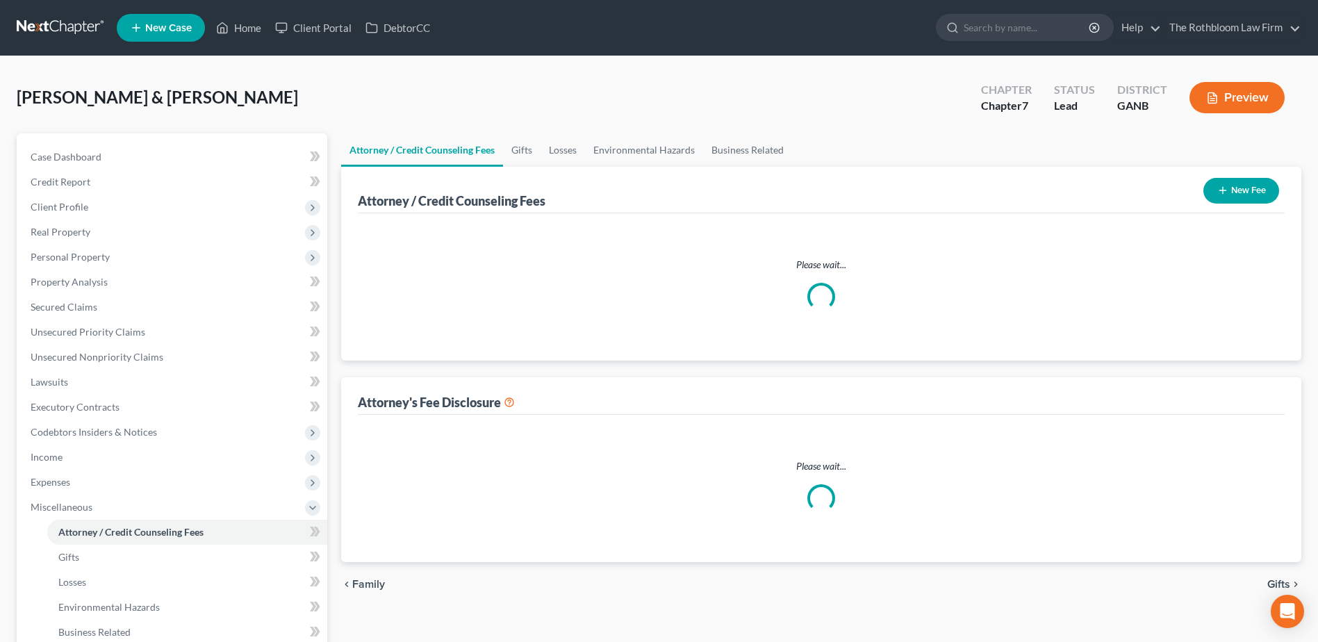
select select "10"
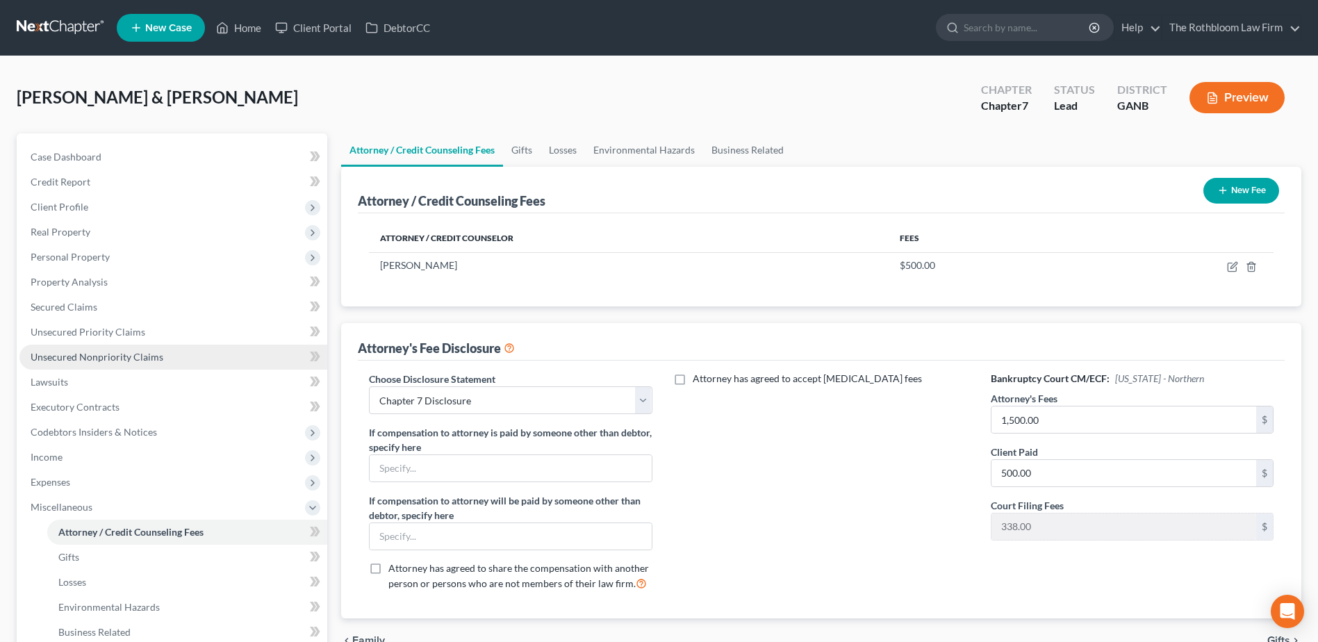
click at [110, 356] on span "Unsecured Nonpriority Claims" at bounding box center [97, 357] width 133 height 12
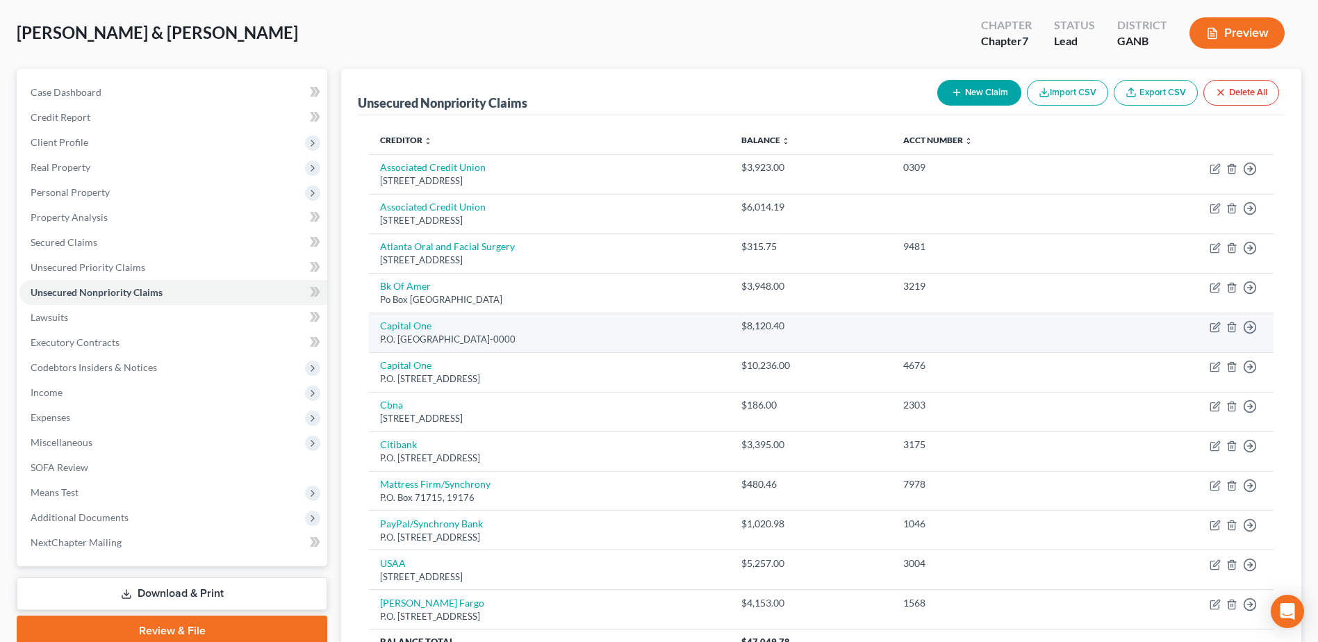
scroll to position [63, 0]
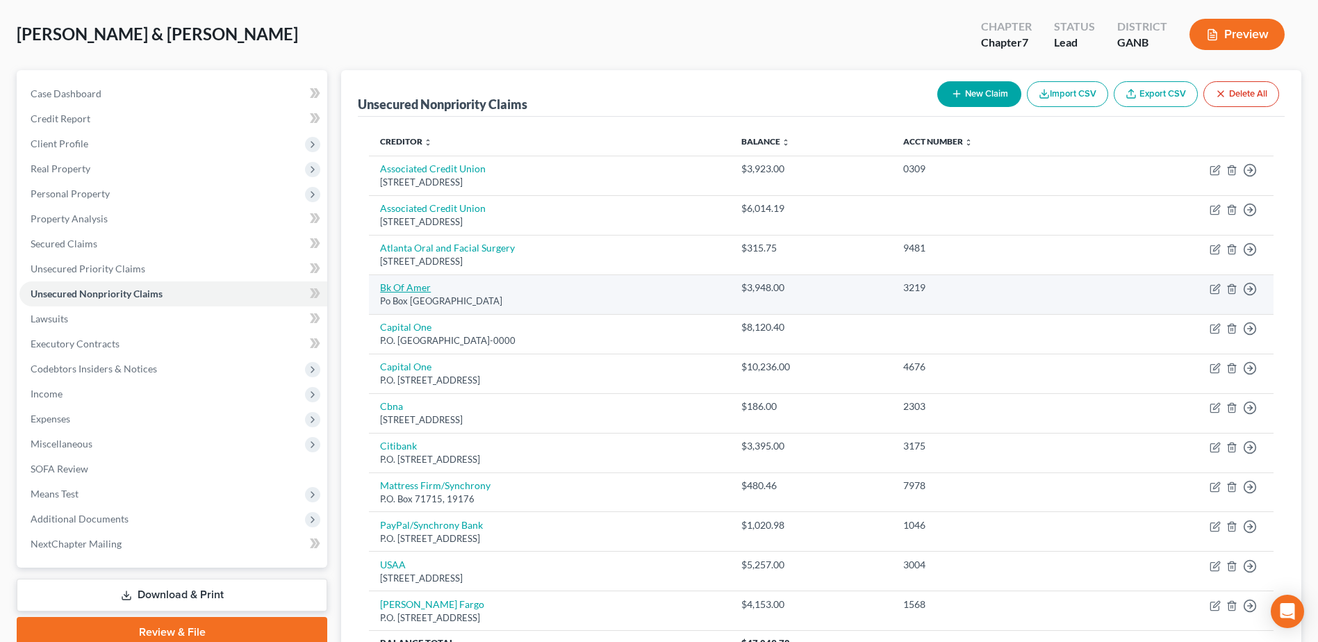
click at [417, 281] on link "Bk Of Amer" at bounding box center [405, 287] width 51 height 12
select select "45"
select select "2"
select select "1"
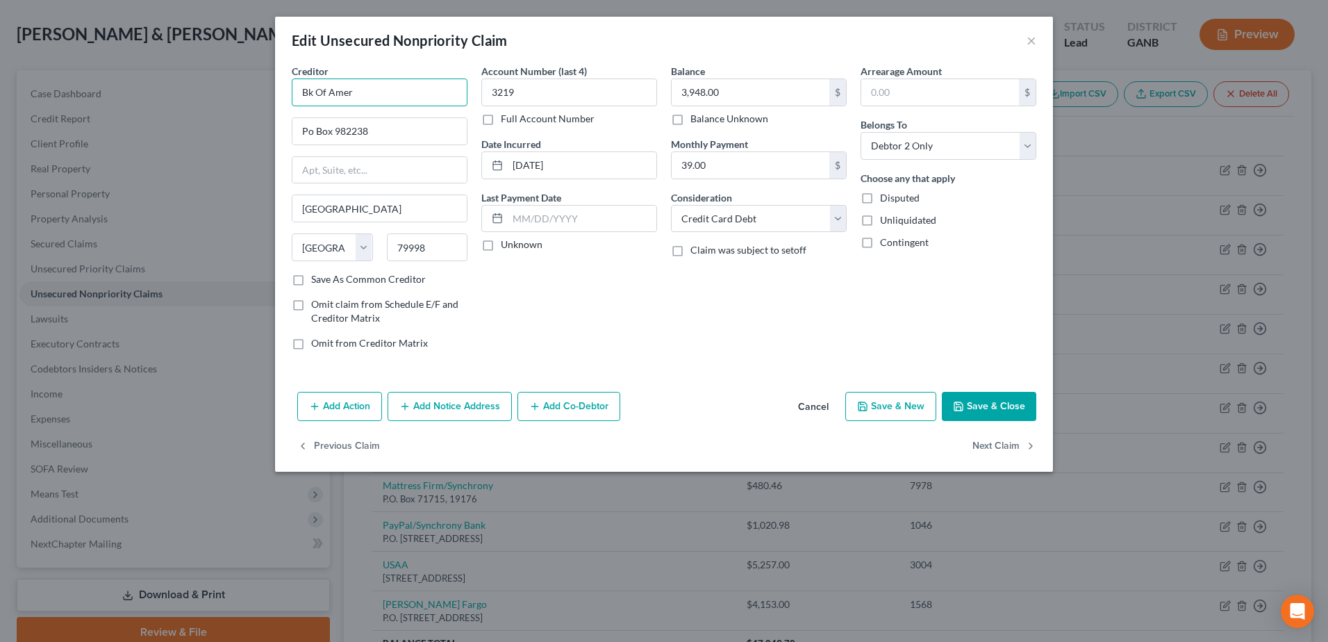
drag, startPoint x: 290, startPoint y: 95, endPoint x: 231, endPoint y: 95, distance: 59.0
click at [231, 95] on div "Edit Unsecured Nonpriority Claim × Creditor * Bk Of Amer Po Box 982238 El Paso …" at bounding box center [664, 321] width 1328 height 642
type input "Bank of America"
click at [306, 131] on input "Po Box 982238" at bounding box center [379, 131] width 174 height 26
type input "P.O. Box 982238"
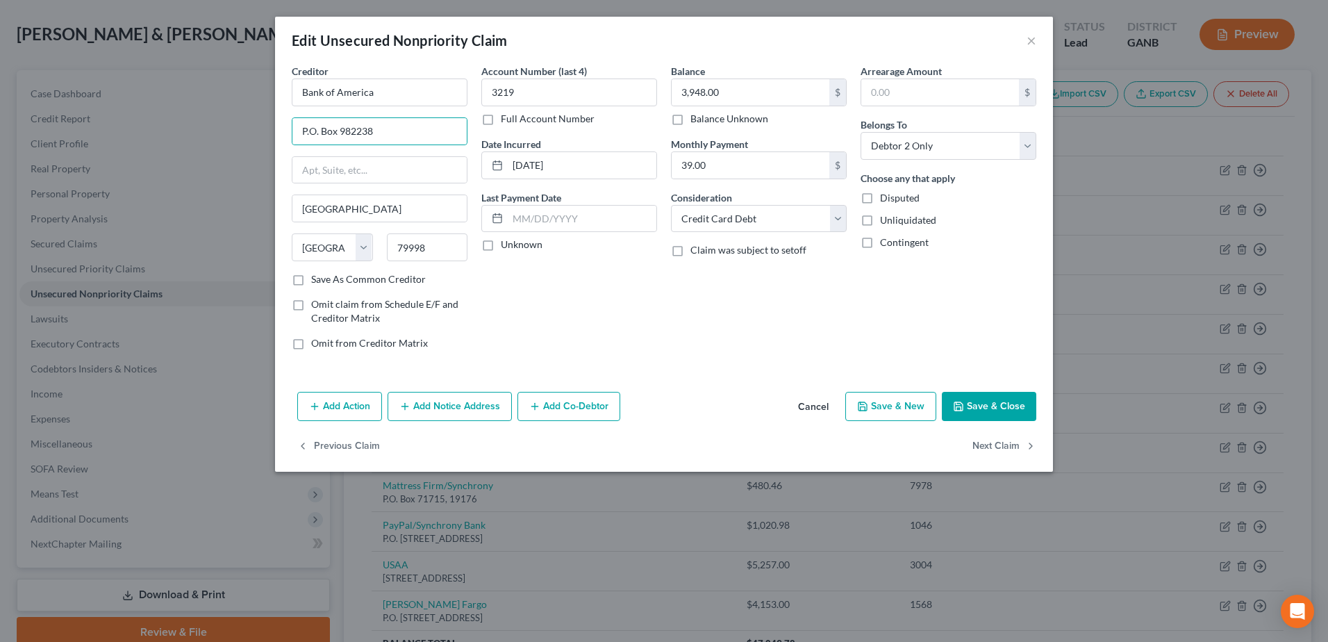
click at [984, 404] on button "Save & Close" at bounding box center [989, 406] width 94 height 29
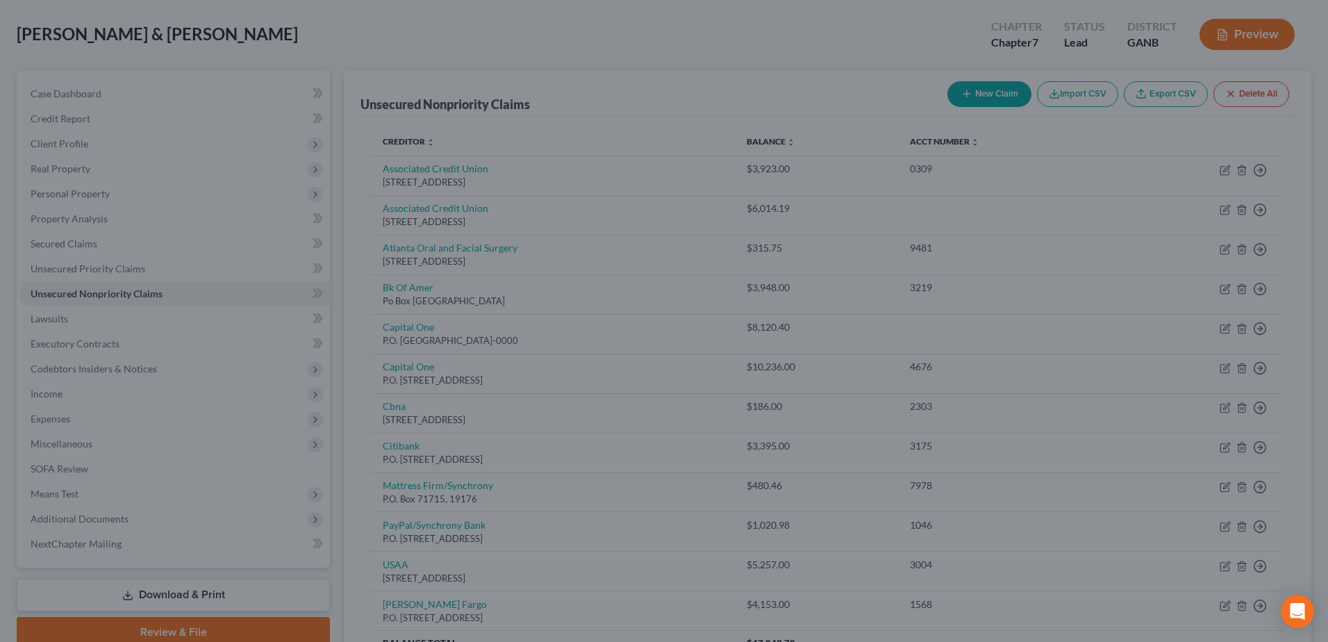
type input "0"
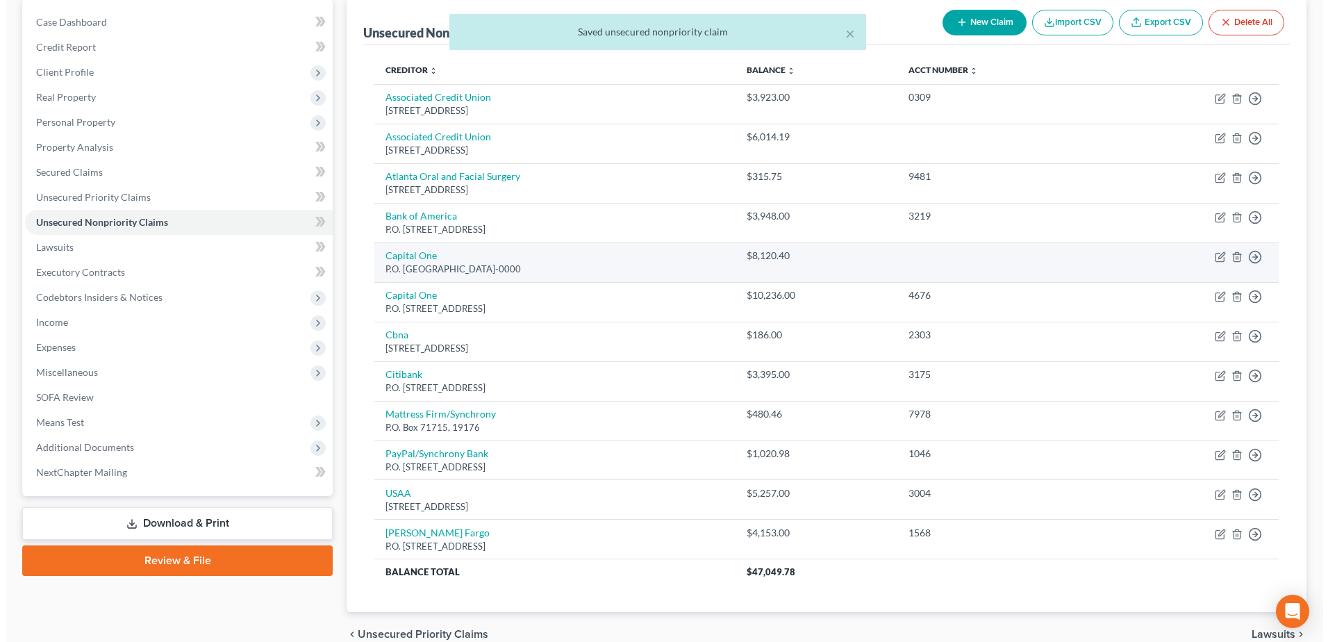
scroll to position [202, 0]
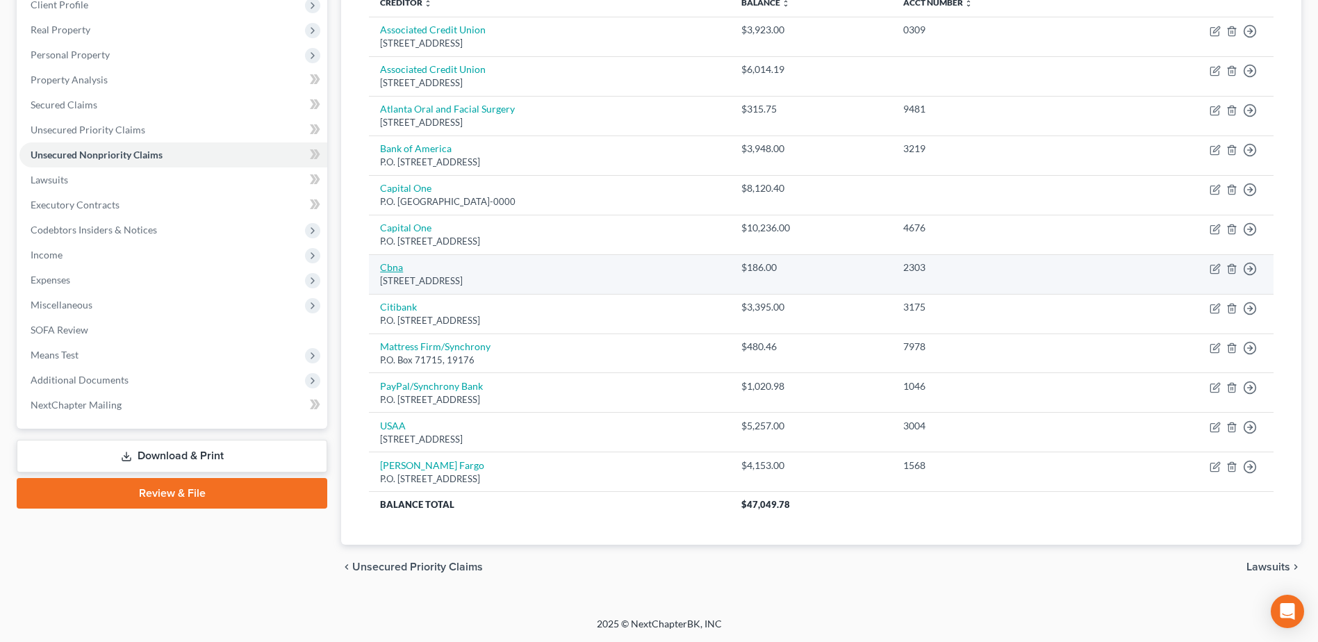
click at [398, 268] on link "Cbna" at bounding box center [391, 267] width 23 height 12
select select "43"
select select "2"
select select "1"
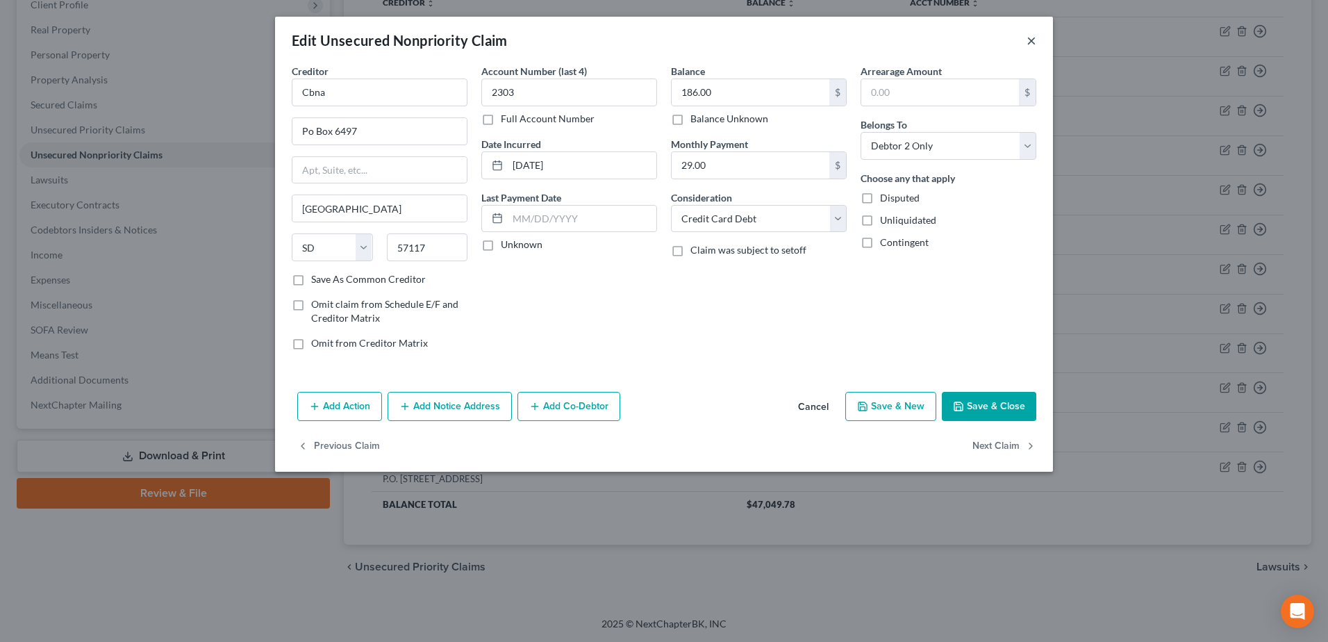
click at [1034, 40] on button "×" at bounding box center [1032, 40] width 10 height 17
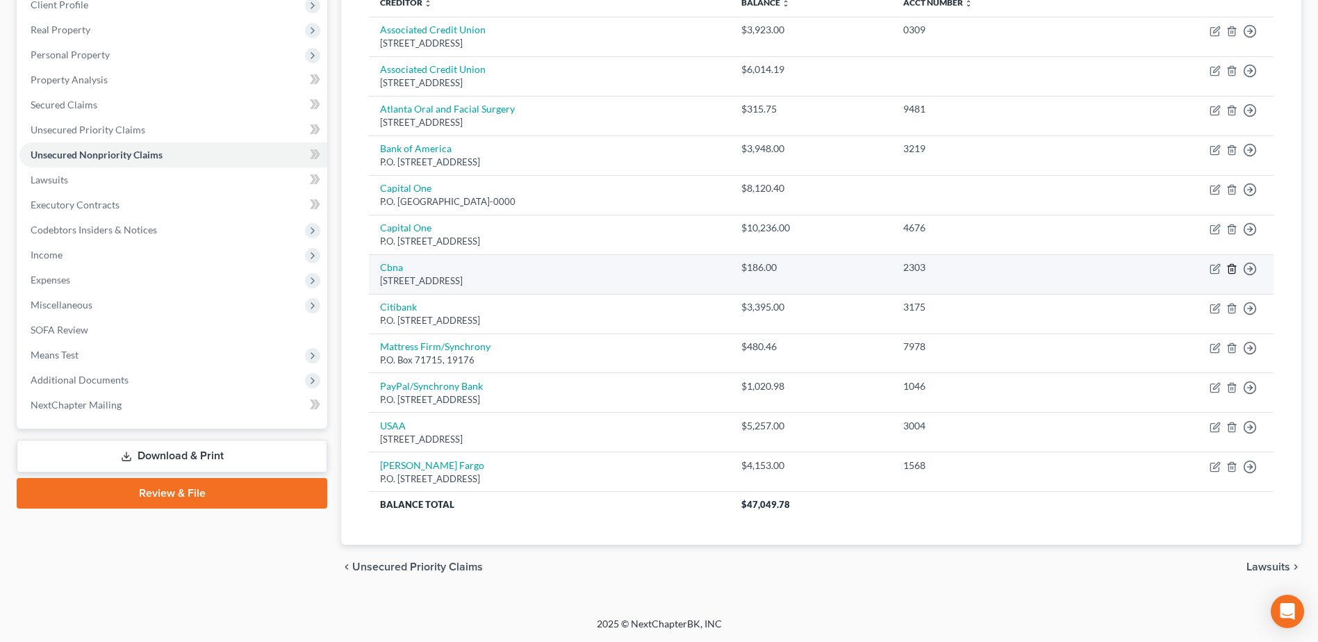
click at [1234, 268] on icon "button" at bounding box center [1231, 268] width 11 height 11
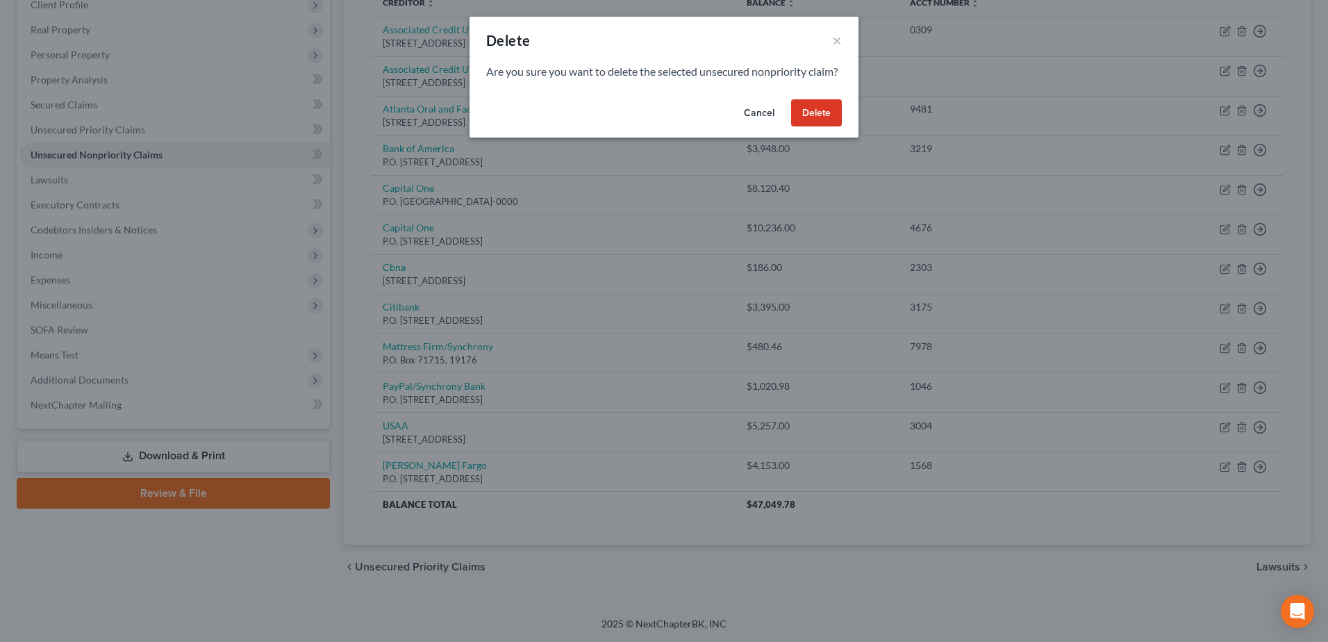
click at [818, 126] on button "Delete" at bounding box center [816, 113] width 51 height 28
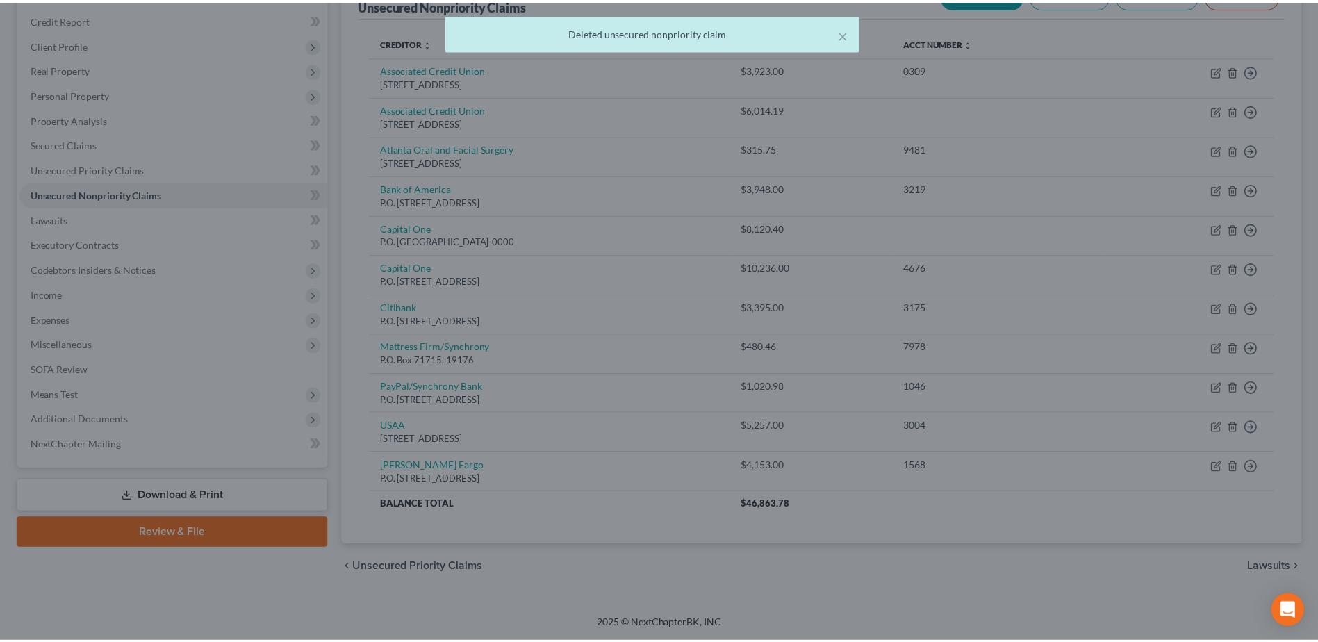
scroll to position [163, 0]
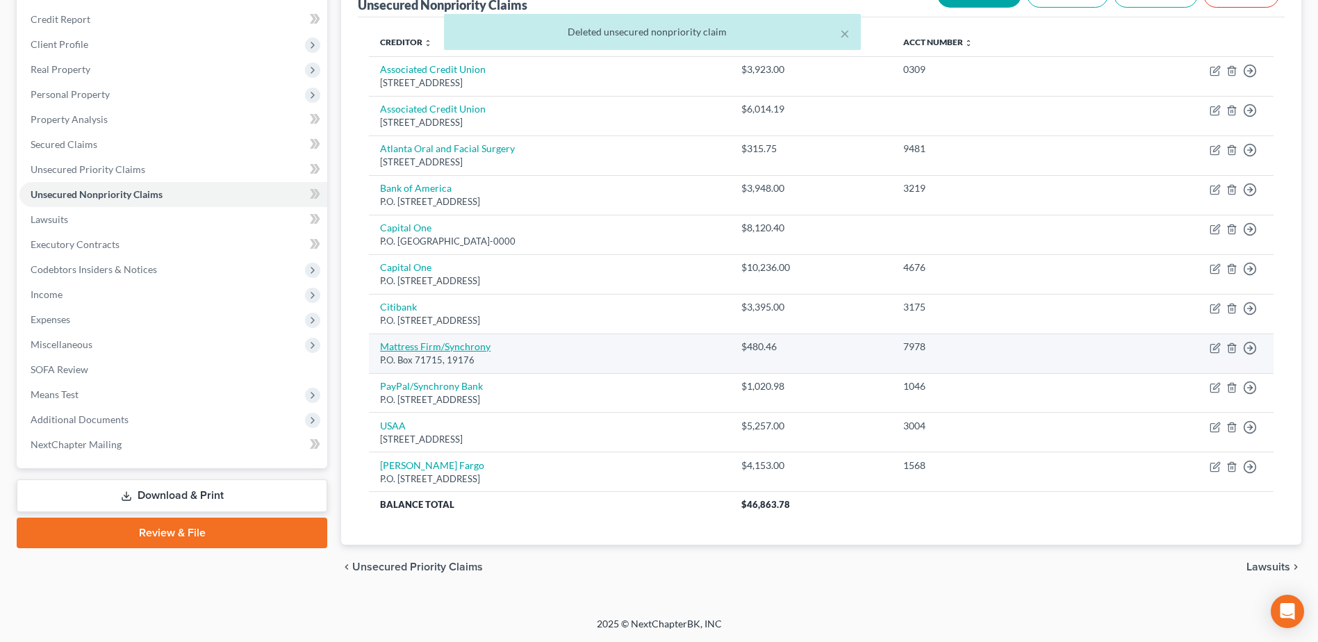
click at [416, 347] on link "Mattress Firm/Synchrony" at bounding box center [435, 346] width 110 height 12
select select "2"
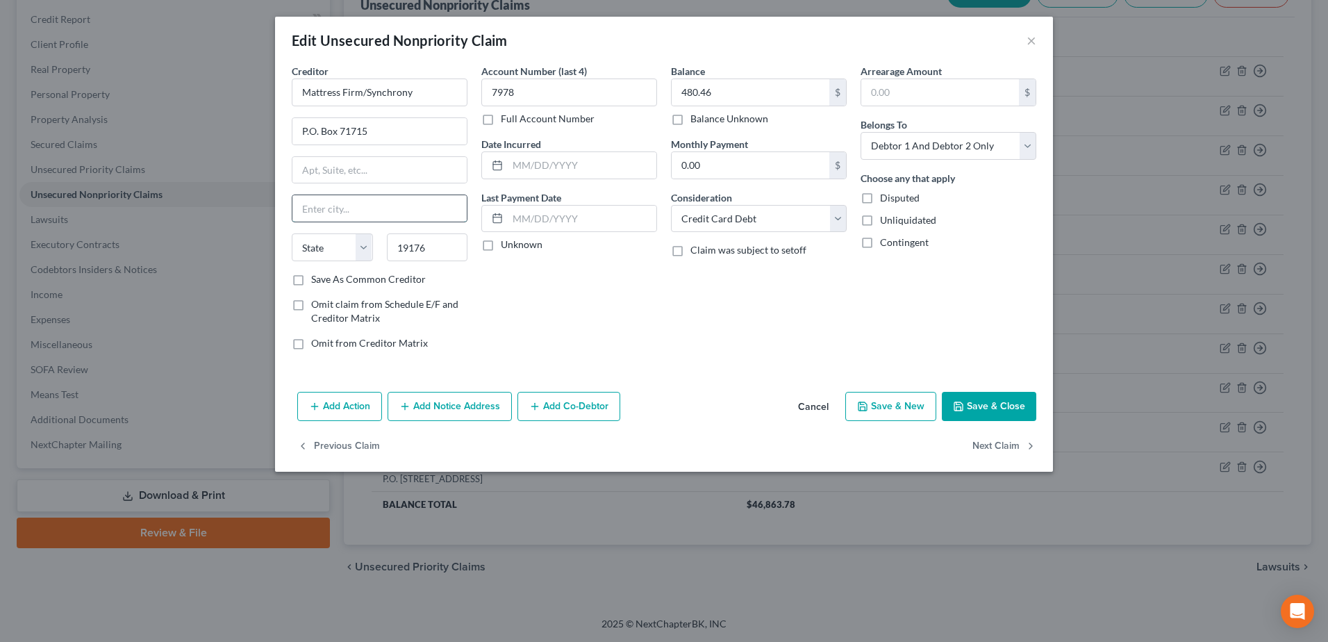
click at [331, 206] on input "text" at bounding box center [379, 208] width 174 height 26
type input "Philadelphia"
select select "39"
click at [1001, 412] on button "Save & Close" at bounding box center [989, 406] width 94 height 29
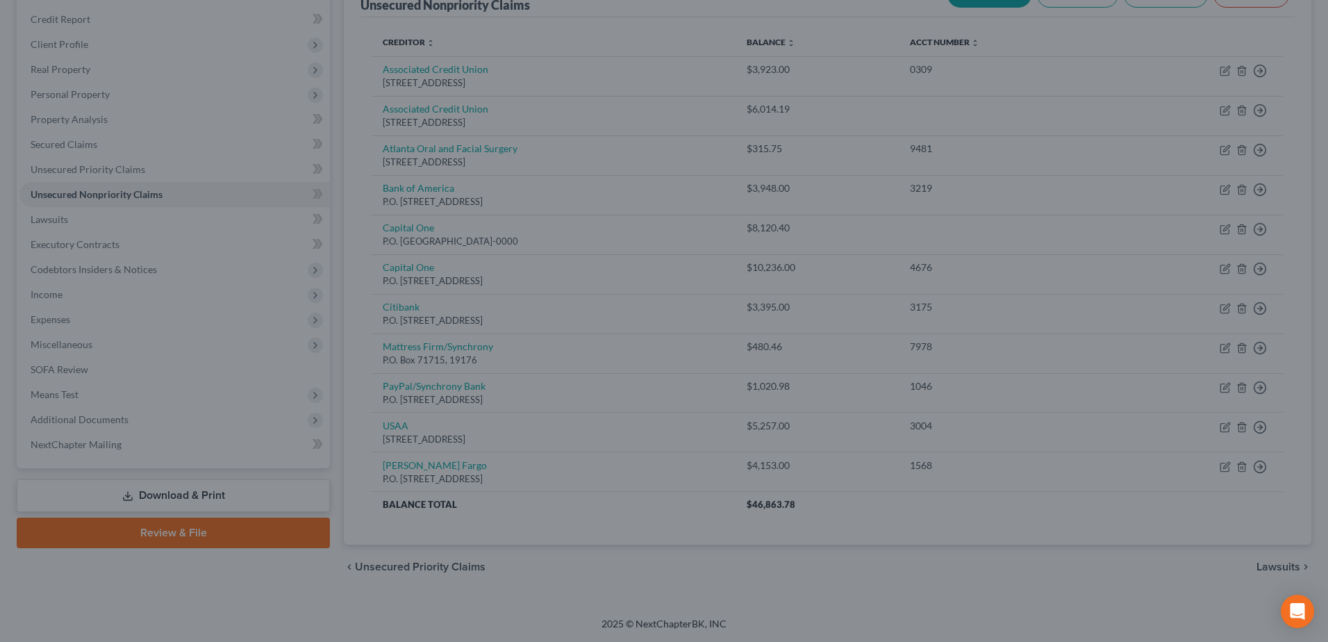
type input "0"
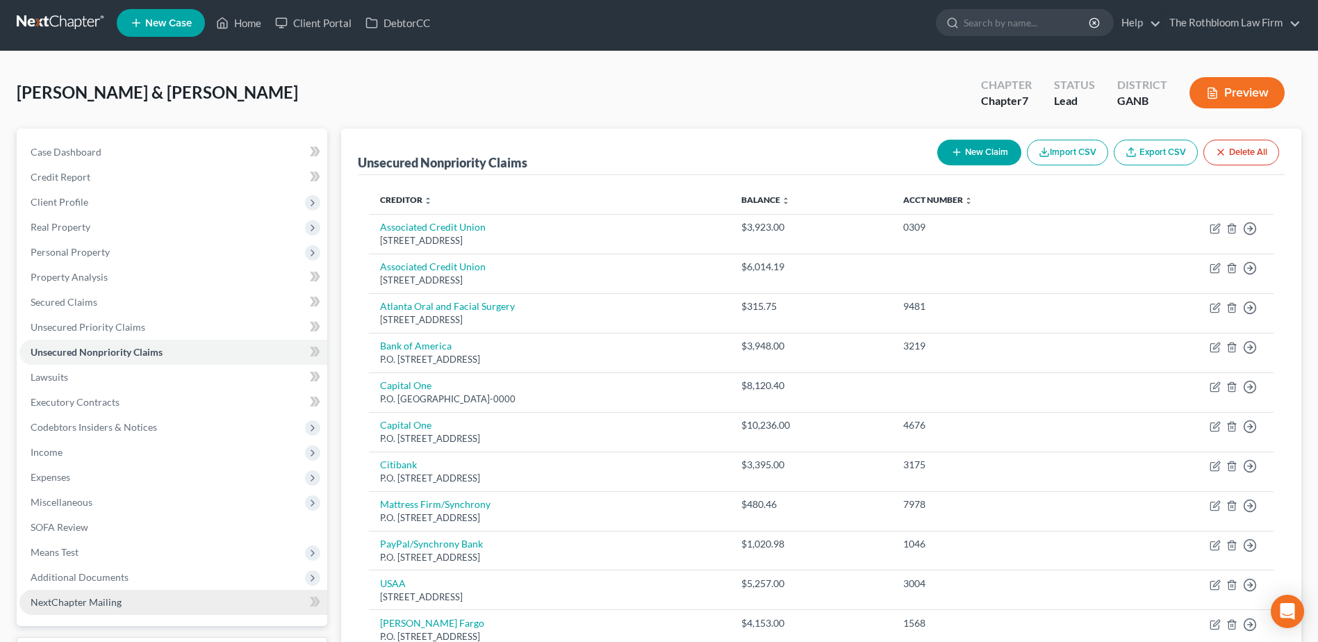
scroll to position [0, 0]
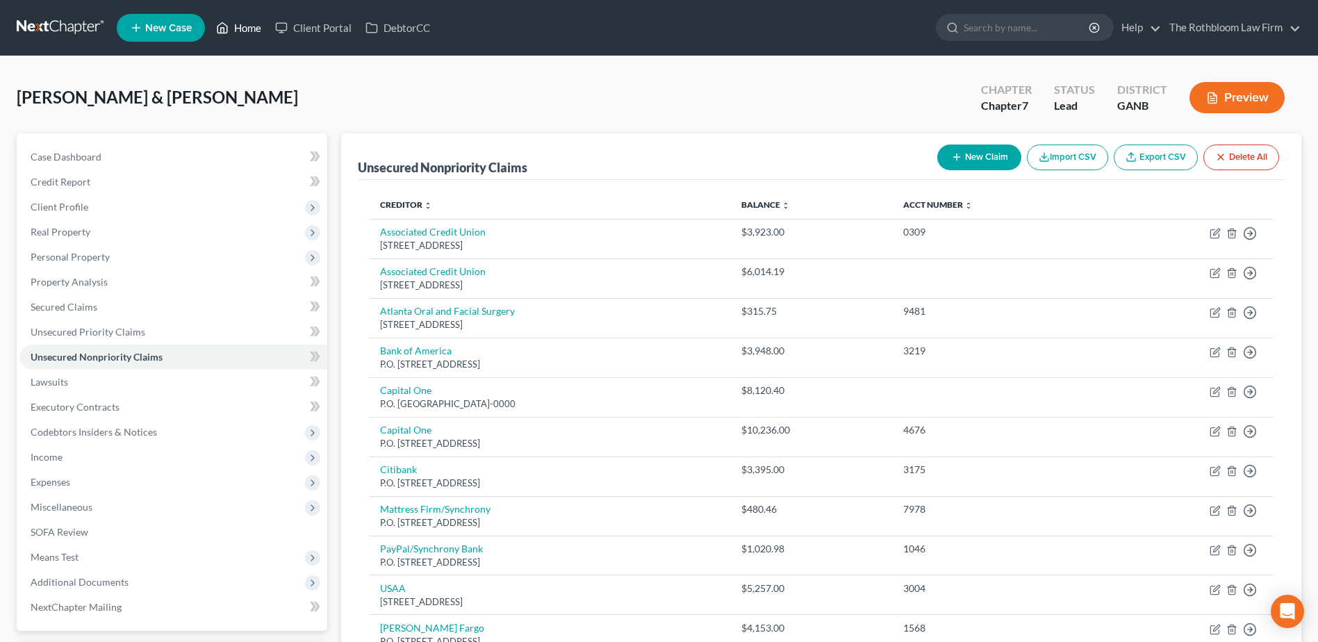
click at [254, 30] on link "Home" at bounding box center [238, 27] width 59 height 25
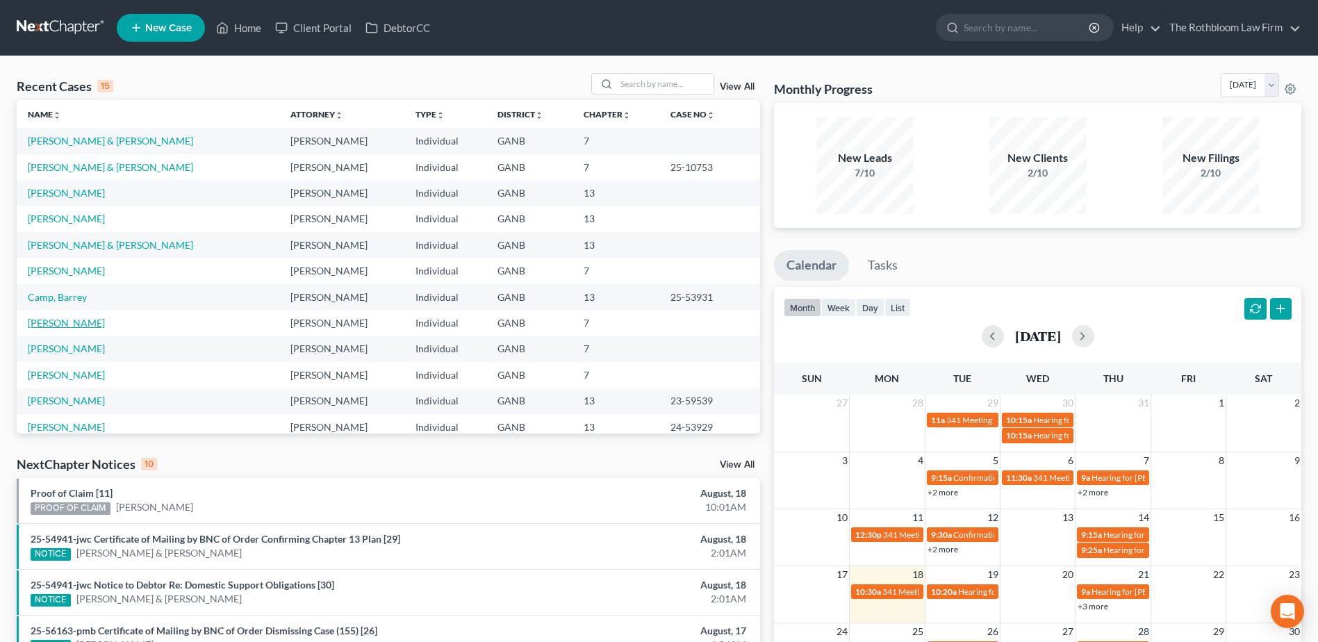
click at [65, 324] on link "Noble, Shaunya" at bounding box center [66, 323] width 77 height 12
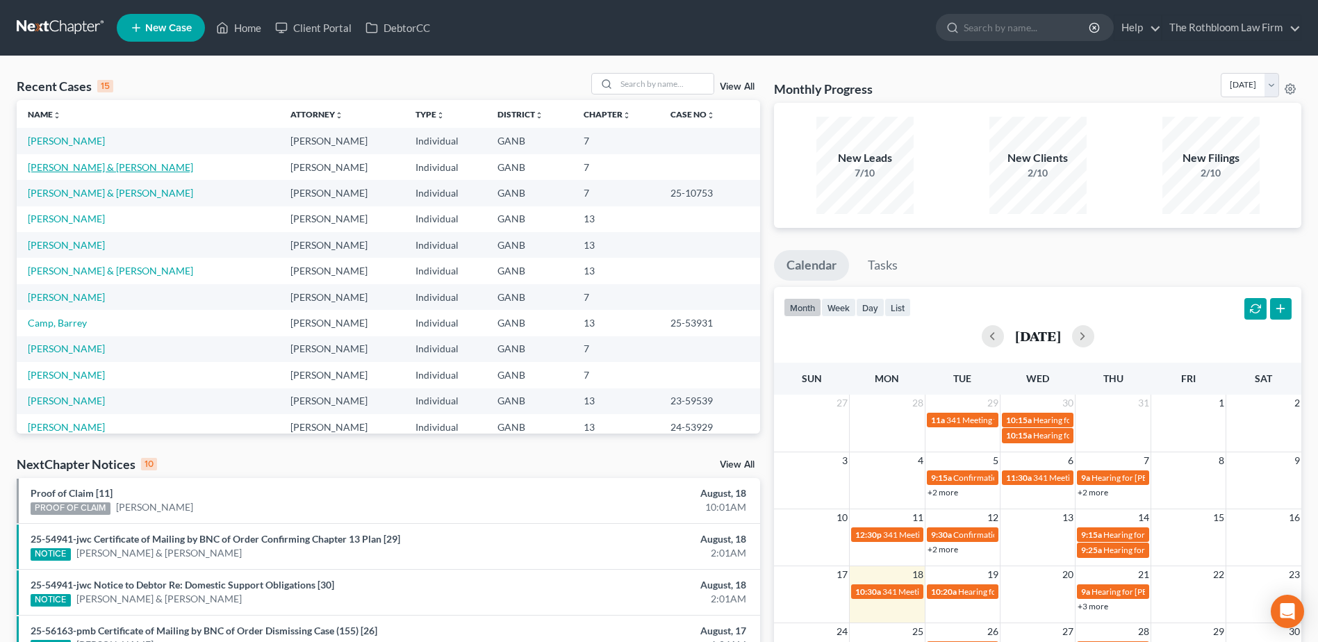
click at [79, 165] on link "Holcomb, Jack & Sandra" at bounding box center [110, 167] width 165 height 12
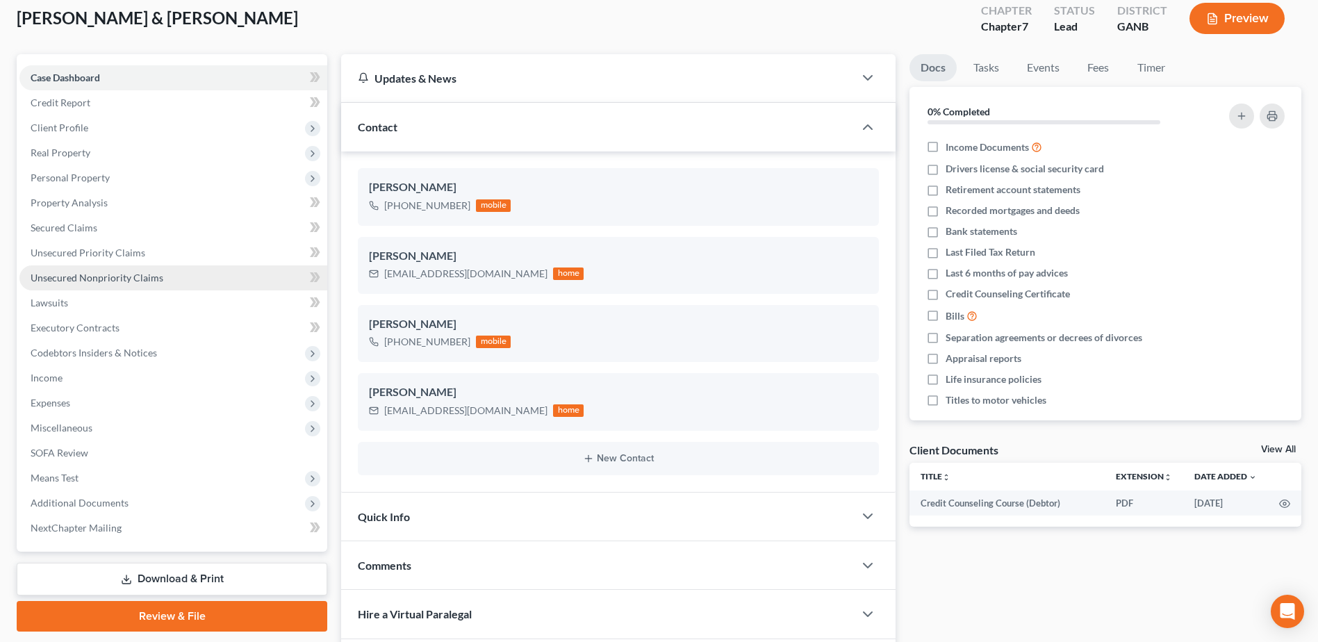
scroll to position [278, 0]
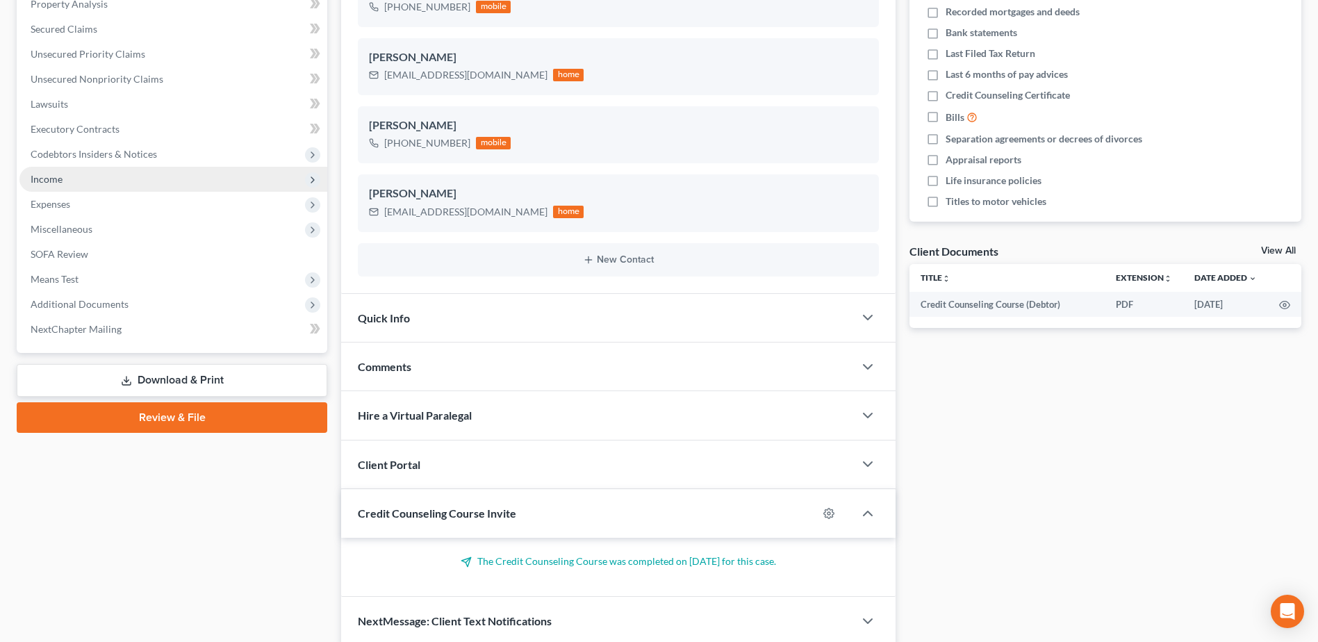
click at [60, 180] on span "Income" at bounding box center [47, 179] width 32 height 12
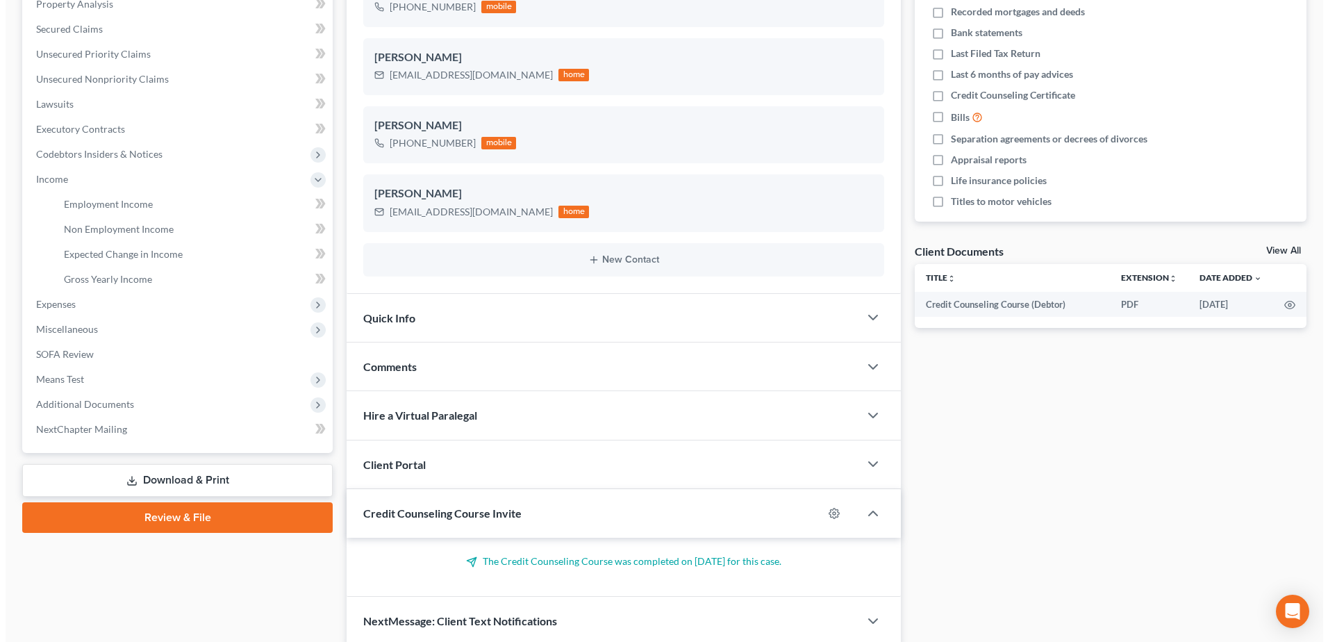
scroll to position [0, 0]
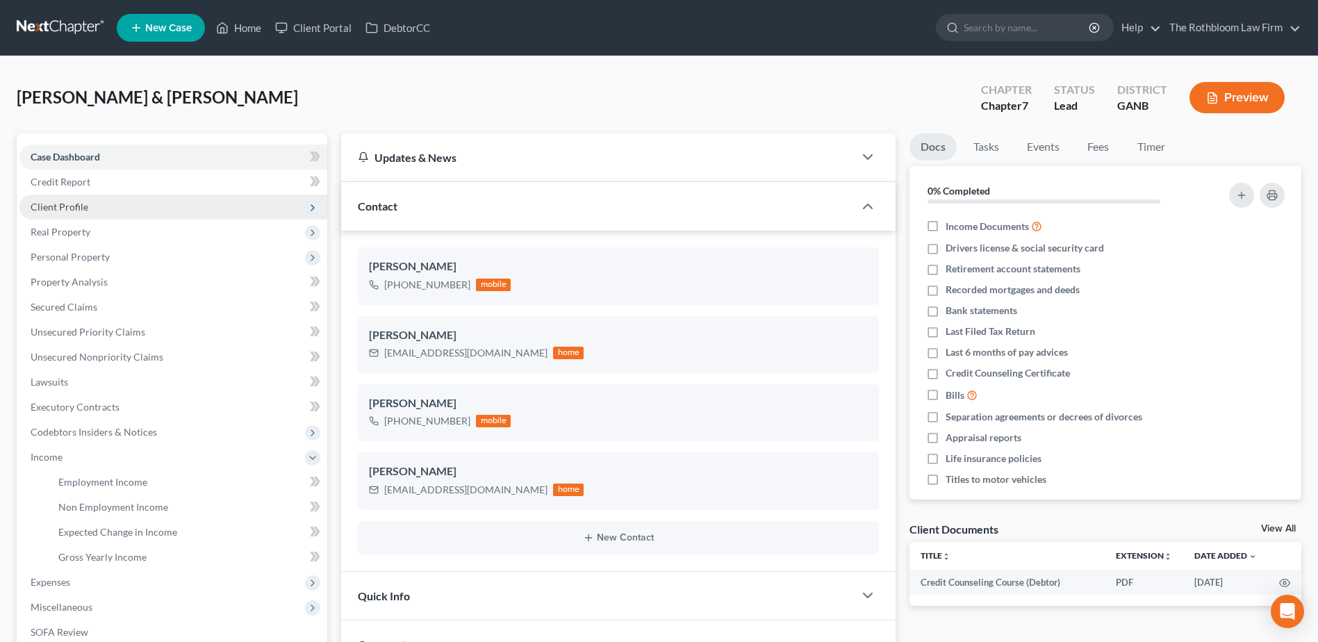
click at [63, 206] on span "Client Profile" at bounding box center [60, 207] width 58 height 12
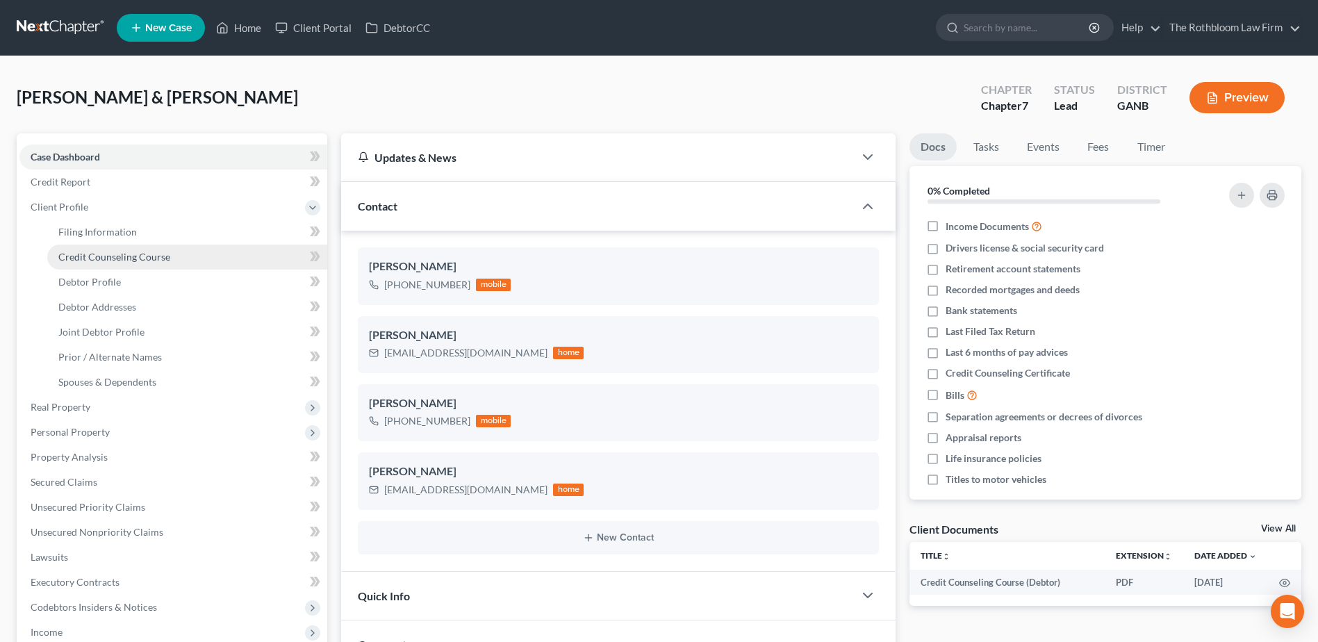
click at [100, 261] on span "Credit Counseling Course" at bounding box center [114, 257] width 112 height 12
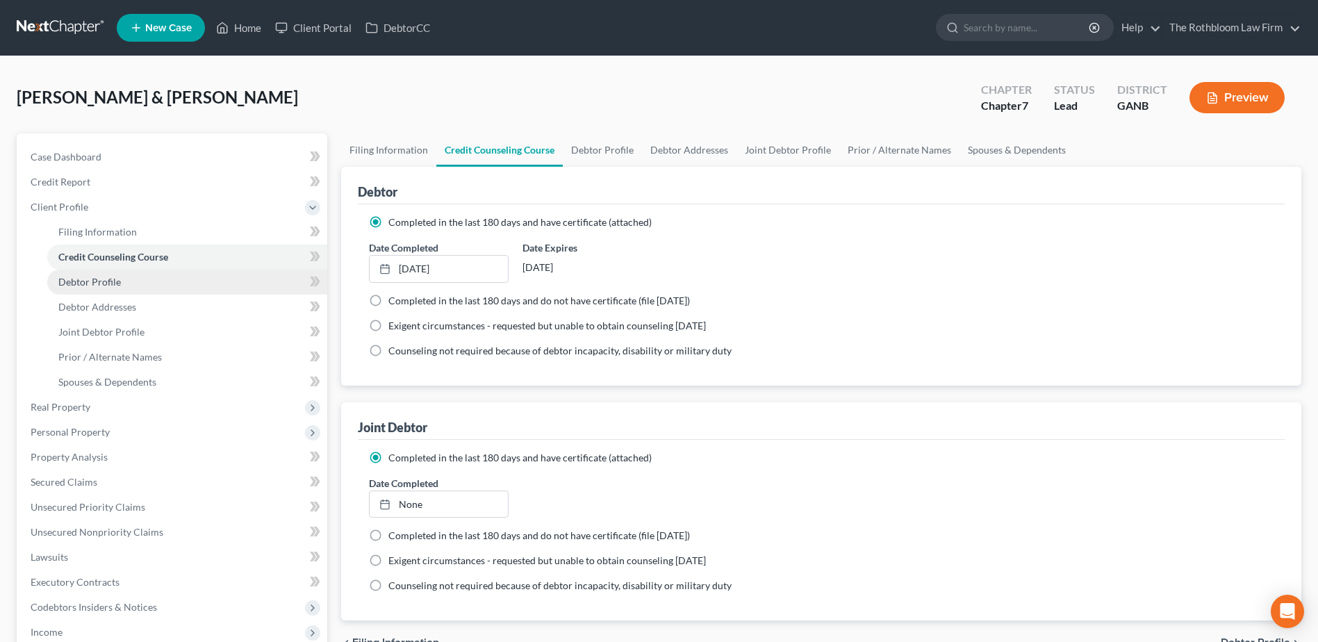
click at [93, 285] on span "Debtor Profile" at bounding box center [89, 282] width 63 height 12
select select "1"
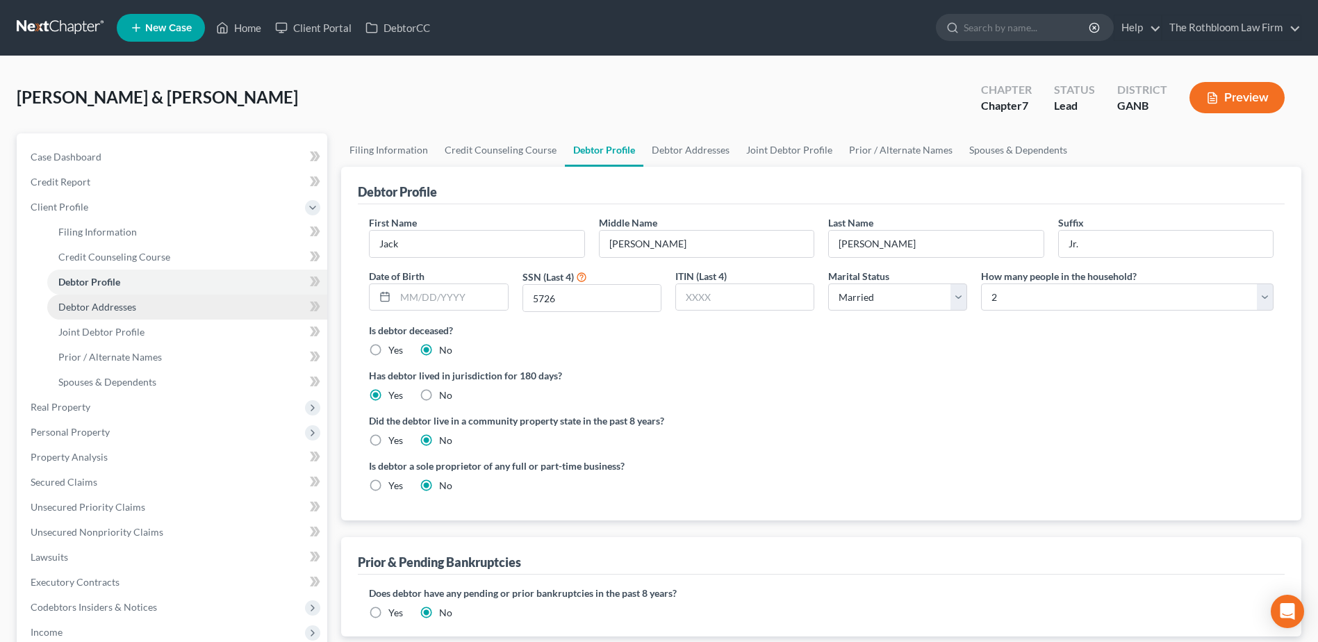
click at [86, 310] on span "Debtor Addresses" at bounding box center [97, 307] width 78 height 12
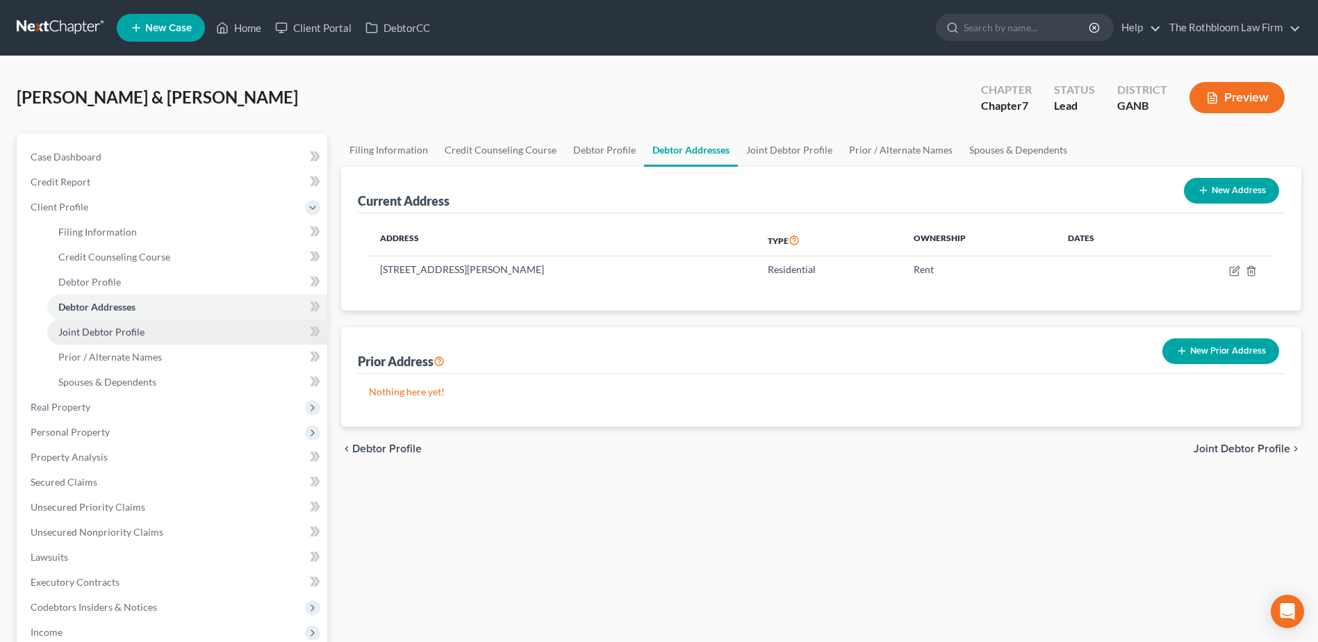
click at [86, 328] on span "Joint Debtor Profile" at bounding box center [101, 332] width 86 height 12
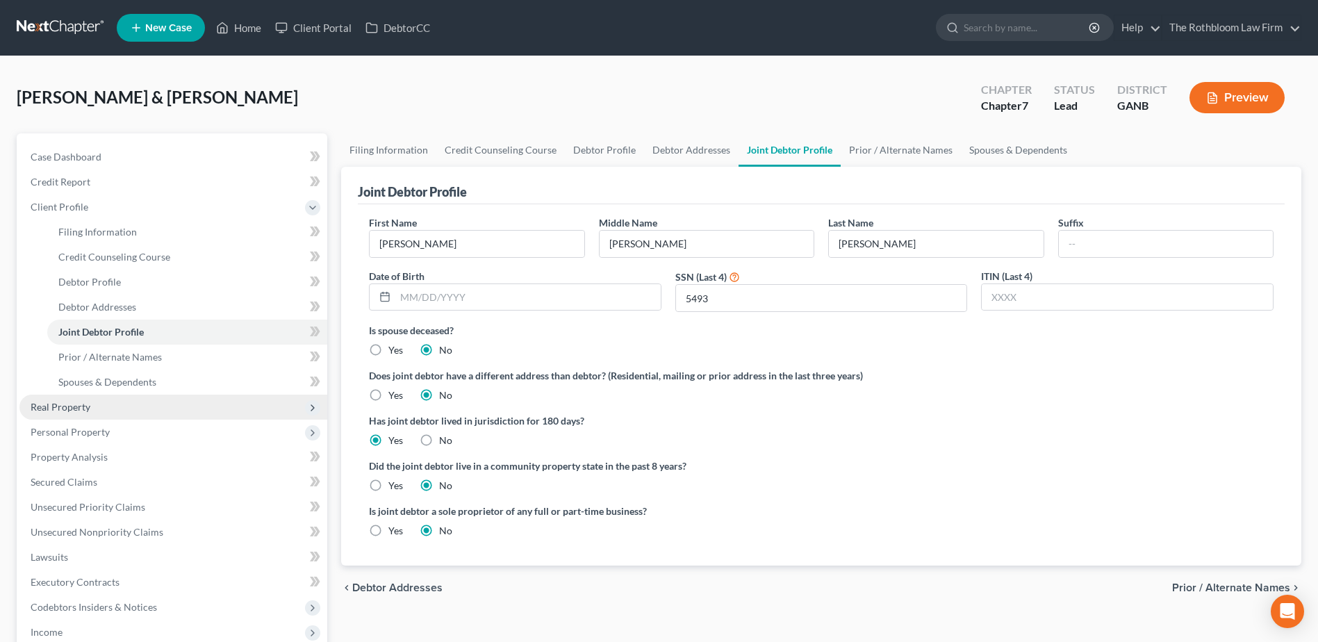
click at [58, 408] on span "Real Property" at bounding box center [61, 407] width 60 height 12
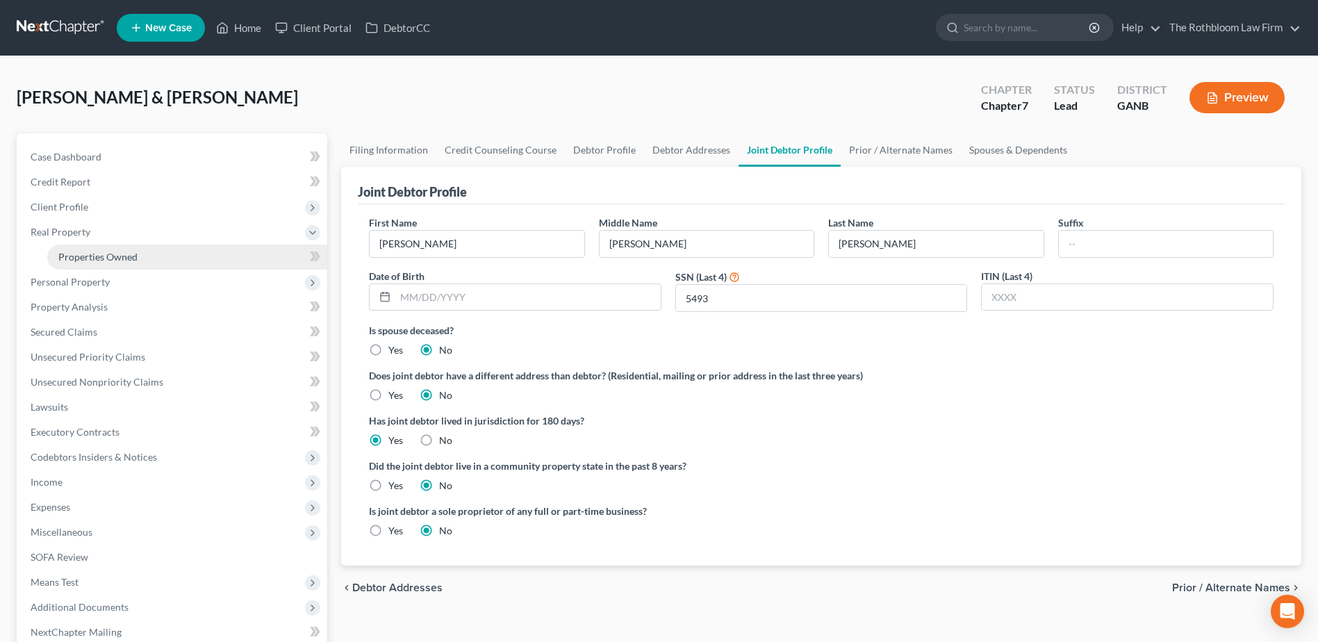
click at [101, 249] on link "Properties Owned" at bounding box center [187, 256] width 280 height 25
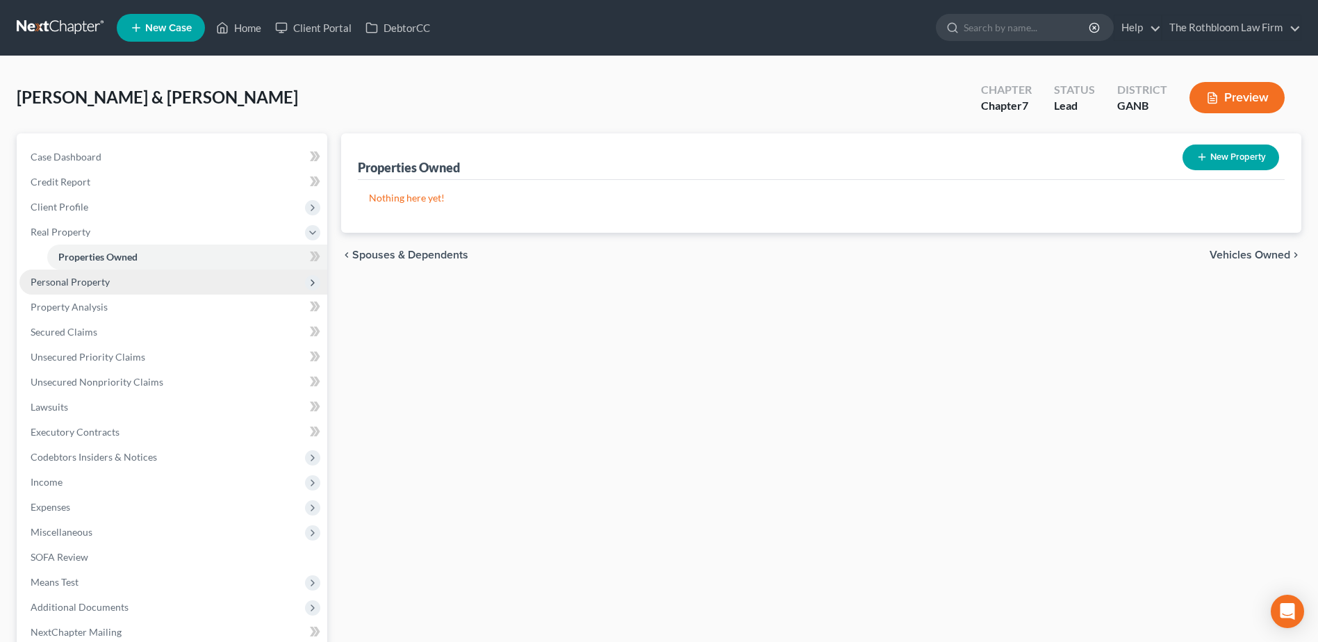
click at [69, 278] on span "Personal Property" at bounding box center [70, 282] width 79 height 12
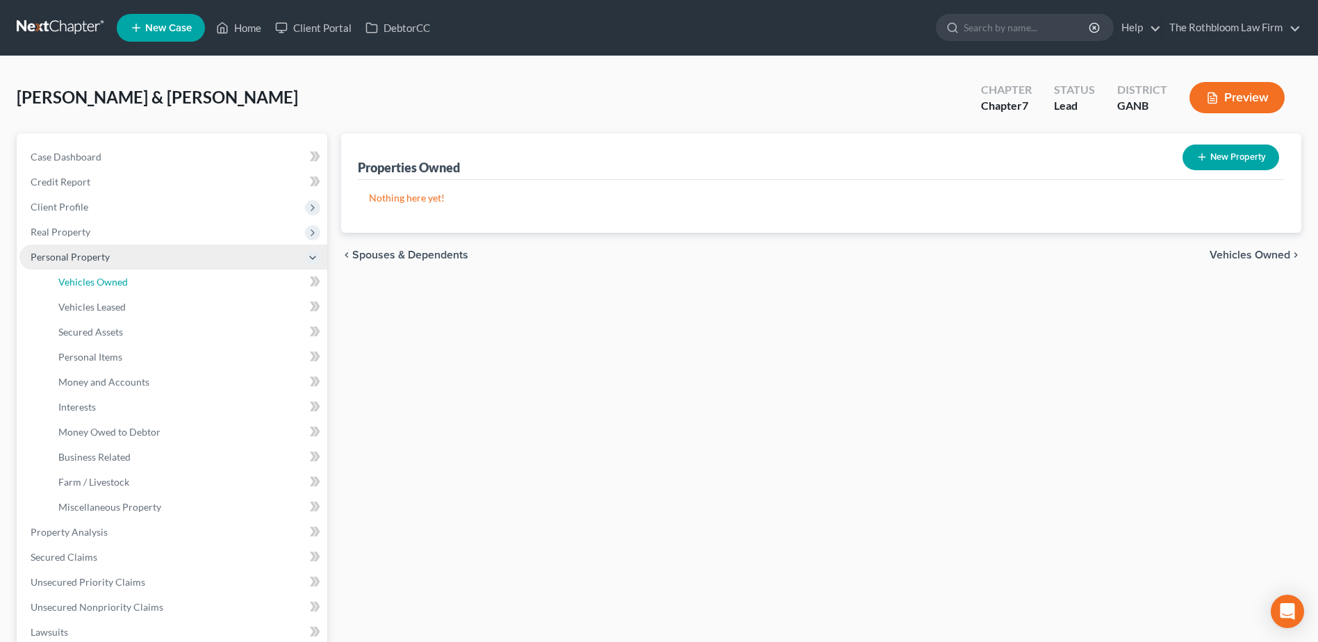
click at [69, 278] on span "Vehicles Owned" at bounding box center [92, 282] width 69 height 12
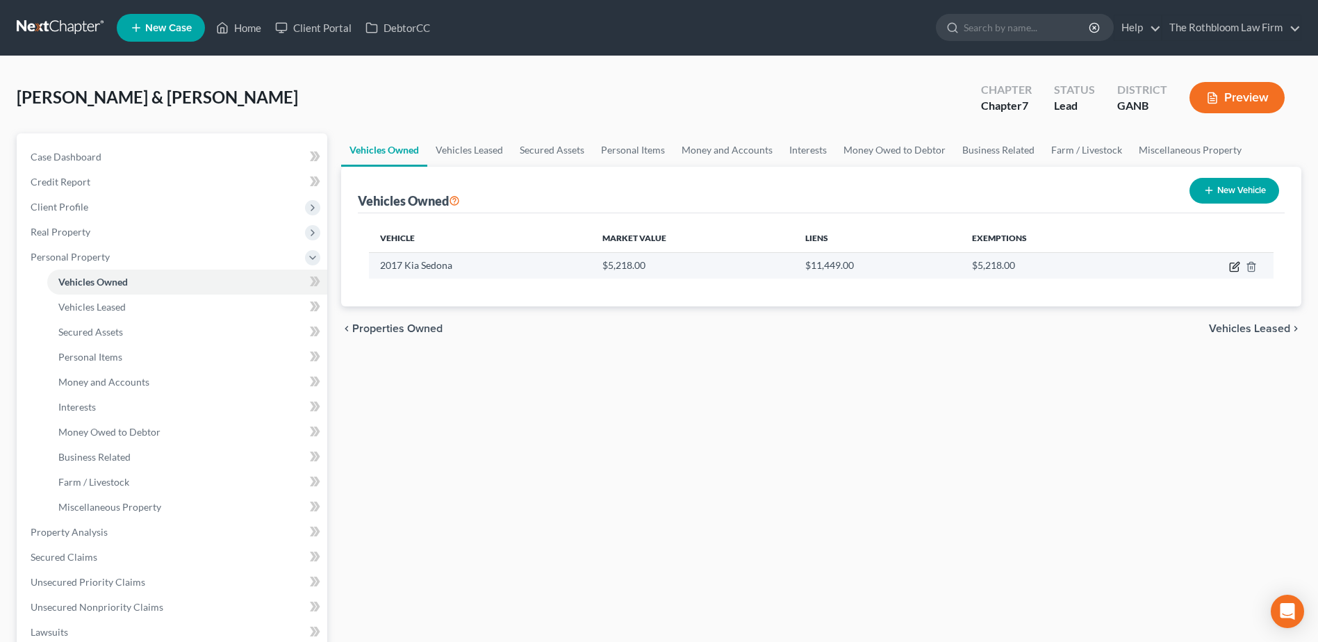
click at [1234, 265] on icon "button" at bounding box center [1234, 266] width 11 height 11
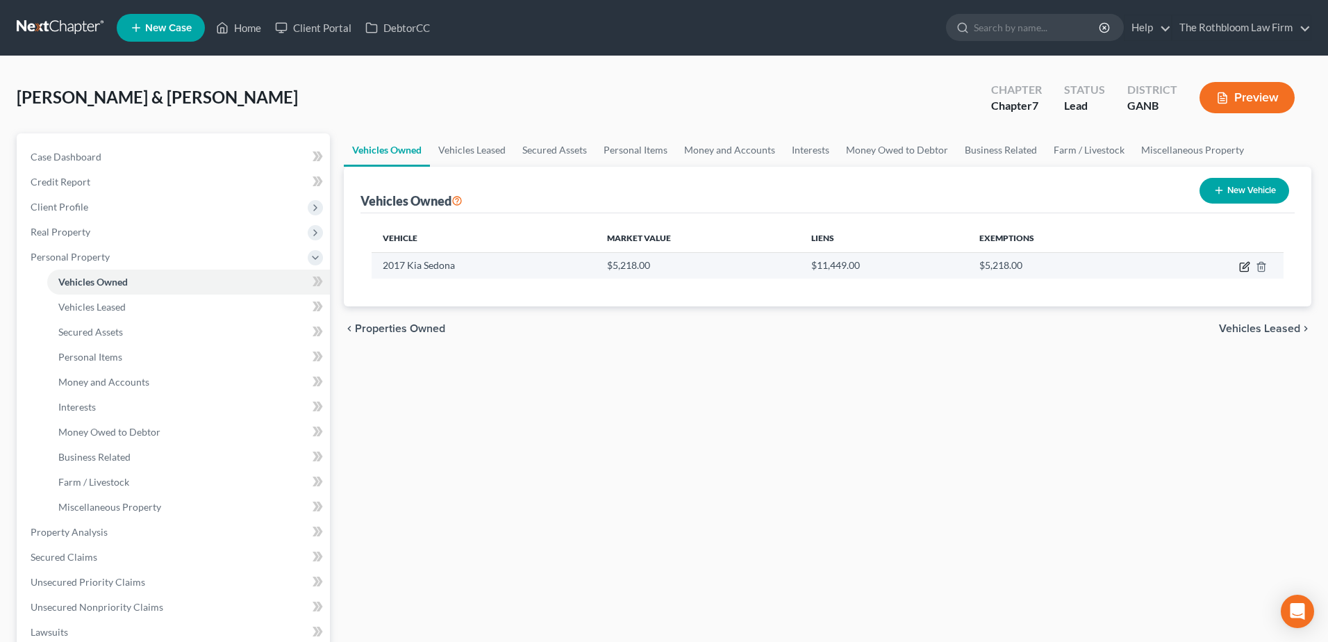
select select "0"
select select "9"
select select "2"
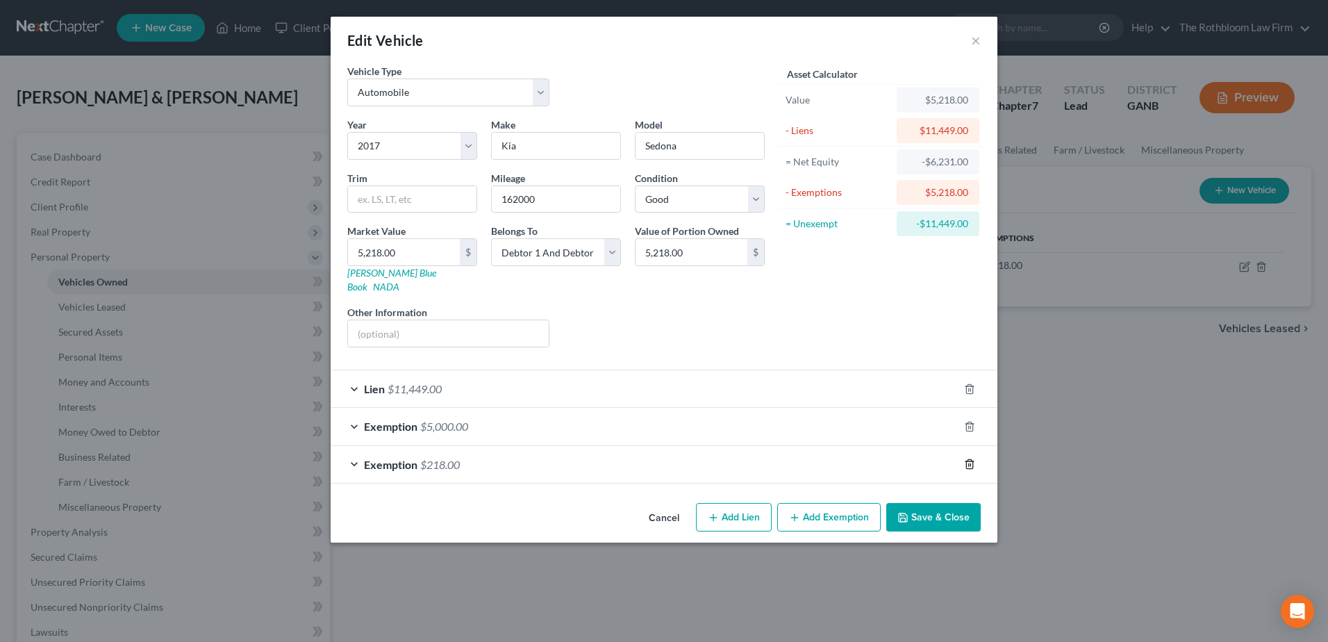
click at [969, 458] on icon "button" at bounding box center [969, 463] width 11 height 11
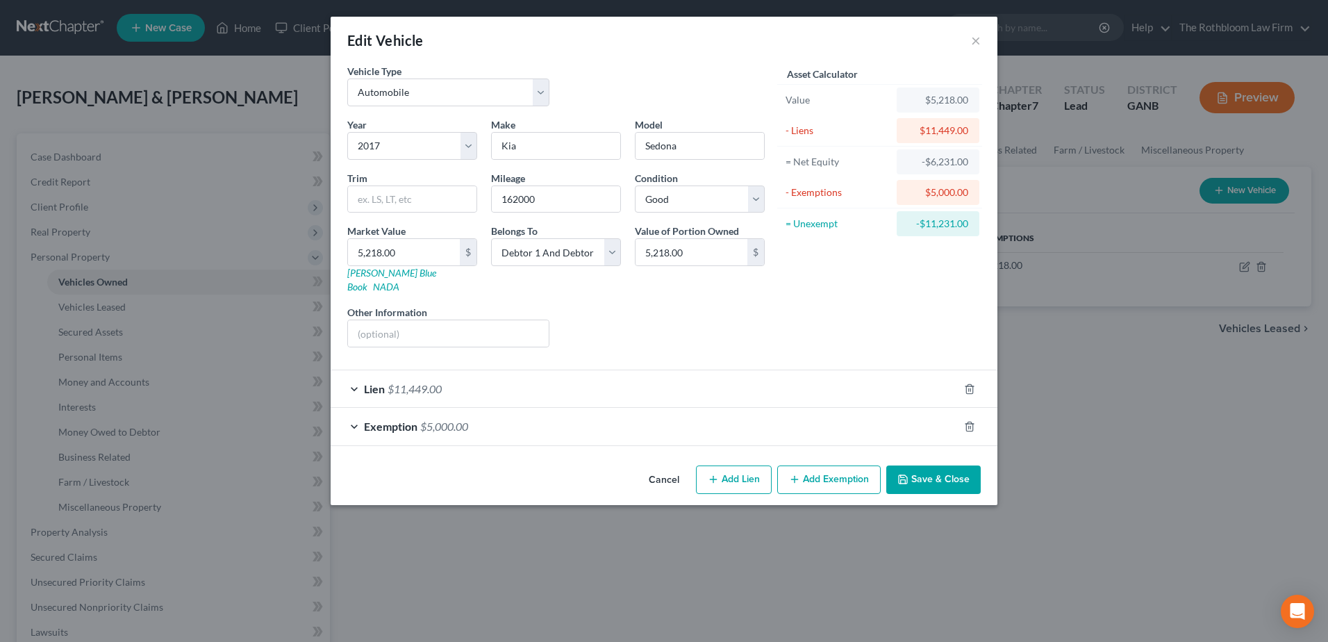
click at [515, 408] on div "Exemption $5,000.00" at bounding box center [645, 426] width 628 height 37
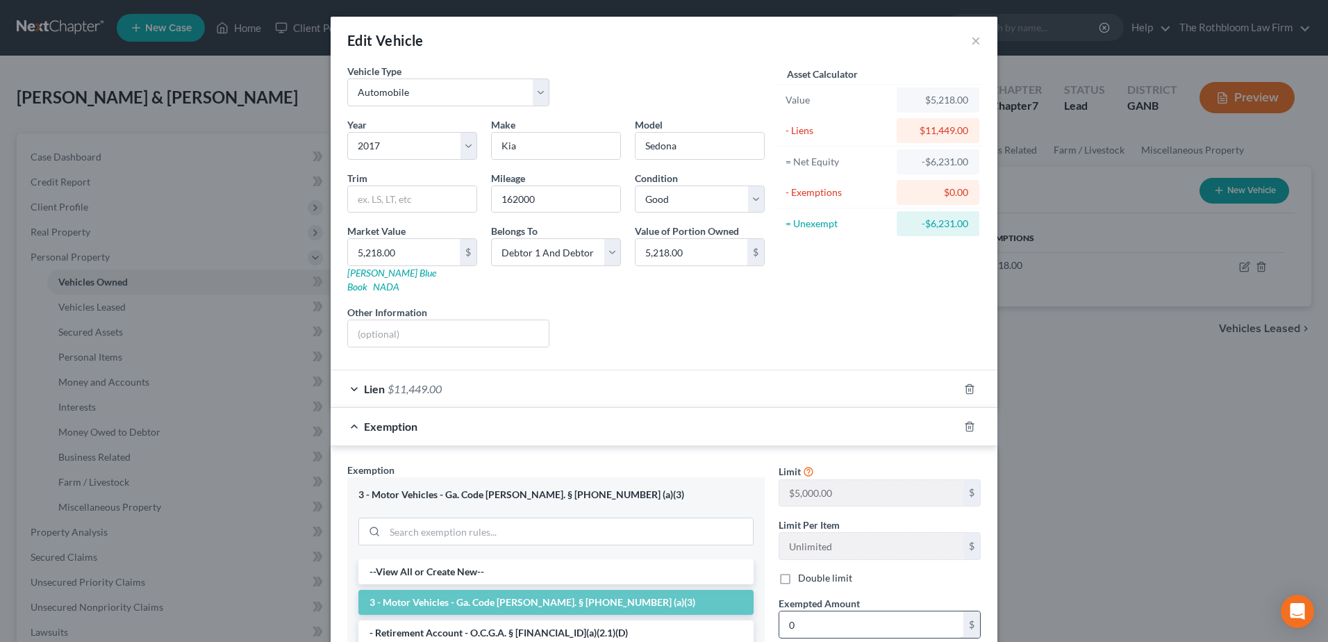
type input "0"
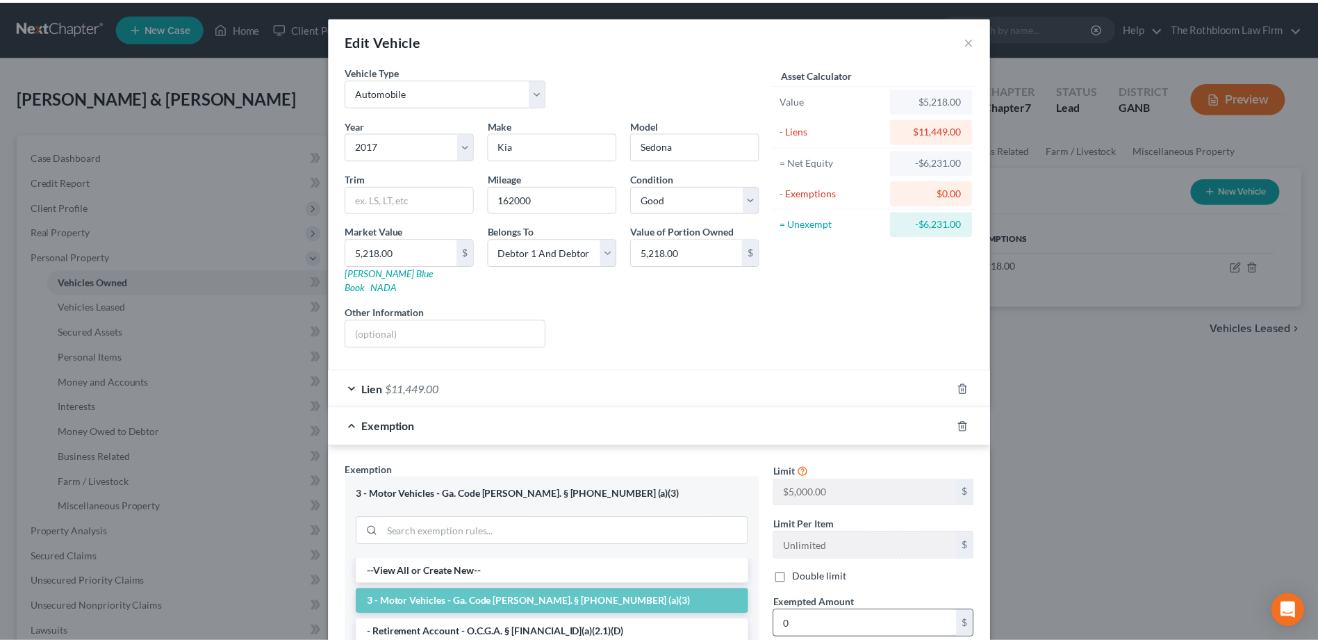
scroll to position [225, 0]
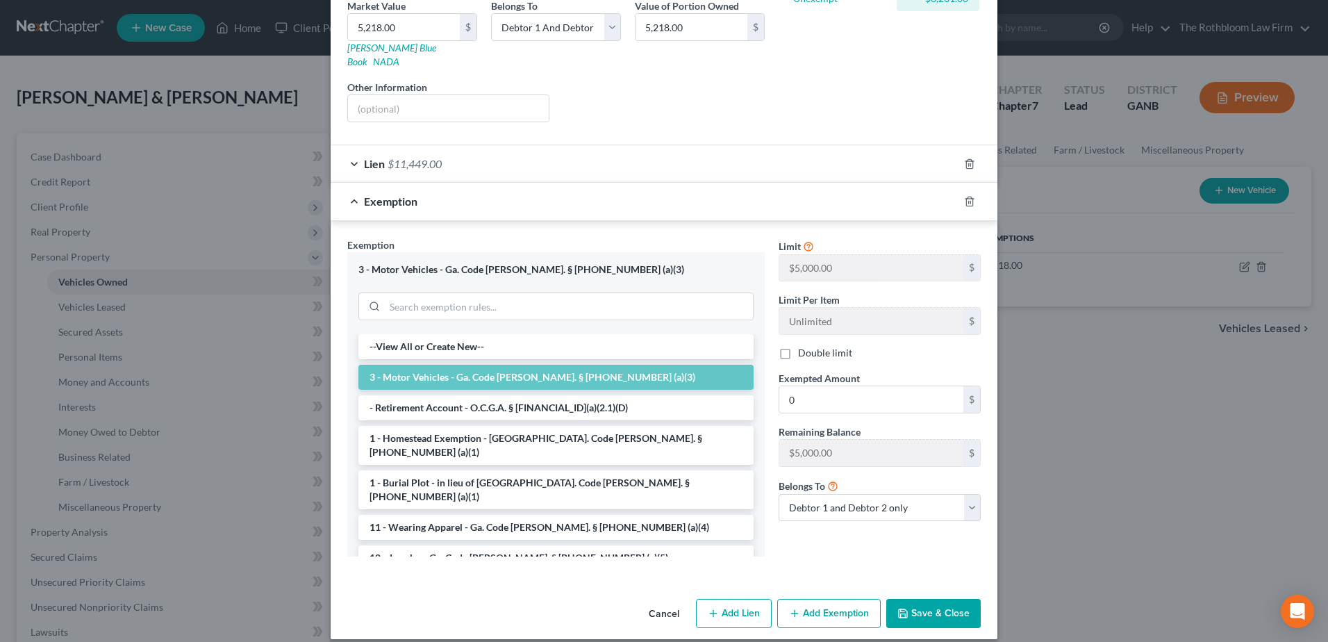
click at [902, 609] on icon "button" at bounding box center [903, 613] width 8 height 8
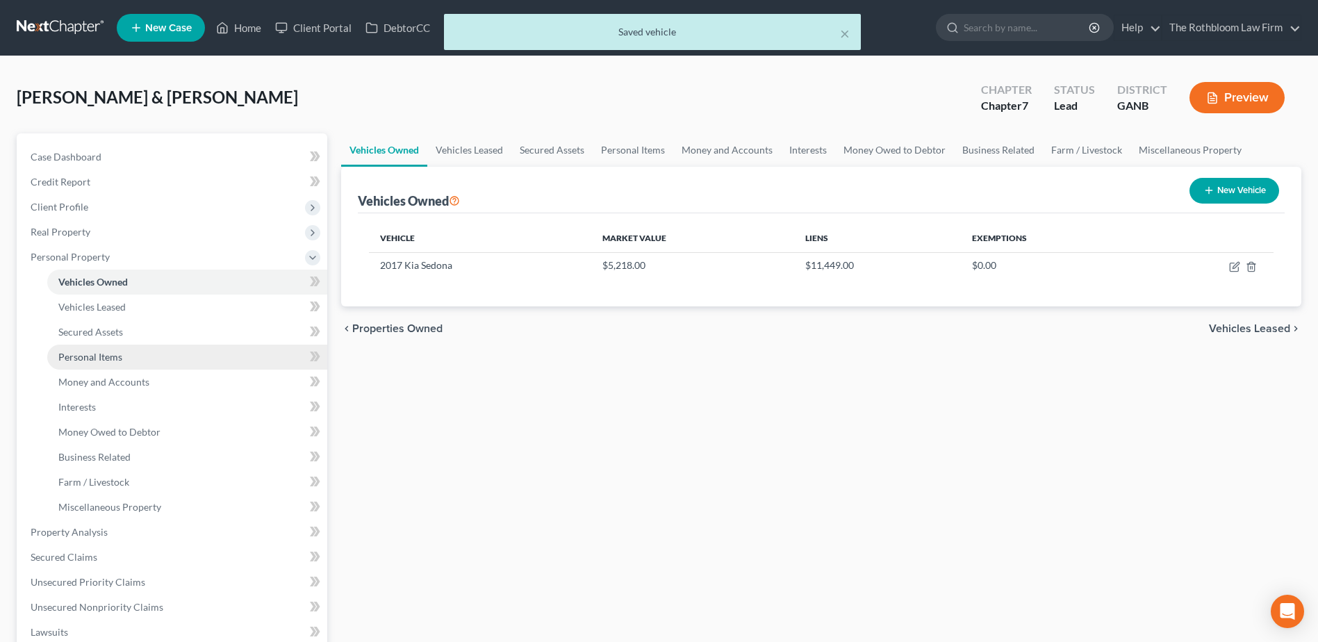
click at [80, 356] on span "Personal Items" at bounding box center [90, 357] width 64 height 12
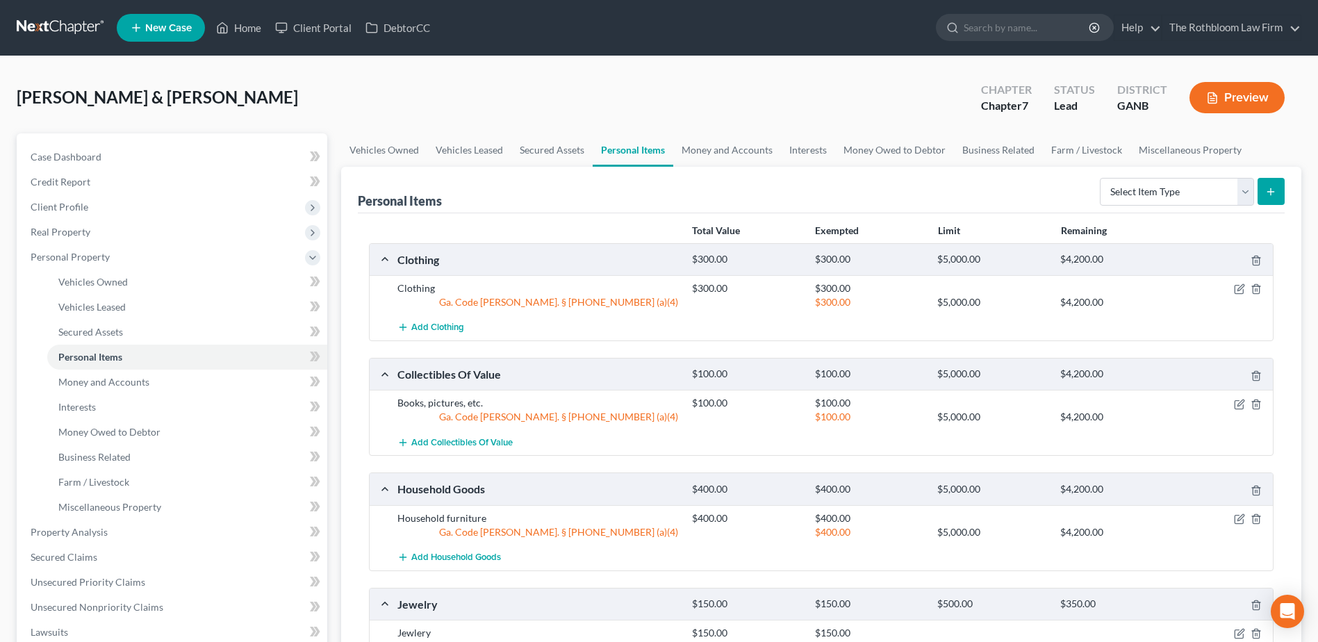
scroll to position [139, 0]
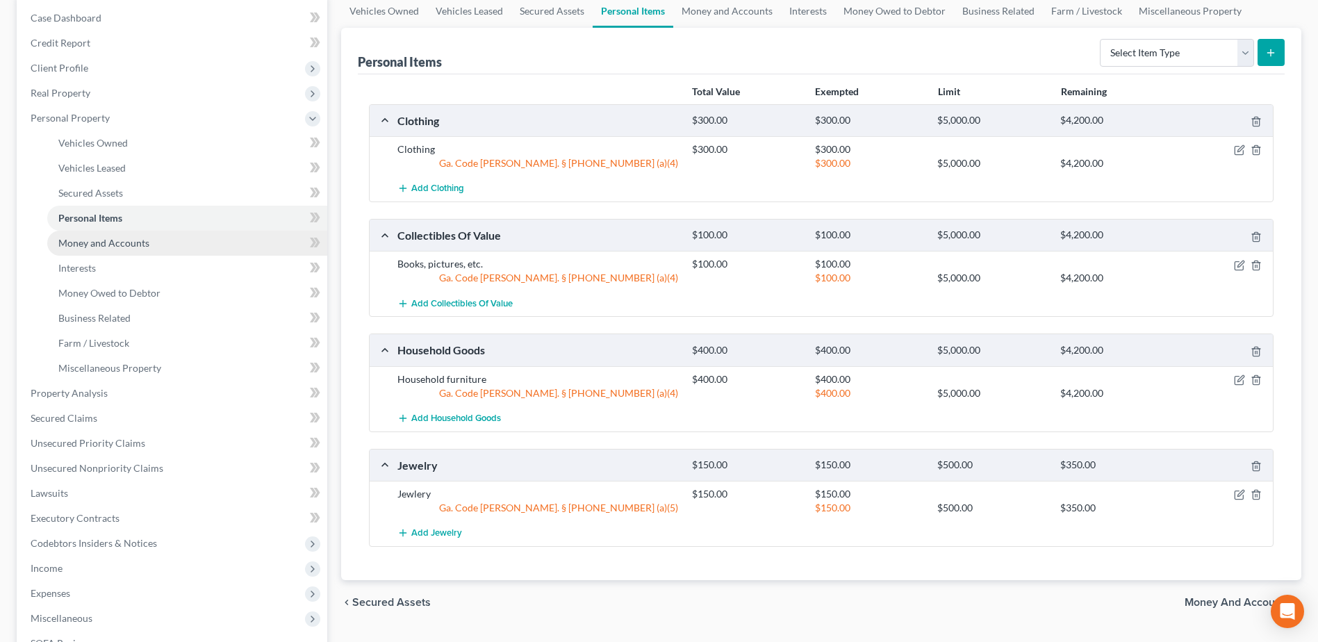
click at [117, 248] on span "Money and Accounts" at bounding box center [103, 243] width 91 height 12
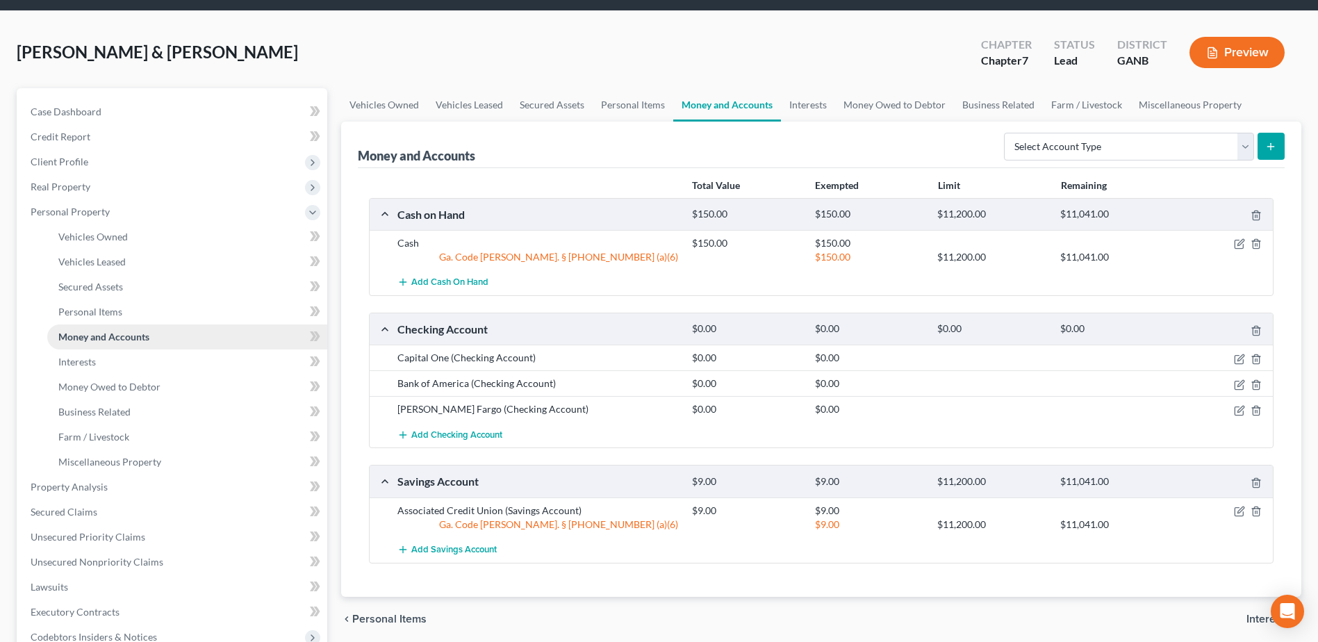
scroll to position [69, 0]
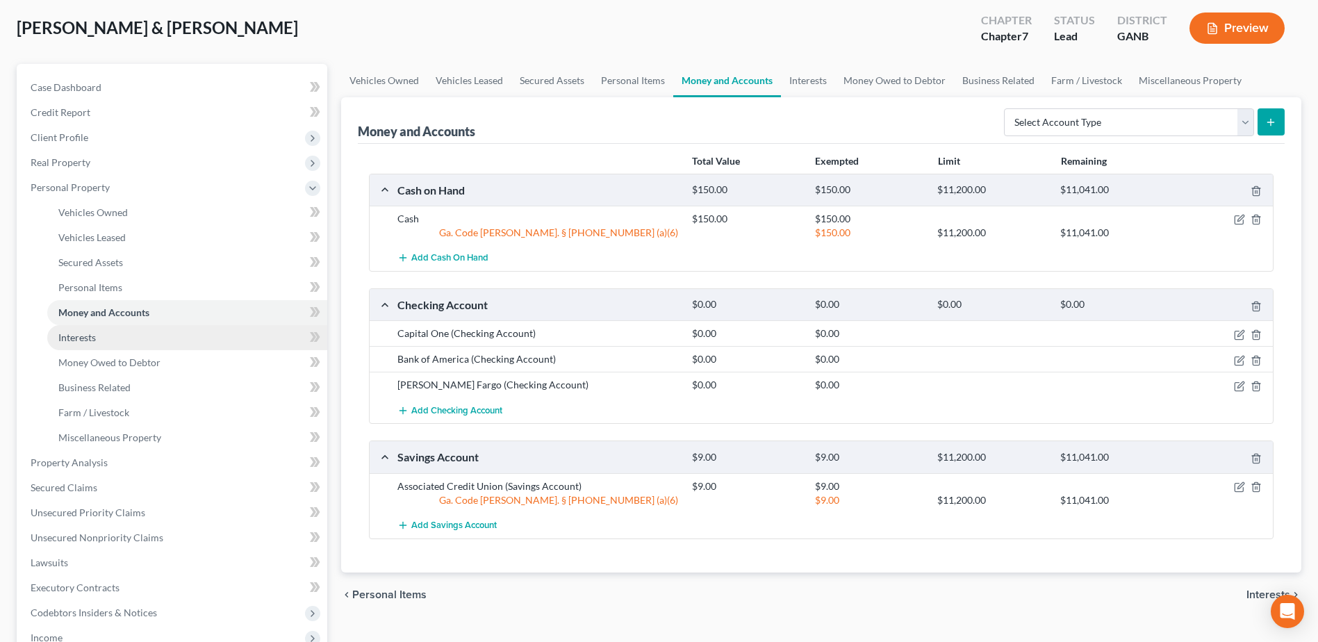
click at [76, 338] on span "Interests" at bounding box center [77, 337] width 38 height 12
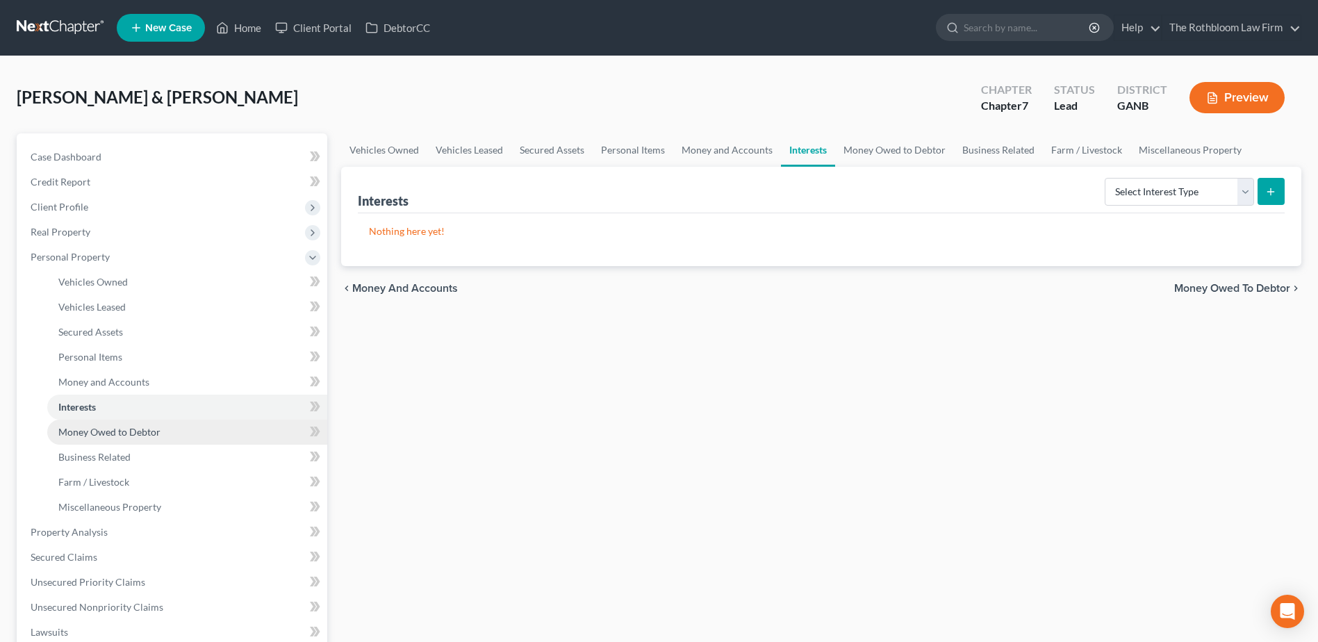
click at [142, 424] on link "Money Owed to Debtor" at bounding box center [187, 432] width 280 height 25
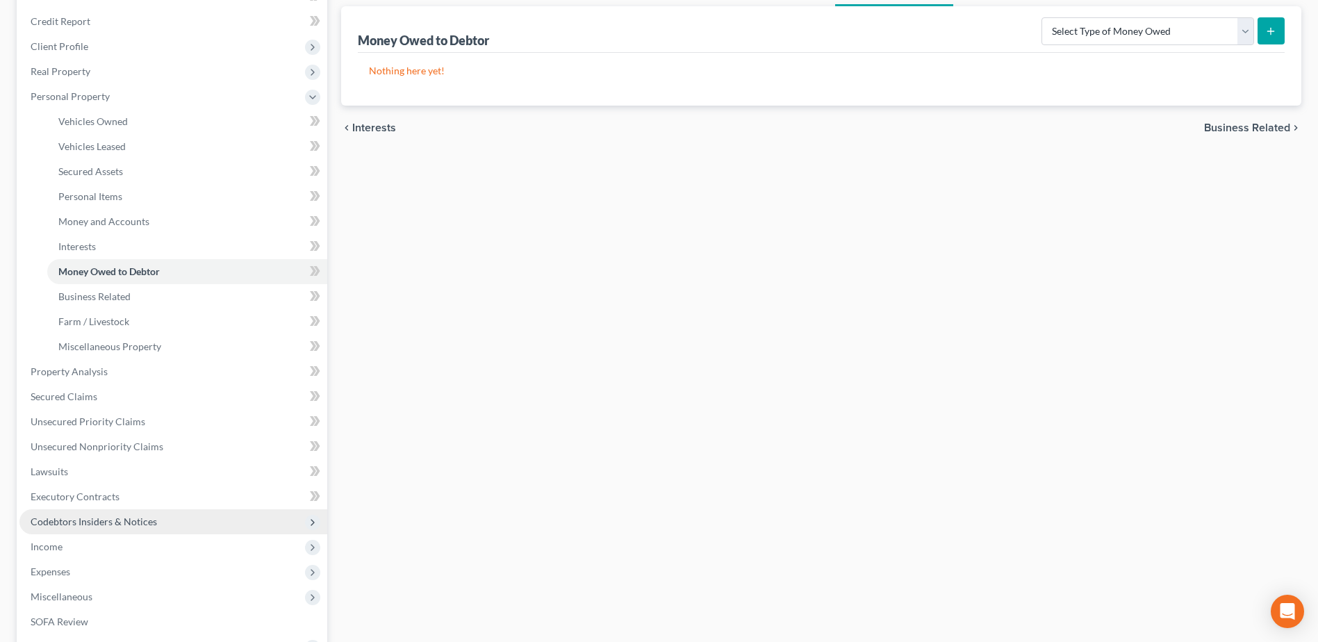
scroll to position [278, 0]
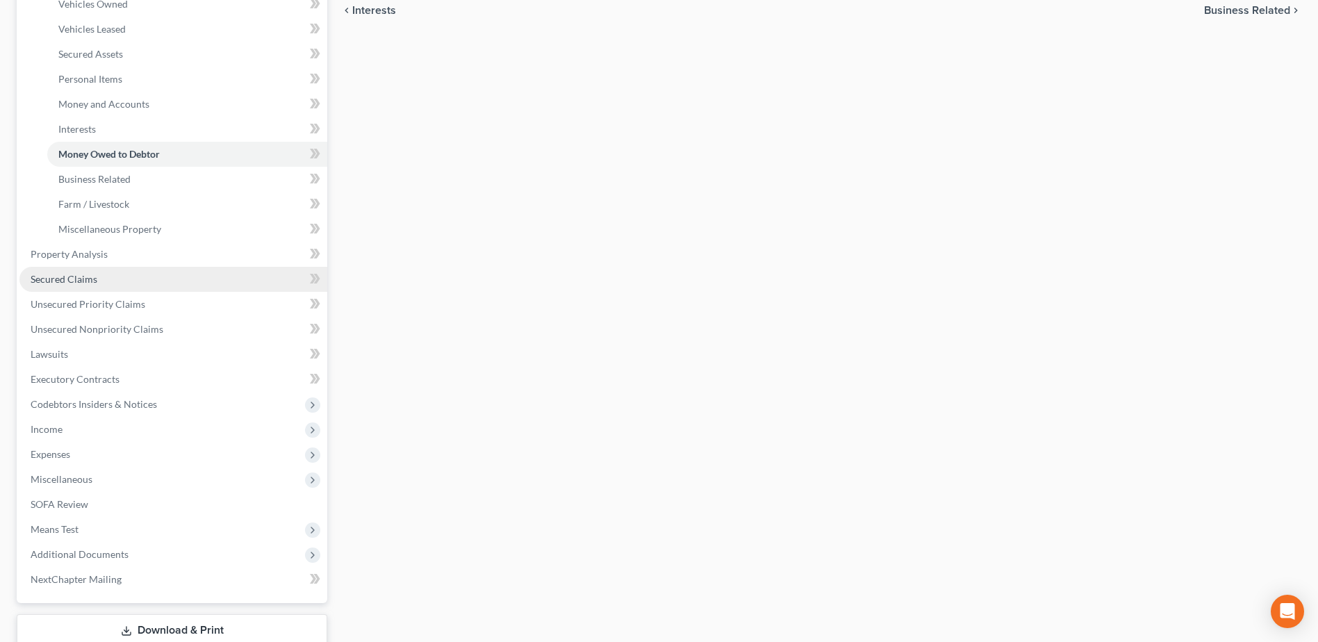
click at [65, 281] on span "Secured Claims" at bounding box center [64, 279] width 67 height 12
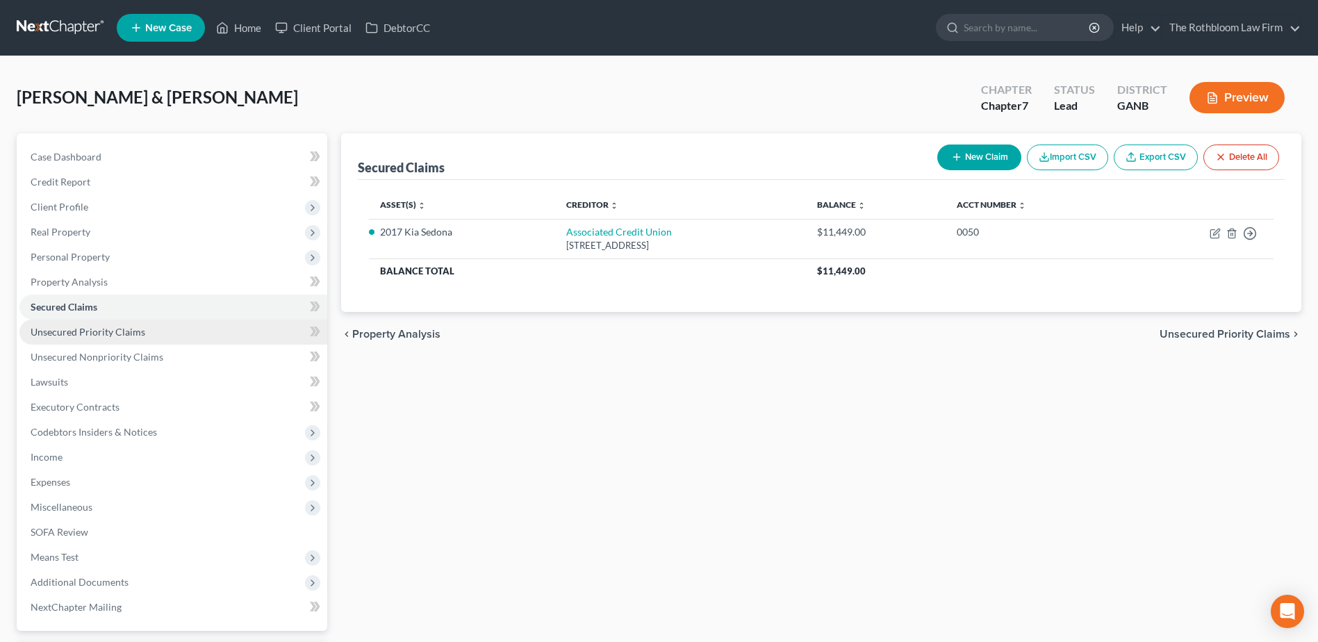
click at [48, 336] on span "Unsecured Priority Claims" at bounding box center [88, 332] width 115 height 12
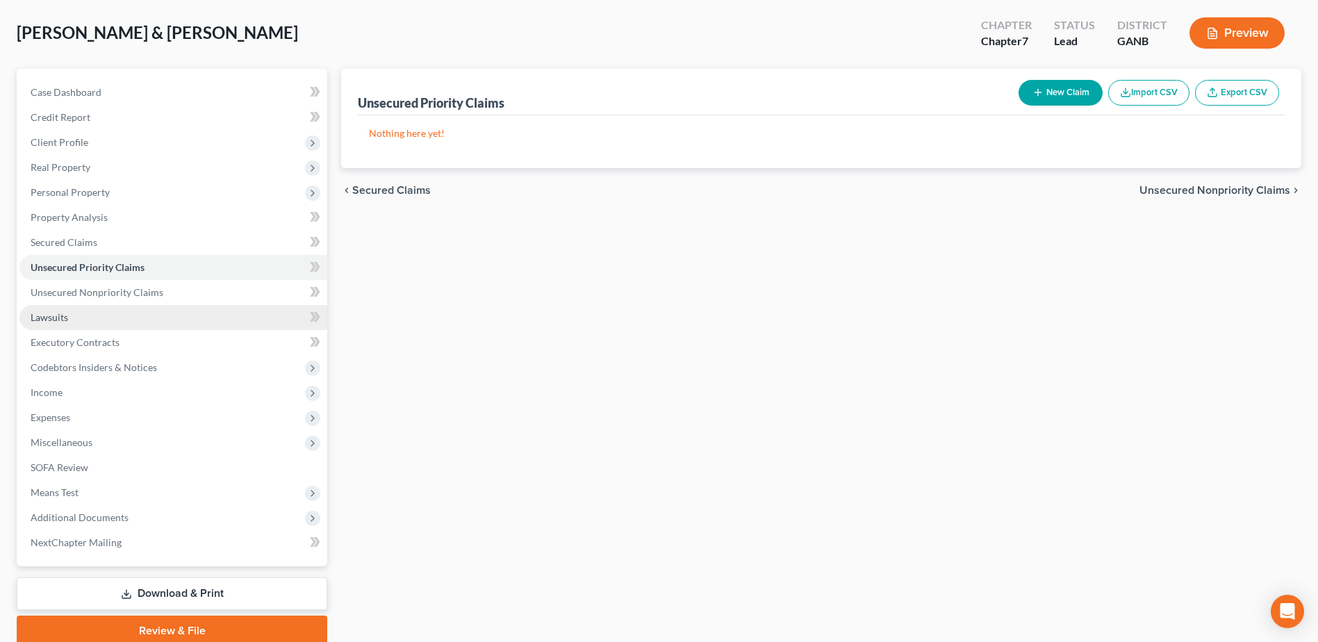
scroll to position [122, 0]
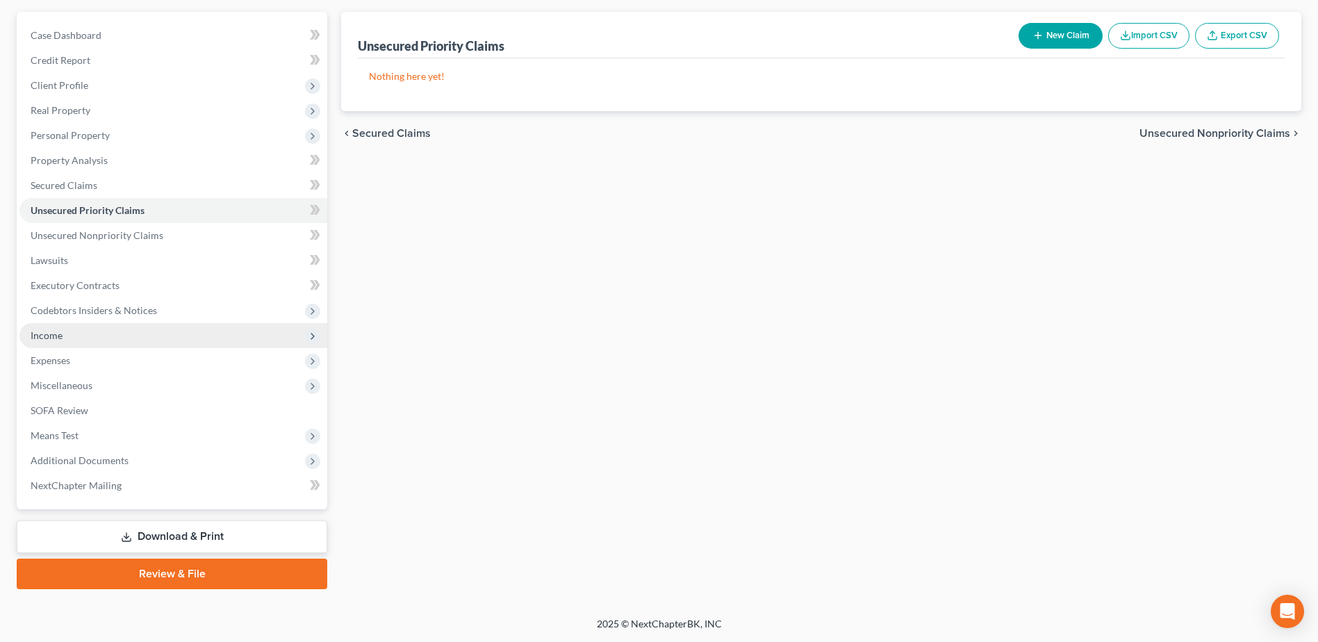
click at [65, 341] on span "Income" at bounding box center [173, 335] width 308 height 25
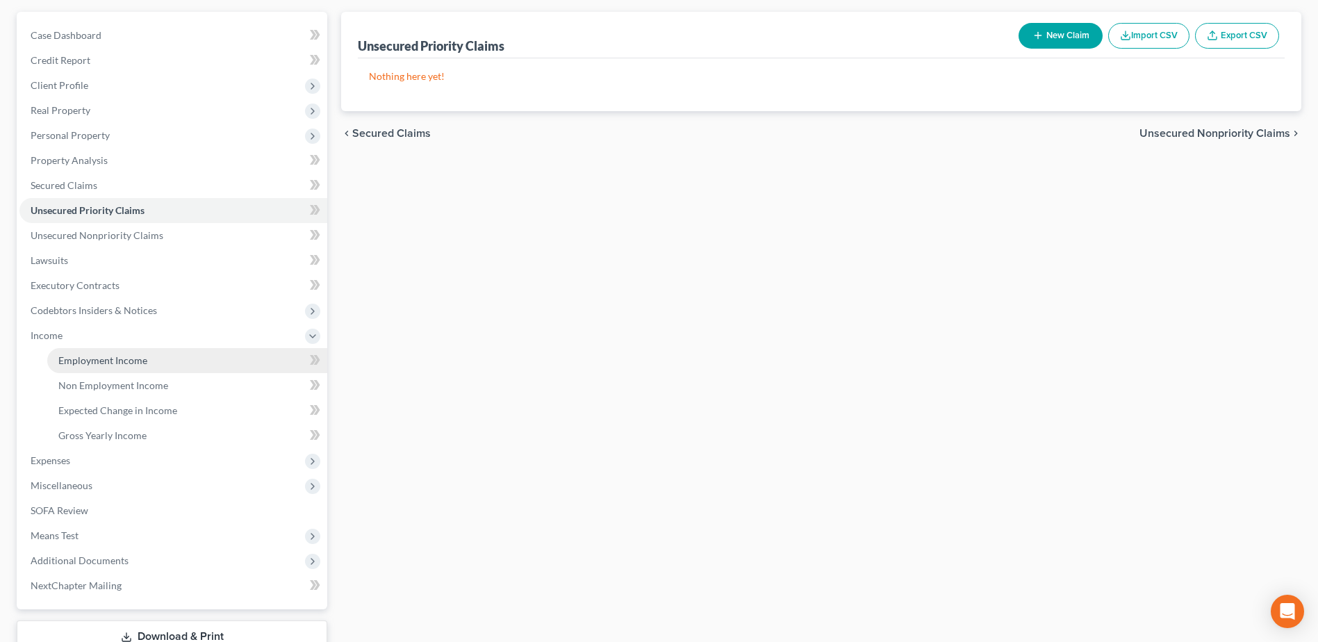
click at [90, 365] on span "Employment Income" at bounding box center [102, 360] width 89 height 12
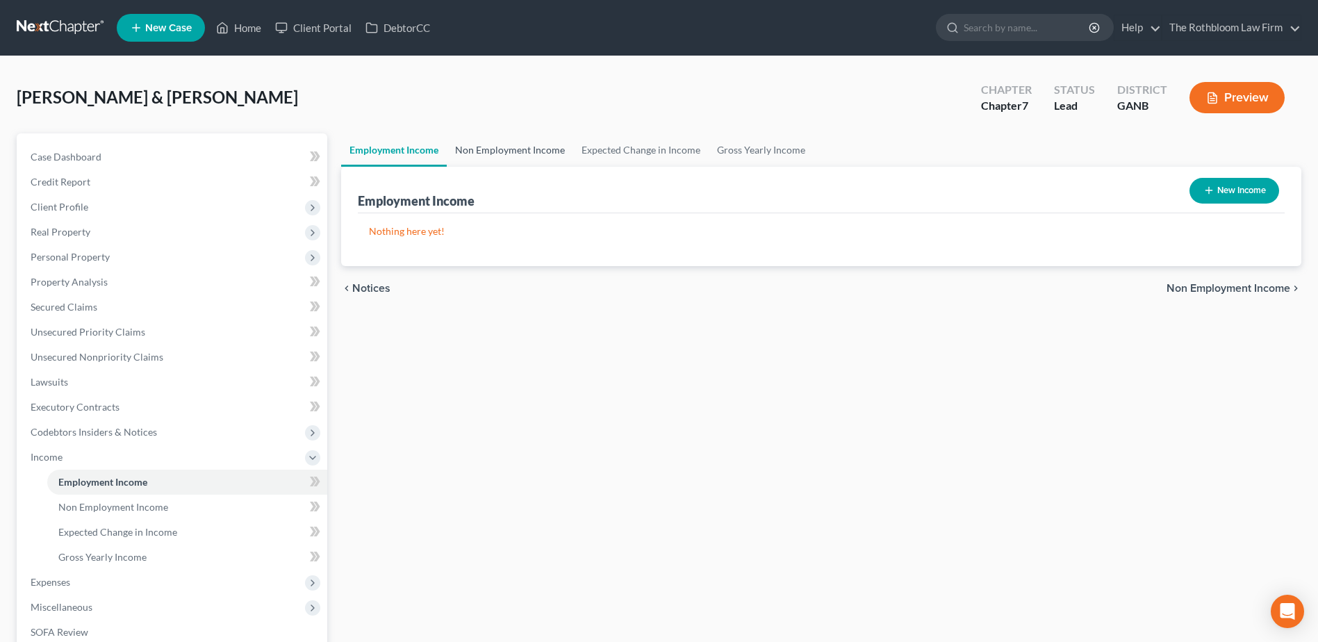
click at [495, 157] on link "Non Employment Income" at bounding box center [510, 149] width 126 height 33
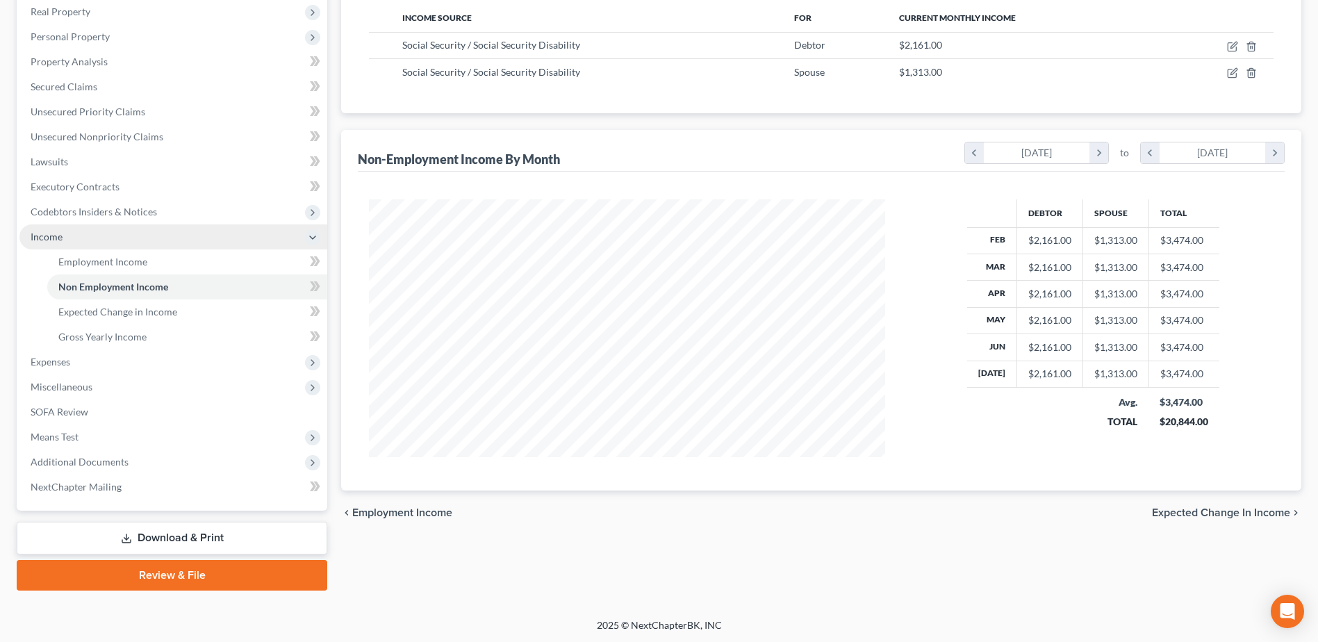
scroll to position [222, 0]
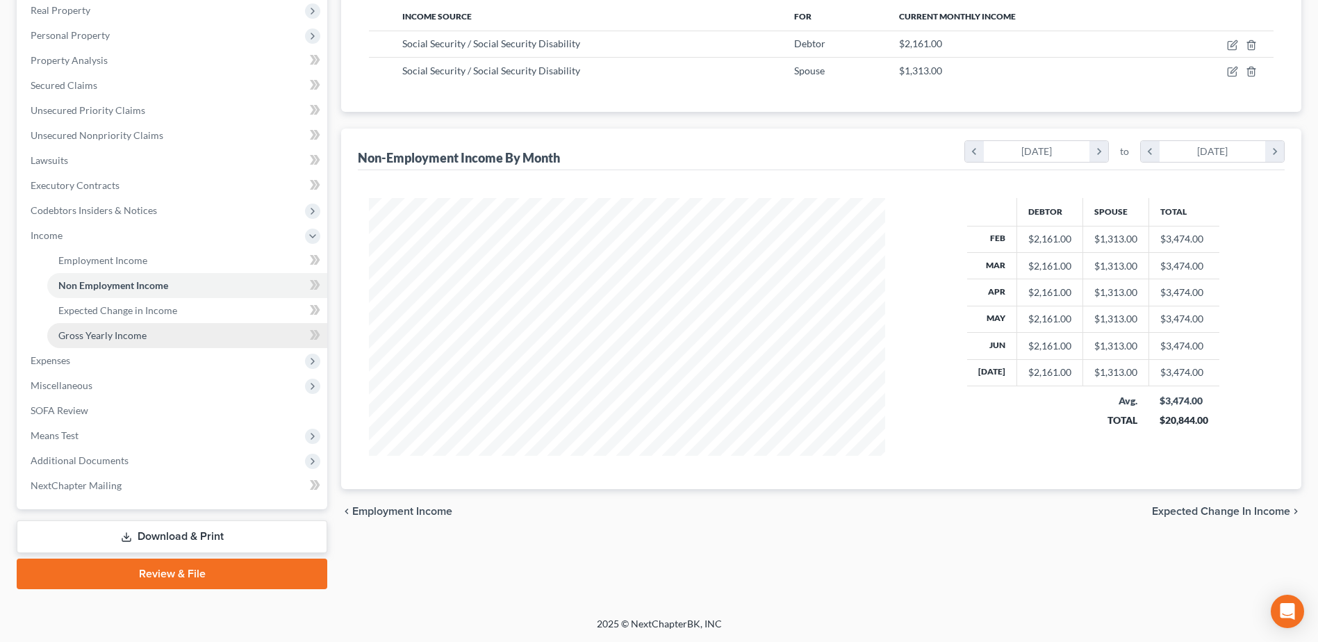
click at [128, 329] on span "Gross Yearly Income" at bounding box center [102, 335] width 88 height 12
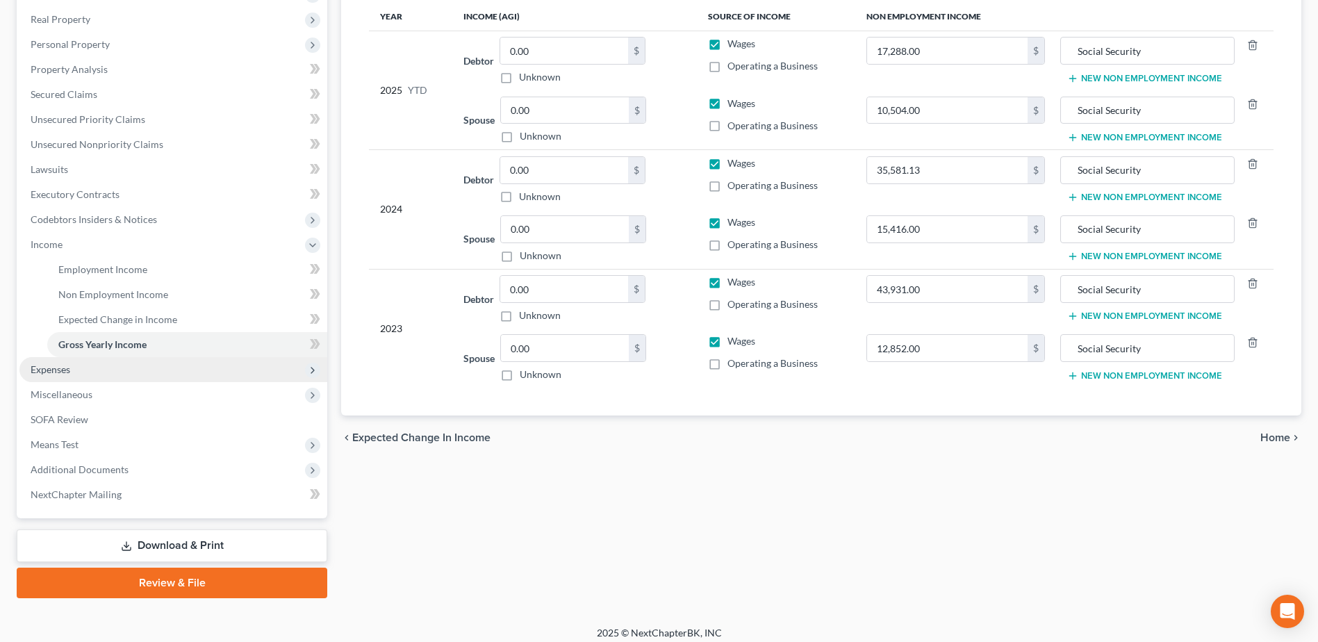
scroll to position [222, 0]
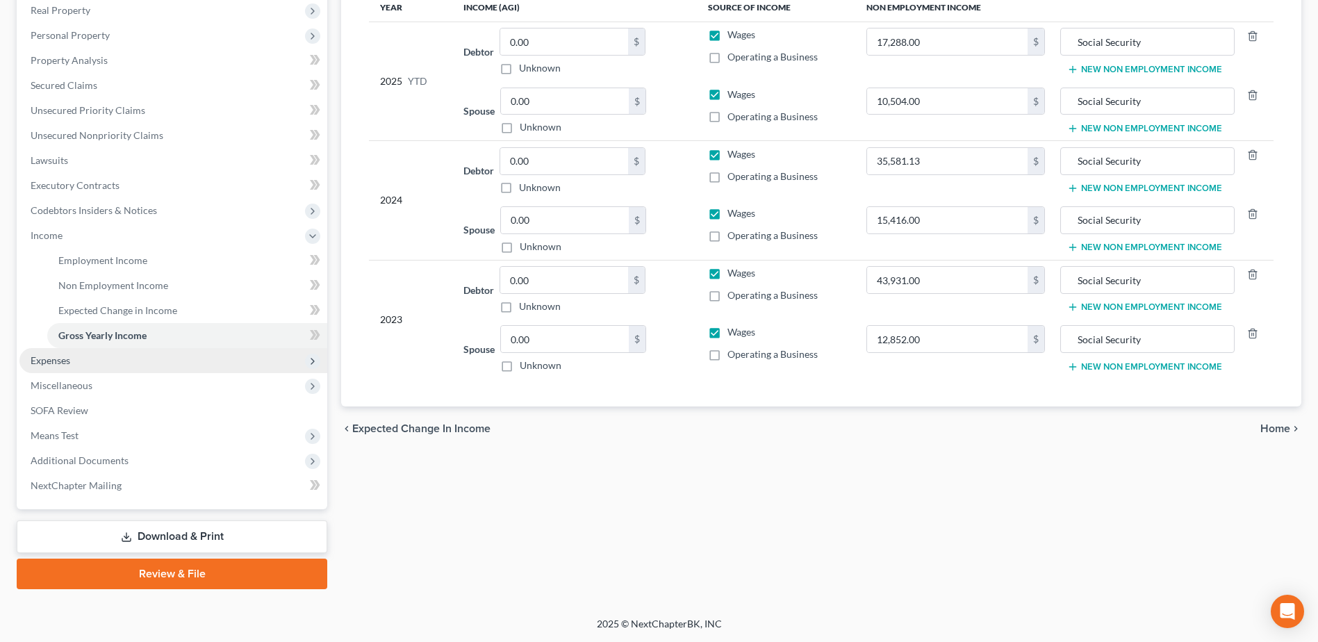
click at [41, 364] on span "Expenses" at bounding box center [51, 360] width 40 height 12
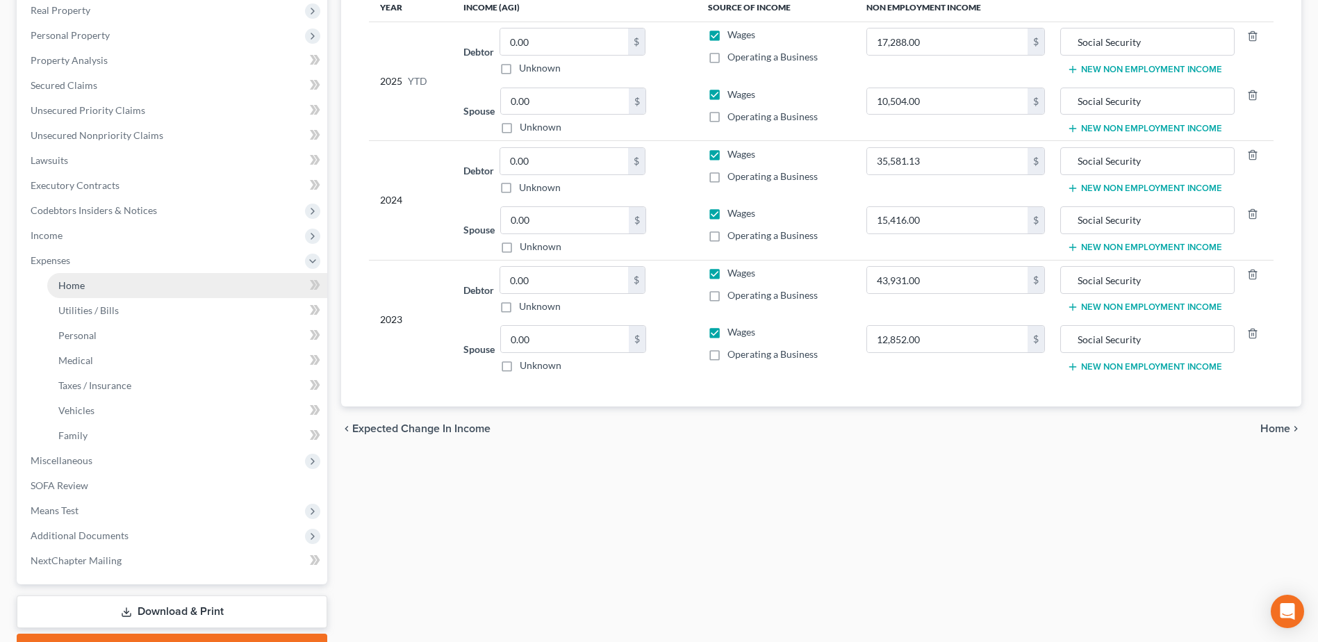
click at [67, 292] on link "Home" at bounding box center [187, 285] width 280 height 25
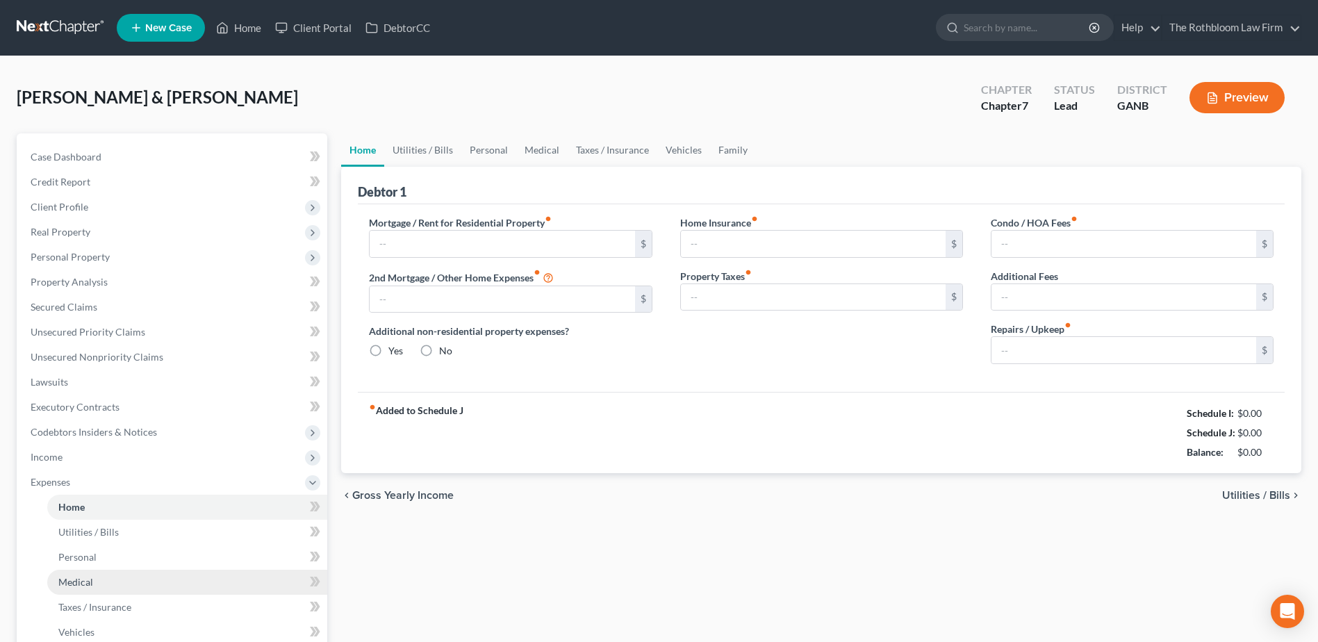
type input "944.00"
type input "0.00"
radio input "true"
type input "32.67"
type input "0.00"
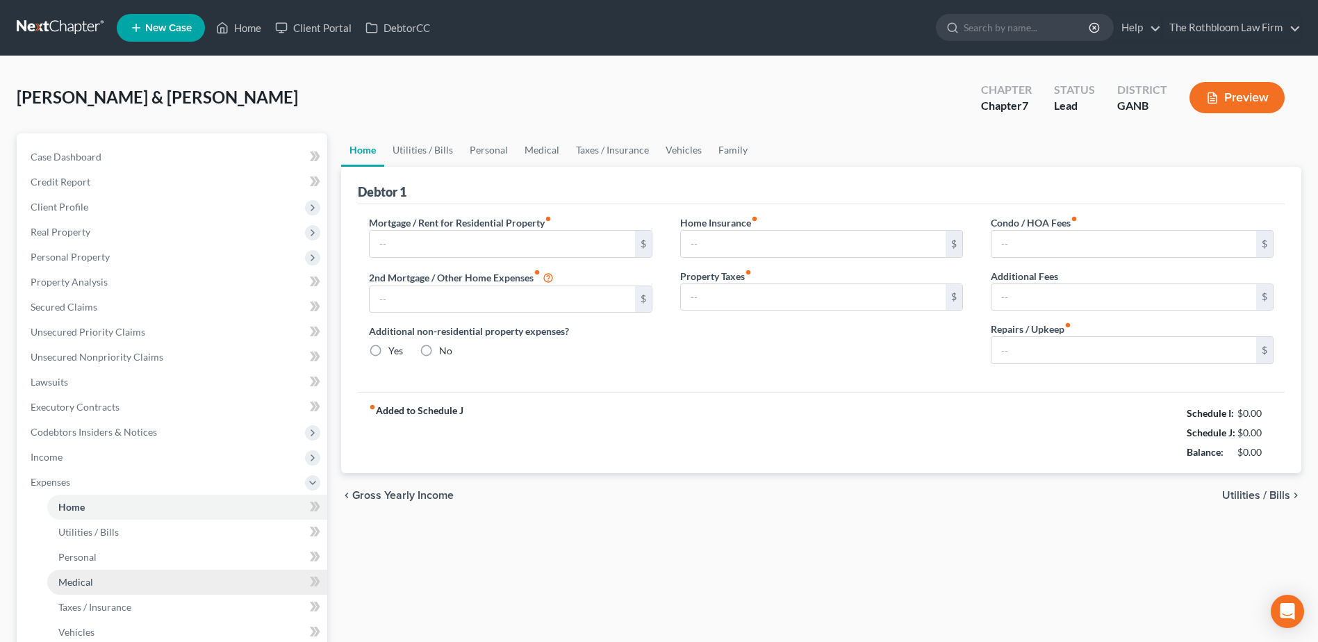
type input "0.00"
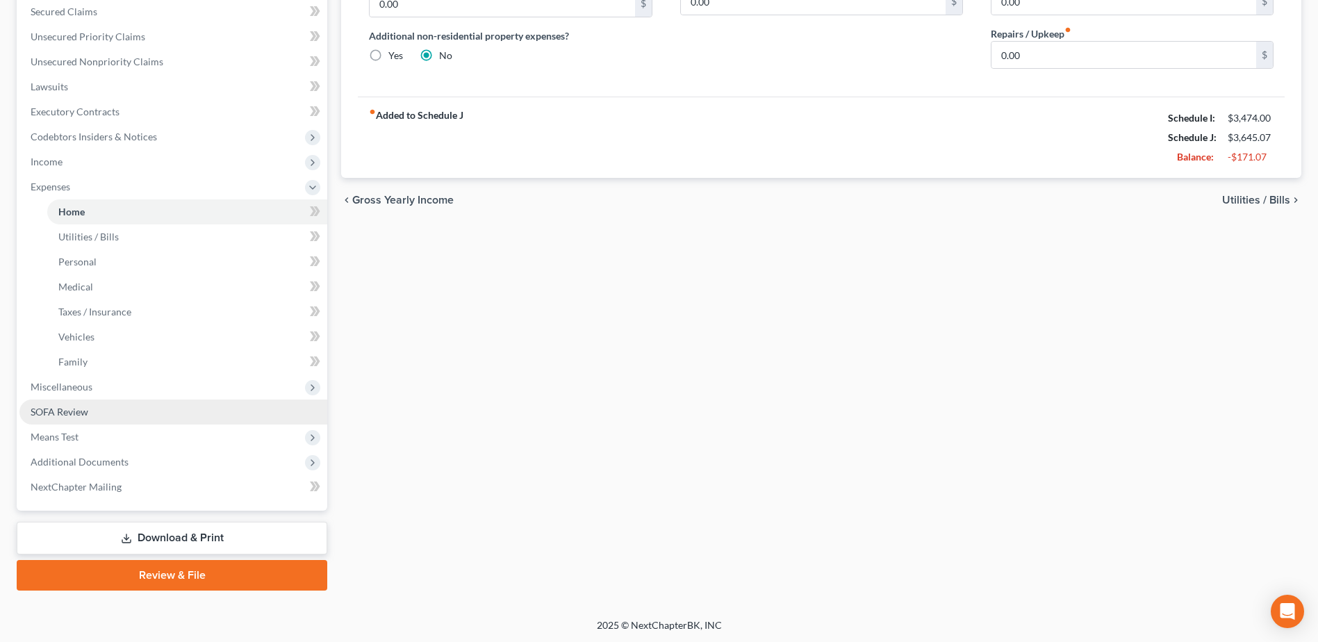
scroll to position [297, 0]
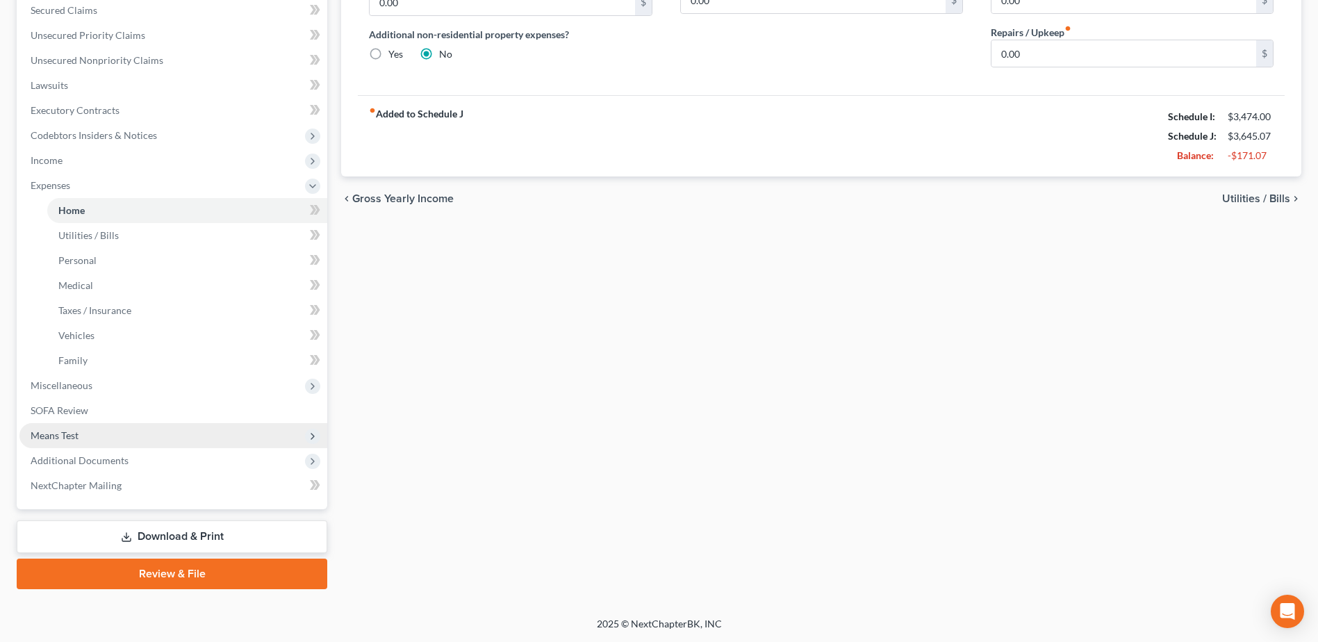
click at [65, 435] on span "Means Test" at bounding box center [55, 435] width 48 height 12
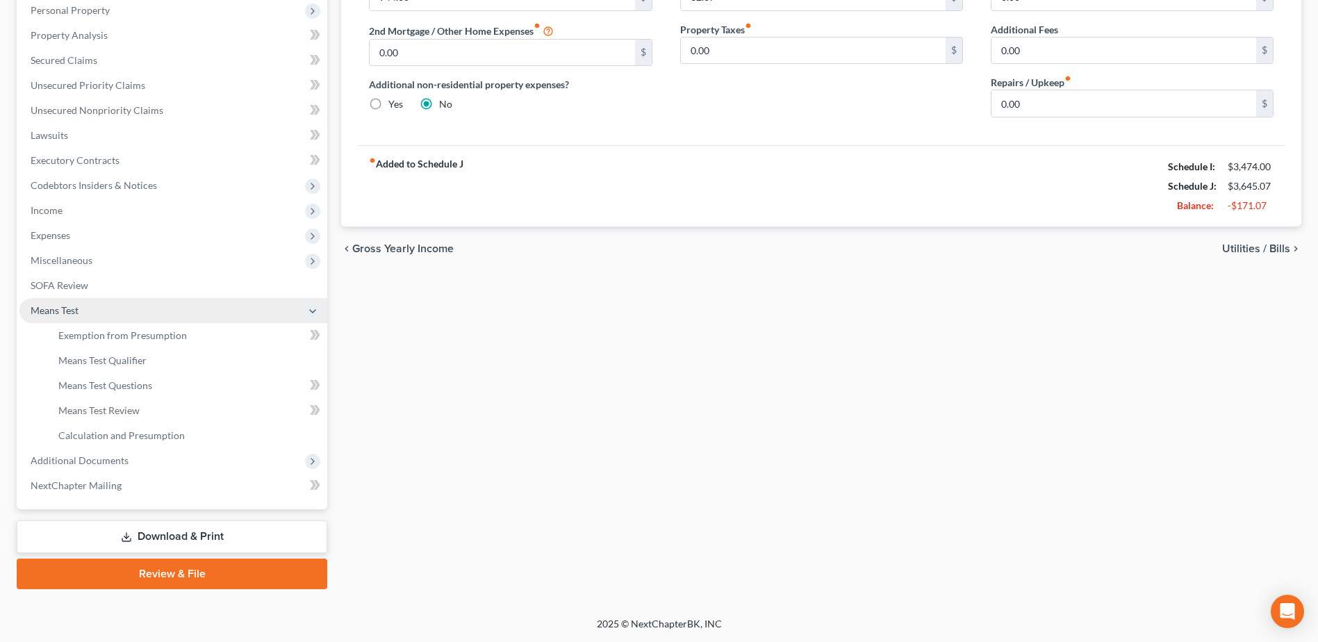
scroll to position [247, 0]
click at [65, 435] on span "Calculation and Presumption" at bounding box center [121, 435] width 126 height 12
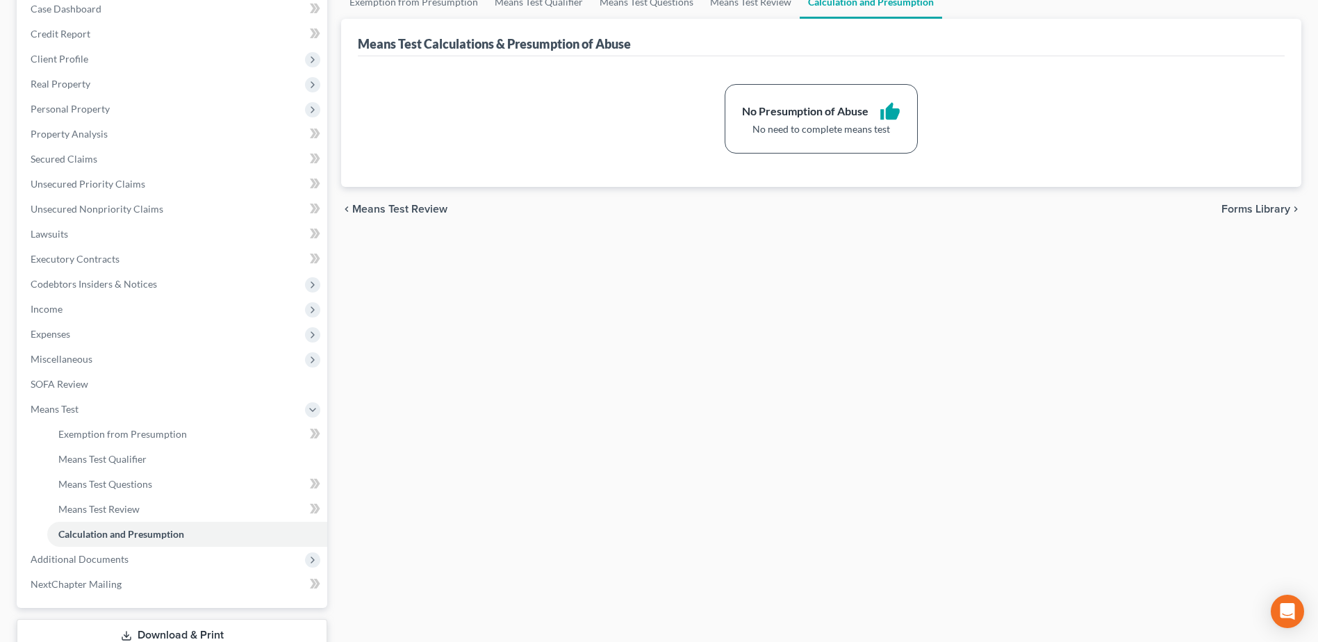
scroll to position [247, 0]
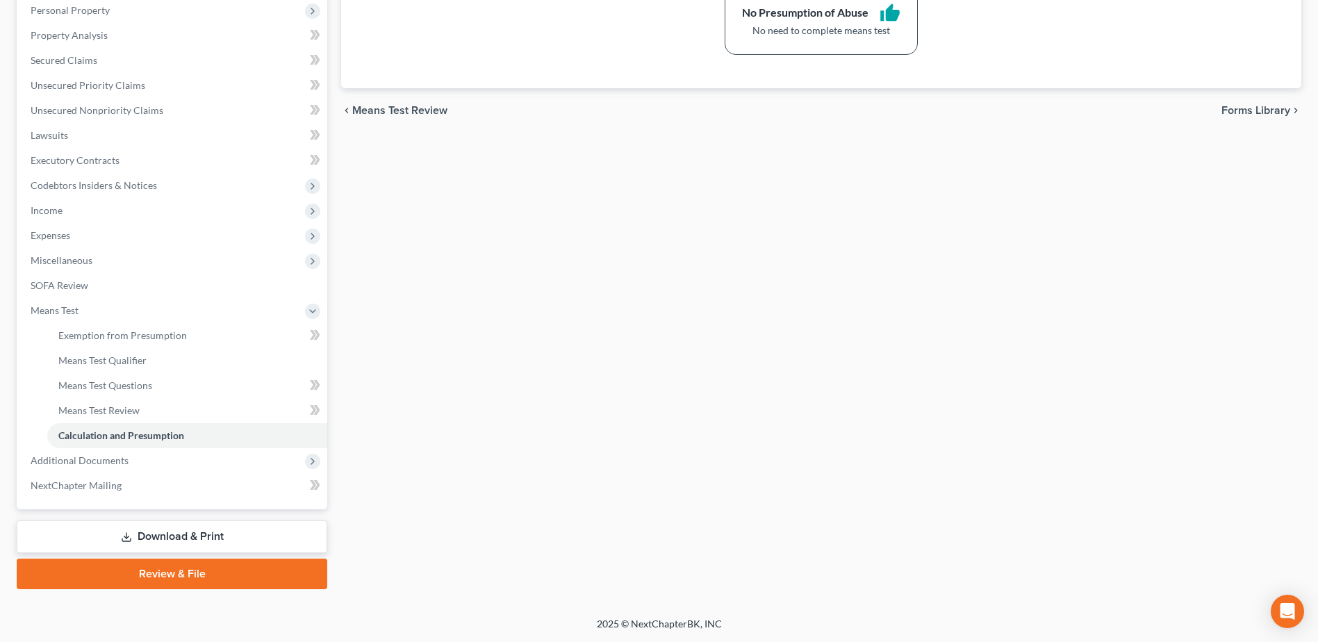
click at [214, 533] on link "Download & Print" at bounding box center [172, 536] width 310 height 33
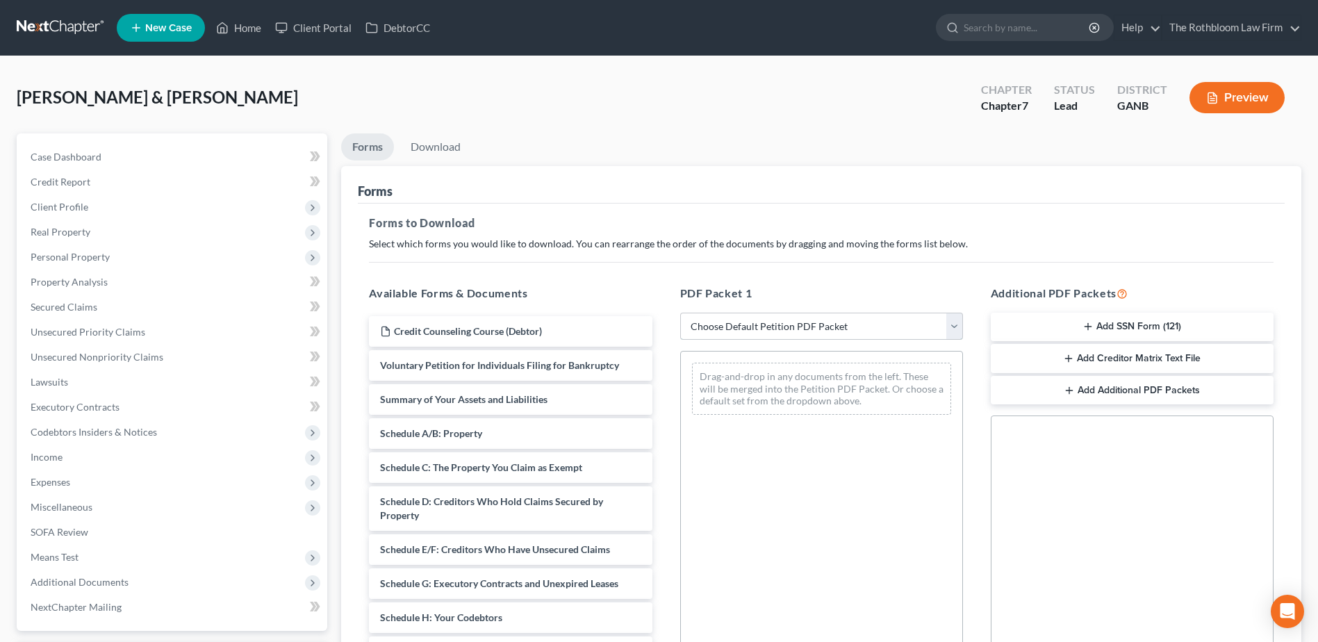
click at [751, 325] on select "Choose Default Petition PDF Packet Complete Bankruptcy Petition (all forms and …" at bounding box center [821, 327] width 283 height 28
select select "5"
click at [680, 313] on select "Choose Default Petition PDF Packet Complete Bankruptcy Petition (all forms and …" at bounding box center [821, 327] width 283 height 28
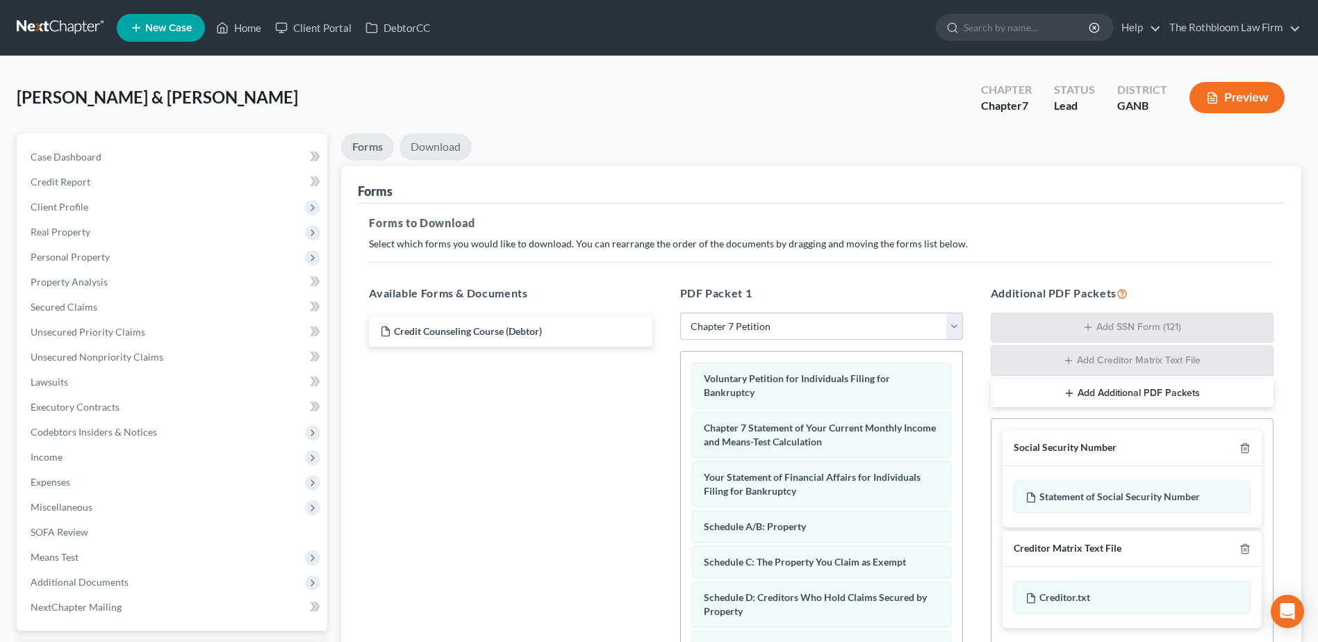
click at [435, 145] on link "Download" at bounding box center [435, 146] width 72 height 27
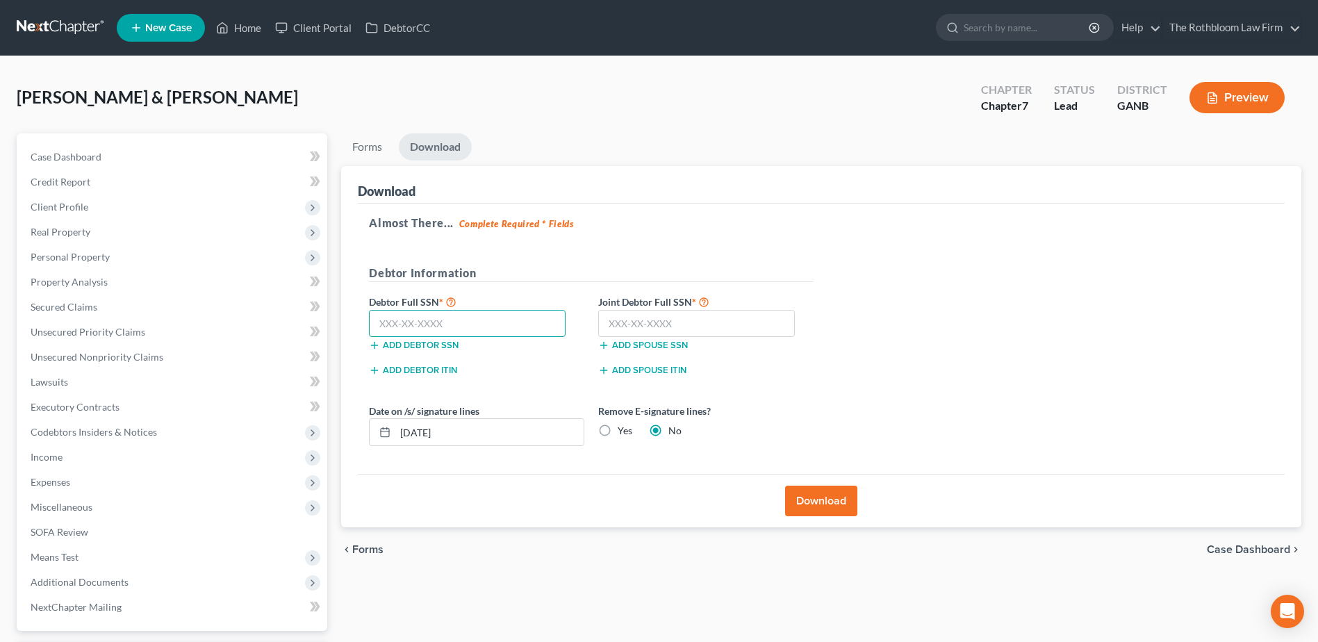
click at [454, 329] on input "text" at bounding box center [467, 324] width 197 height 28
type input "273-50-5726"
click at [620, 325] on input "text" at bounding box center [696, 324] width 197 height 28
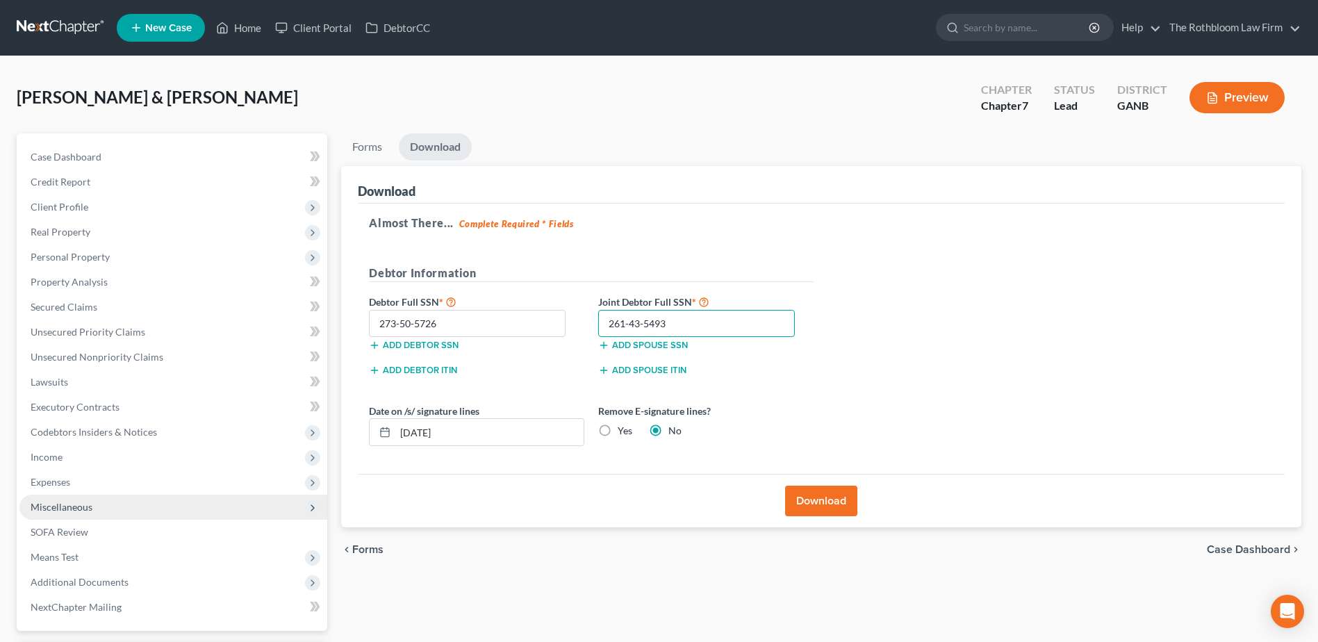
type input "261-43-5493"
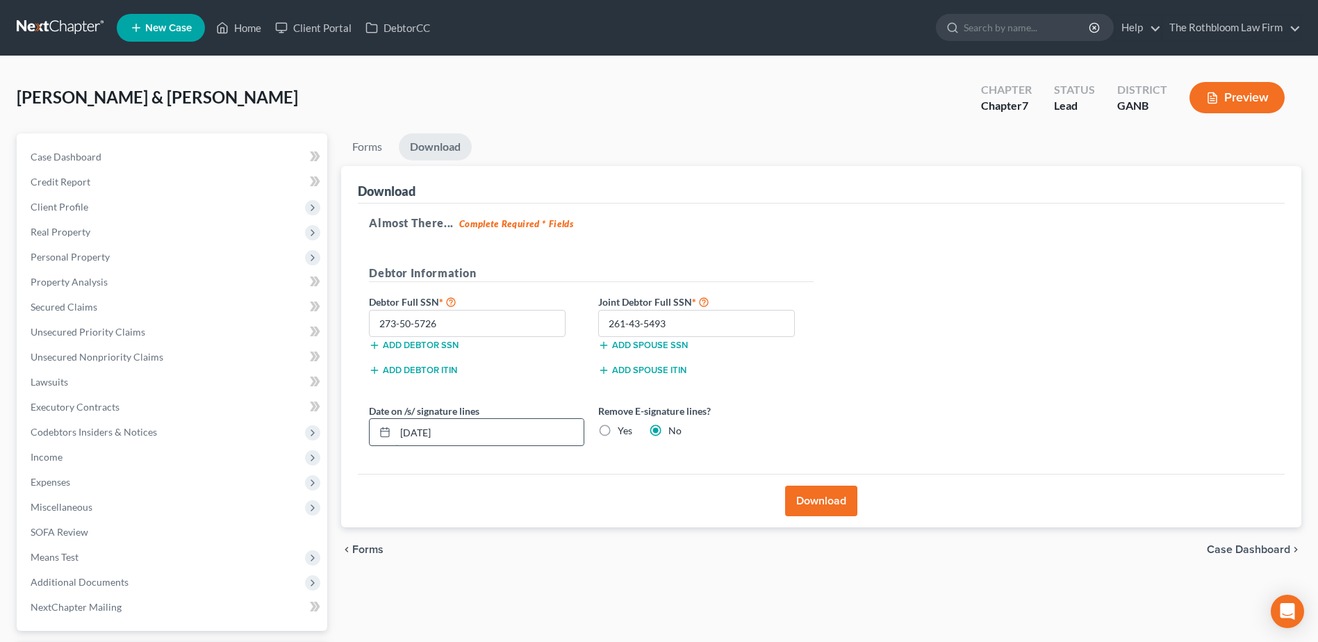
drag, startPoint x: 417, startPoint y: 435, endPoint x: 451, endPoint y: 441, distance: 34.6
click at [417, 435] on input "08/18/2025" at bounding box center [489, 432] width 188 height 26
type input "08/22/2025"
click at [828, 504] on button "Download" at bounding box center [821, 500] width 72 height 31
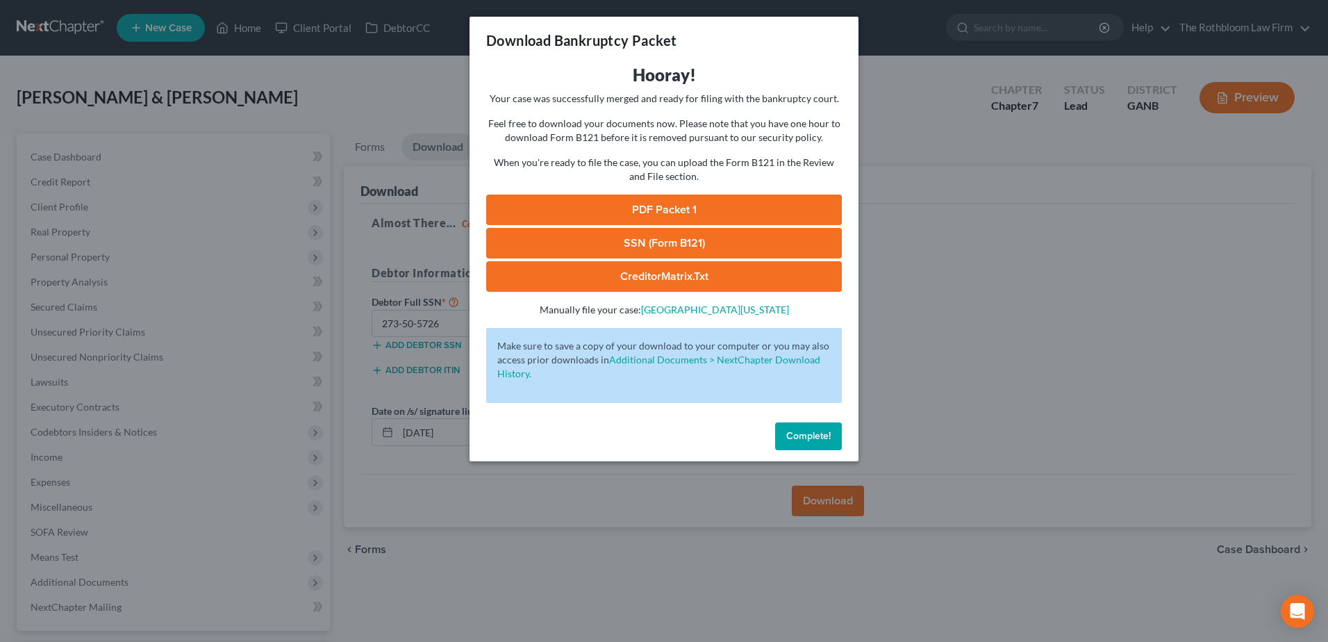
click at [656, 208] on link "PDF Packet 1" at bounding box center [664, 209] width 356 height 31
click at [650, 247] on link "SSN (Form B121)" at bounding box center [664, 243] width 356 height 31
click at [792, 435] on span "Complete!" at bounding box center [808, 436] width 44 height 12
